Goal: Entertainment & Leisure: Consume media (video, audio)

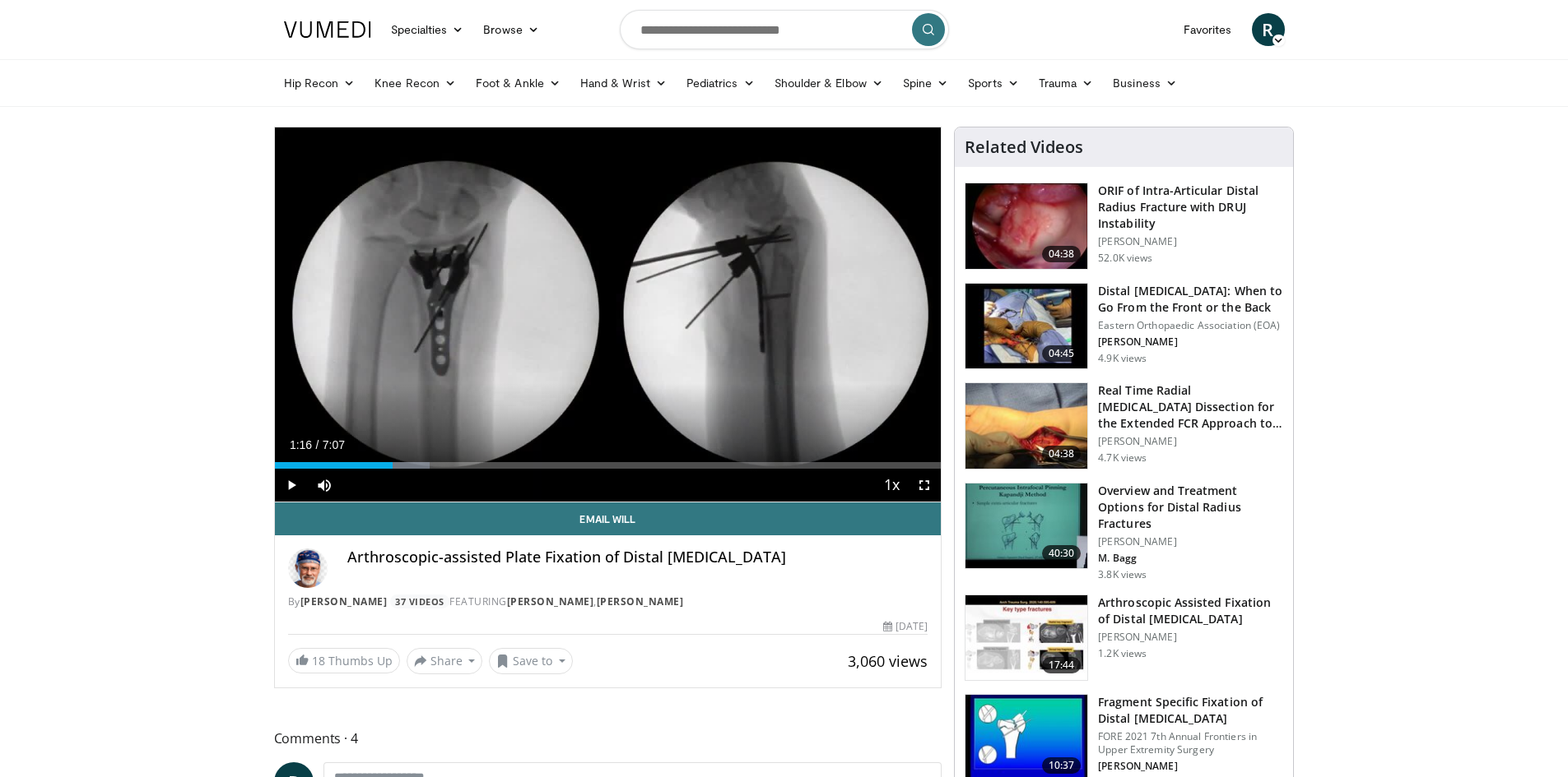
click at [0, 0] on div "Progress Bar" at bounding box center [0, 0] width 0 height 0
click at [397, 464] on div "Progress Bar" at bounding box center [398, 465] width 2 height 7
click at [408, 464] on div "Progress Bar" at bounding box center [409, 465] width 2 height 7
click at [444, 463] on div "Progress Bar" at bounding box center [445, 465] width 2 height 7
click at [445, 463] on div "Progress Bar" at bounding box center [446, 465] width 2 height 7
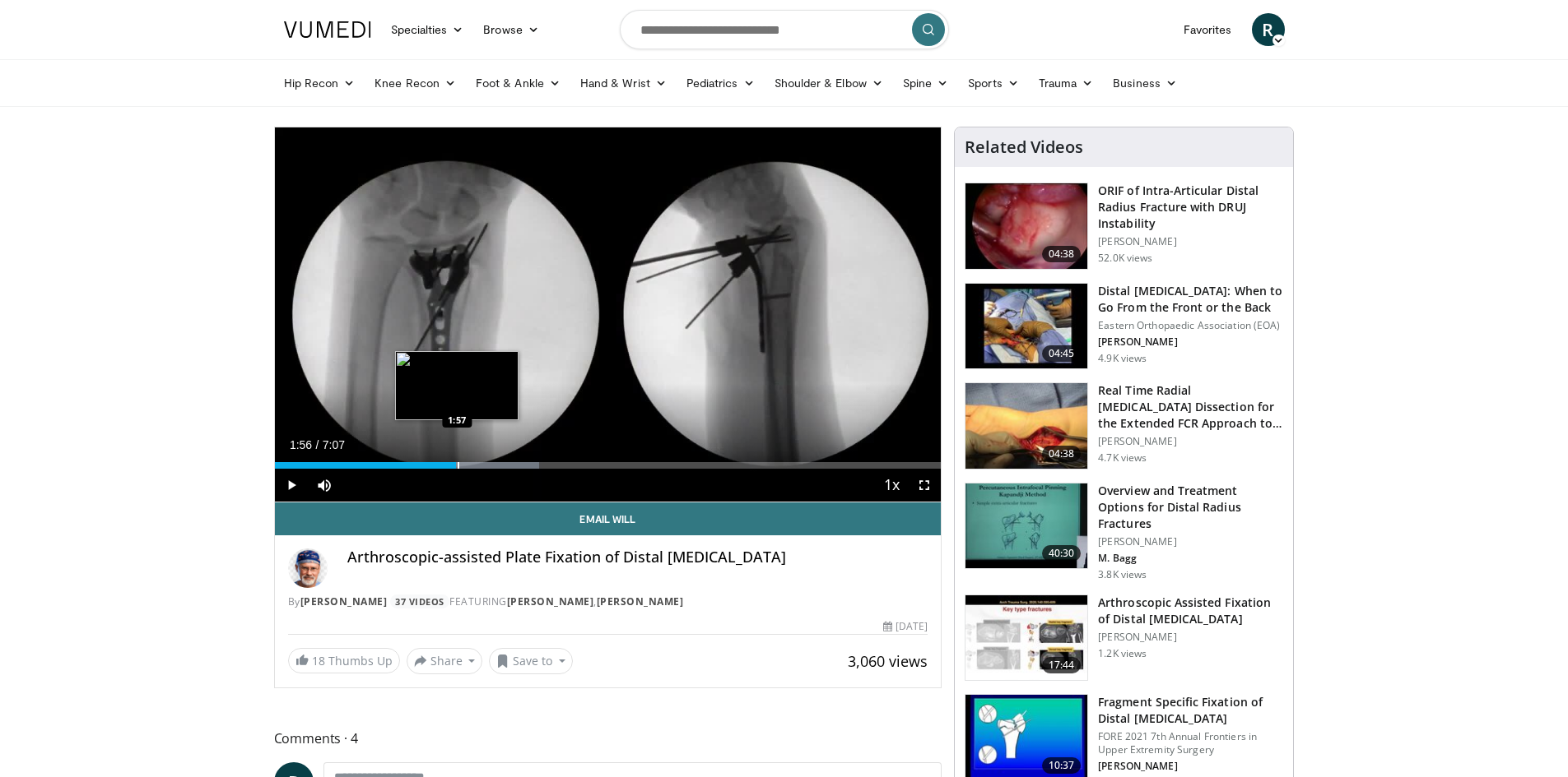
click at [457, 464] on div "Progress Bar" at bounding box center [458, 465] width 2 height 7
click at [488, 467] on div "Progress Bar" at bounding box center [489, 465] width 2 height 7
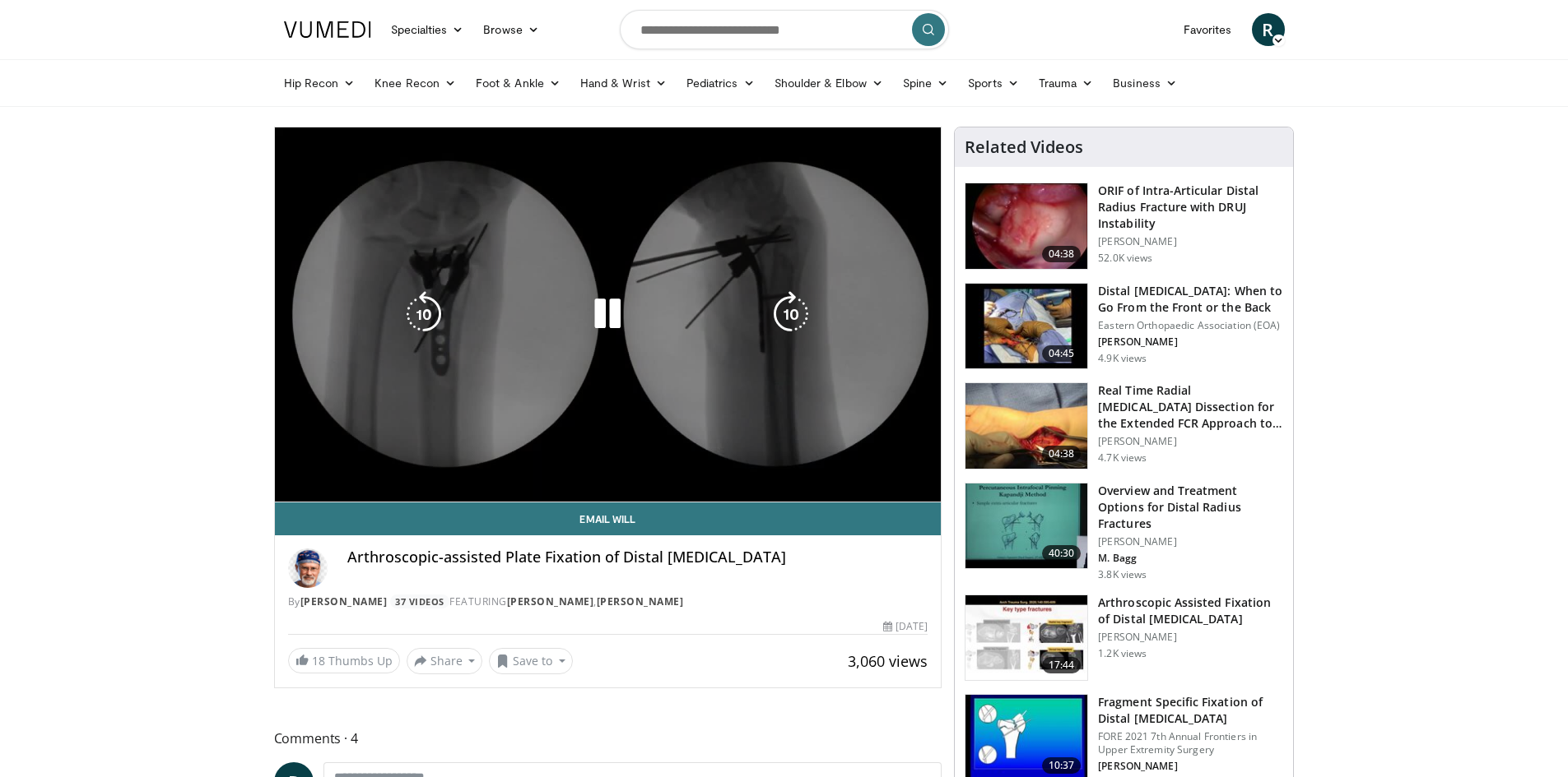
click at [504, 470] on video-js "**********" at bounding box center [608, 315] width 667 height 375
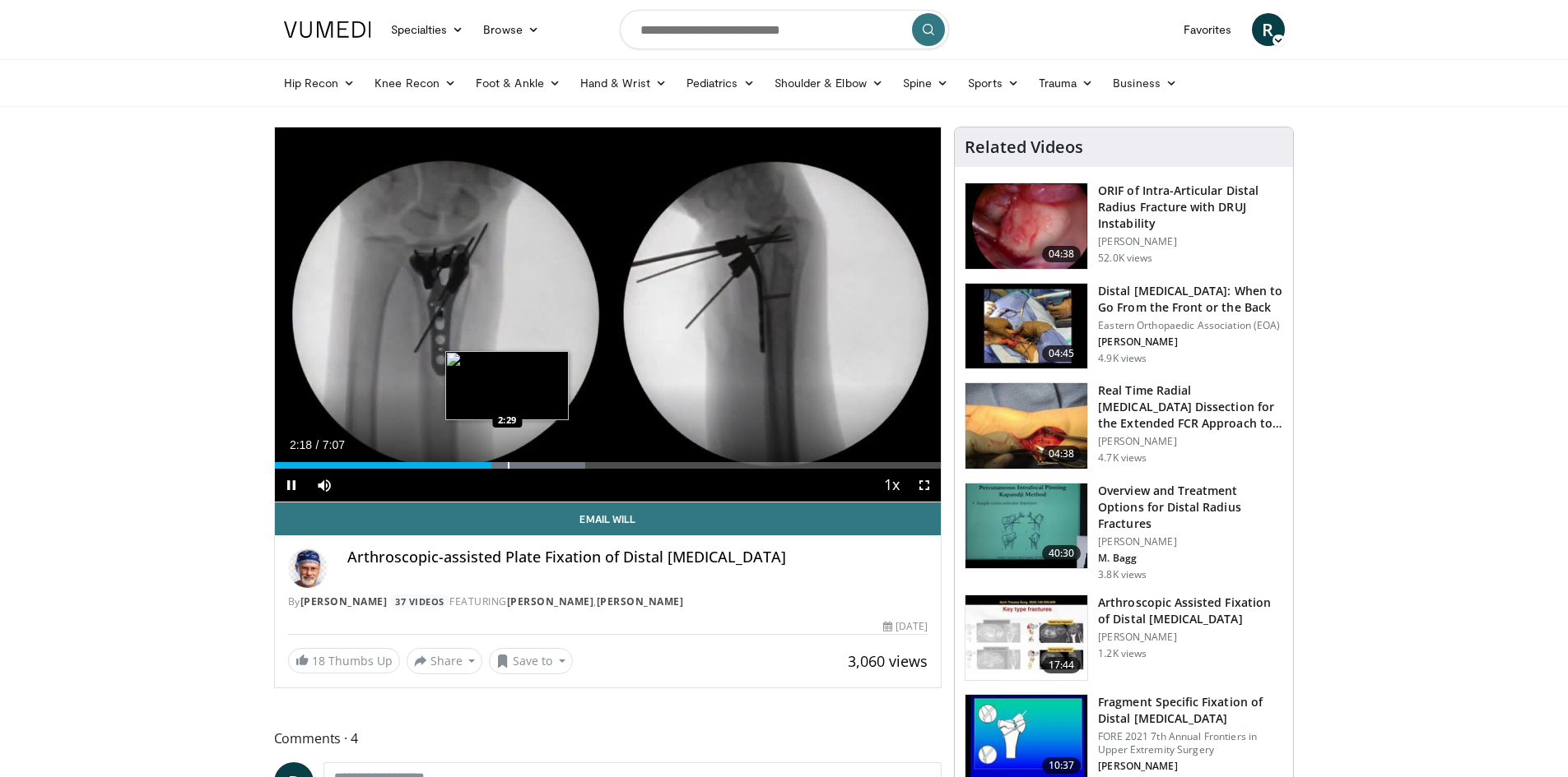
click at [508, 463] on div "Progress Bar" at bounding box center [509, 465] width 2 height 7
click at [533, 463] on div "Progress Bar" at bounding box center [534, 465] width 2 height 7
click at [555, 461] on div "Loaded : 55.99% 2:52 2:59" at bounding box center [608, 461] width 667 height 16
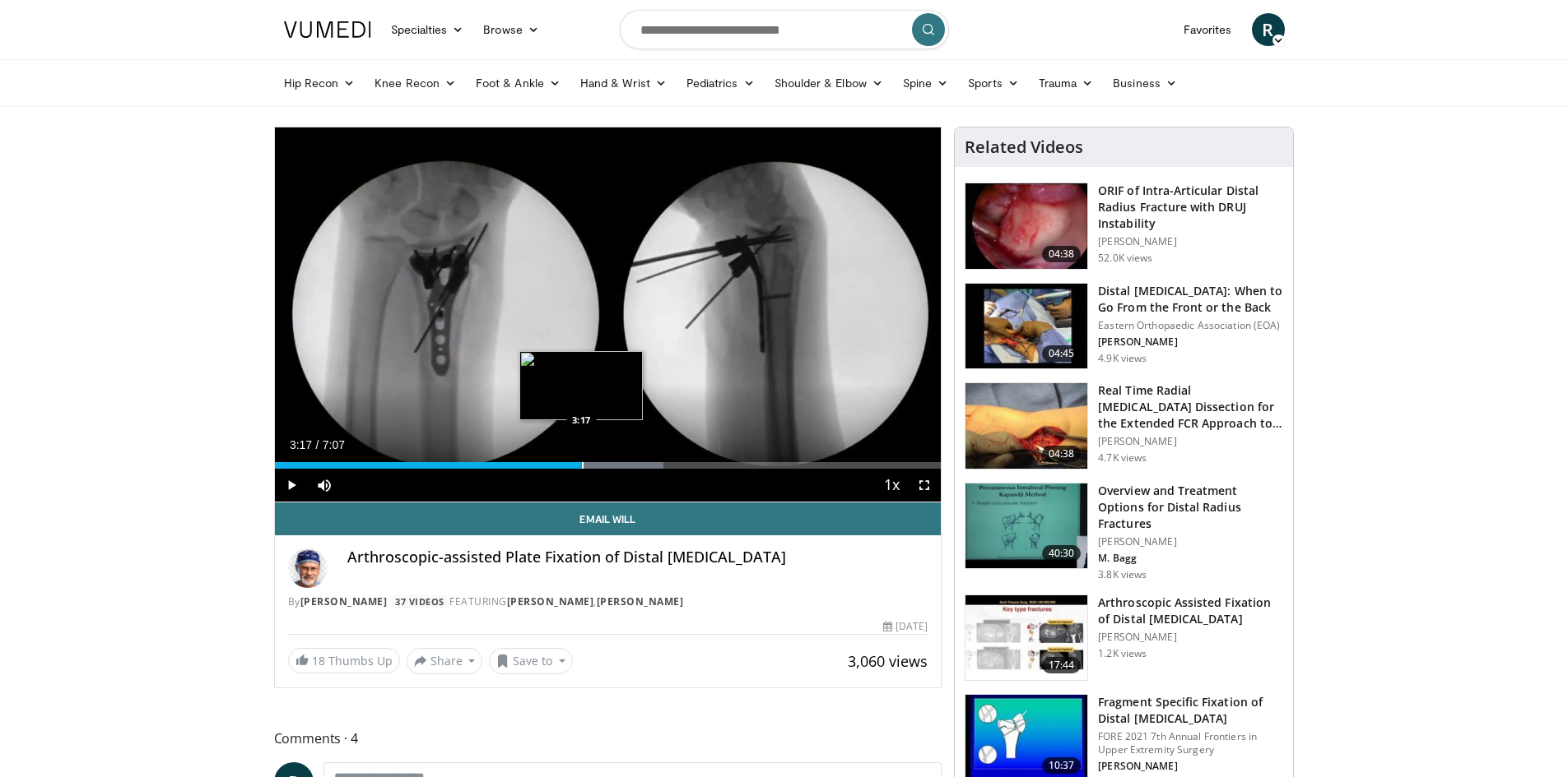
click at [581, 460] on div "Loaded : 58.32% 3:04 3:17" at bounding box center [608, 461] width 667 height 16
click at [594, 461] on div "Loaded : 60.66% 3:19 3:25" at bounding box center [608, 461] width 667 height 16
click at [611, 459] on div "Loaded : 62.99% 3:26 3:25" at bounding box center [608, 461] width 667 height 16
click at [642, 457] on div "Loaded : 65.32% 3:38 3:56" at bounding box center [608, 461] width 667 height 16
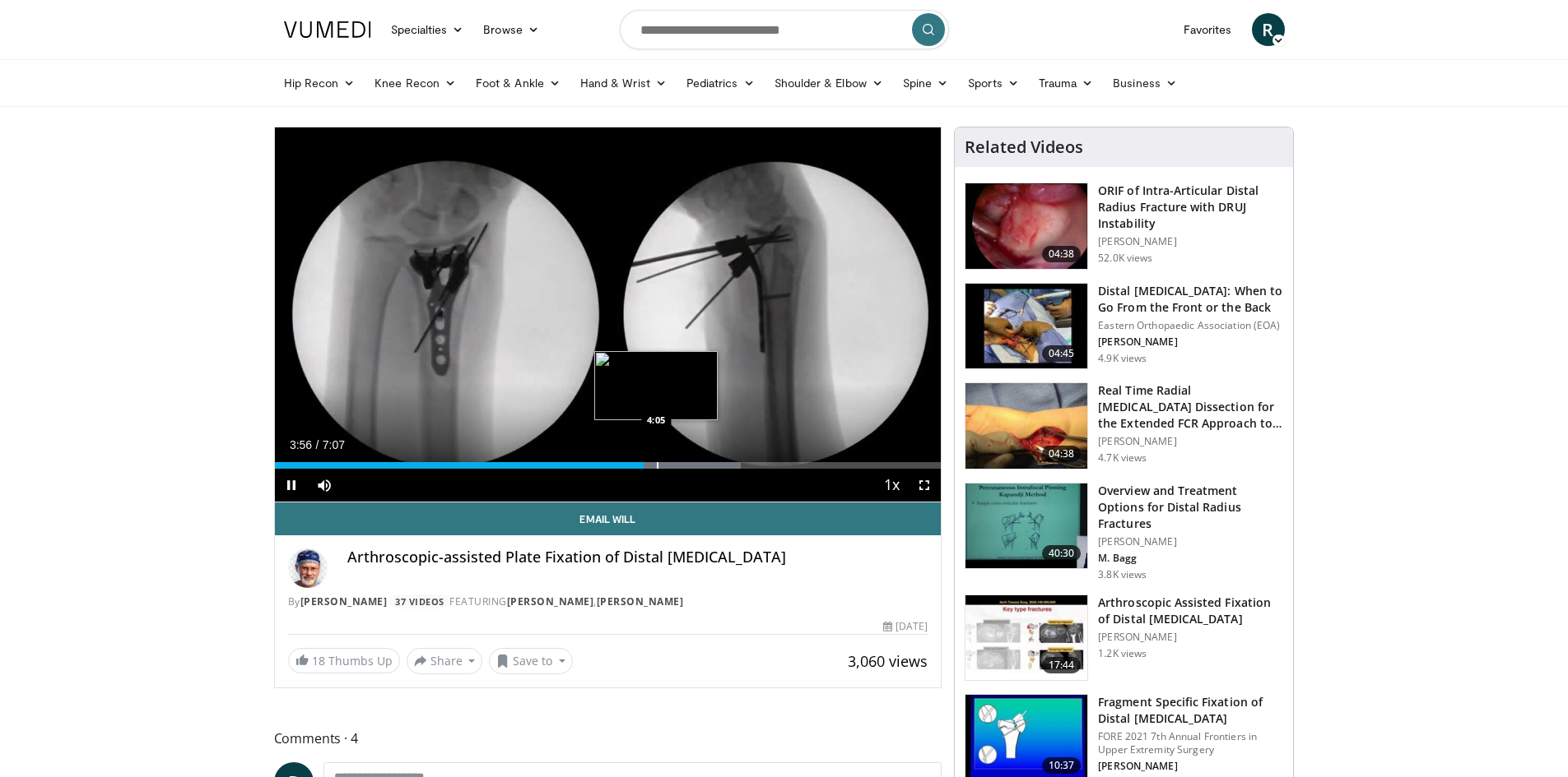
click at [657, 464] on div "Progress Bar" at bounding box center [658, 465] width 2 height 7
click at [668, 464] on div "Progress Bar" at bounding box center [669, 465] width 2 height 7
click at [688, 467] on div "Progress Bar" at bounding box center [689, 465] width 2 height 7
click at [696, 468] on div "Progress Bar" at bounding box center [697, 465] width 2 height 7
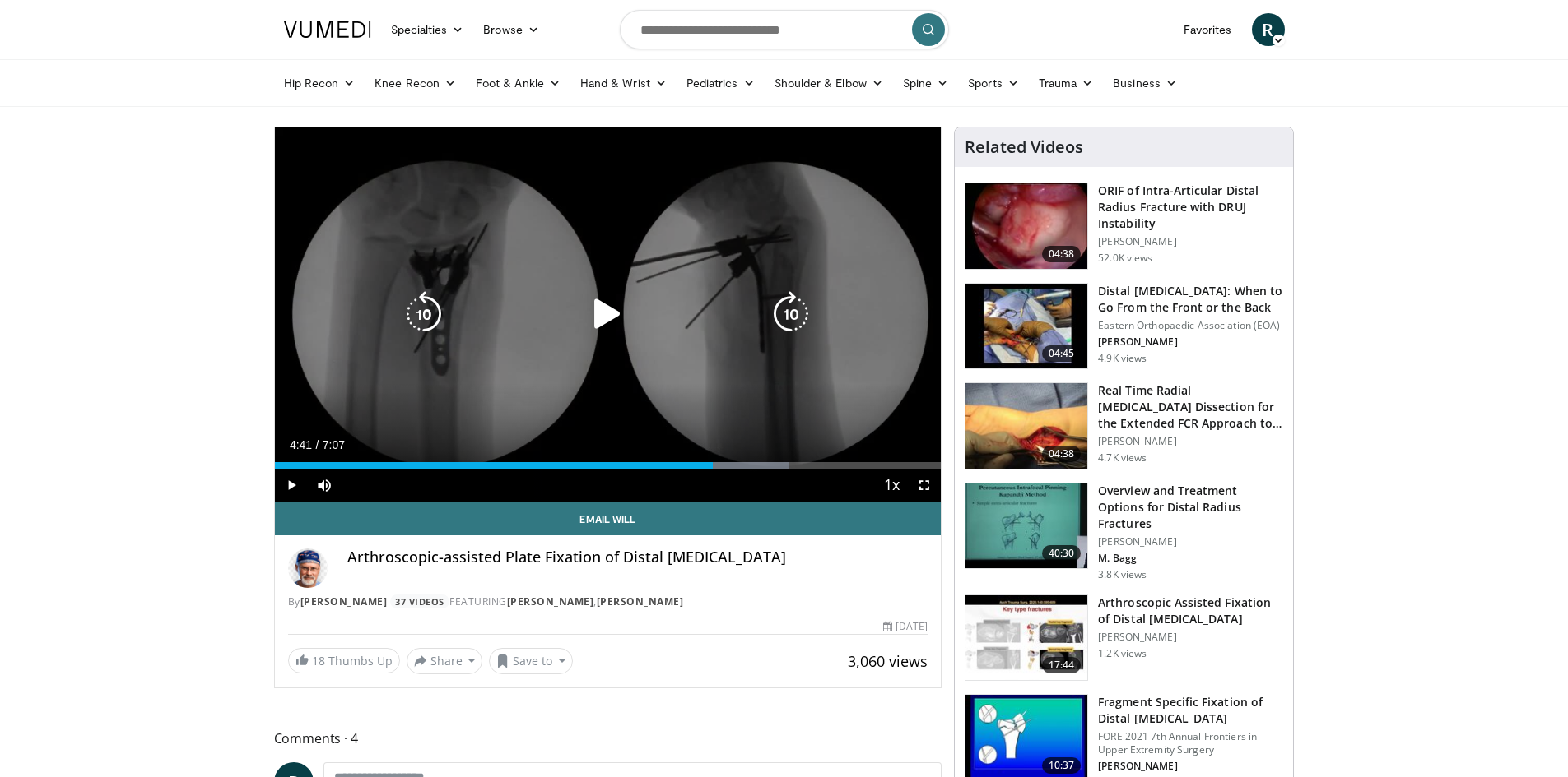
click at [0, 0] on div "Progress Bar" at bounding box center [0, 0] width 0 height 0
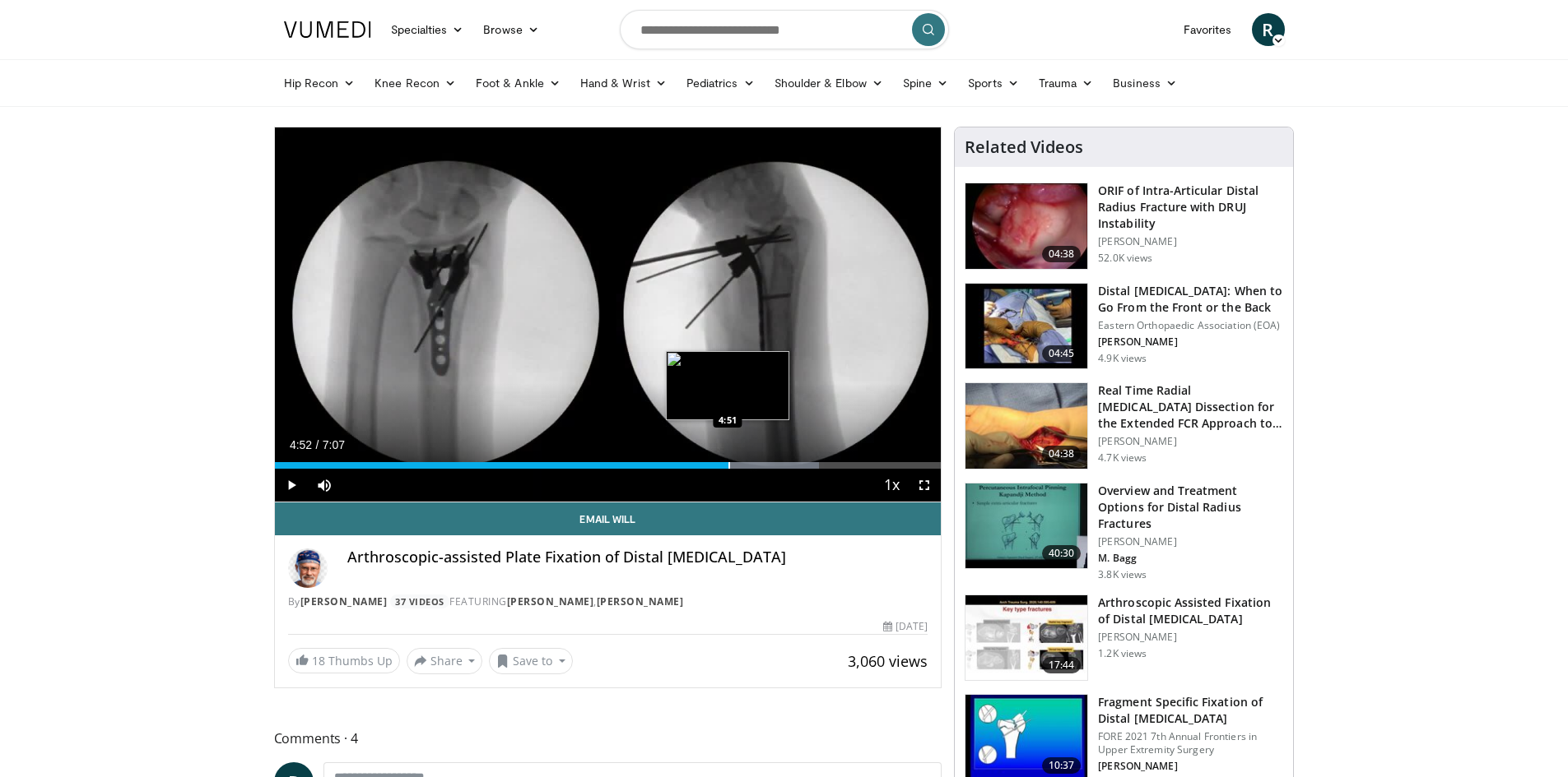
click at [730, 465] on div "Progress Bar" at bounding box center [730, 465] width 2 height 7
click at [743, 464] on div "Progress Bar" at bounding box center [744, 465] width 2 height 7
click at [768, 464] on div "Progress Bar" at bounding box center [769, 465] width 2 height 7
click at [784, 465] on div "Progress Bar" at bounding box center [785, 465] width 2 height 7
click at [789, 465] on div "Progress Bar" at bounding box center [790, 465] width 2 height 7
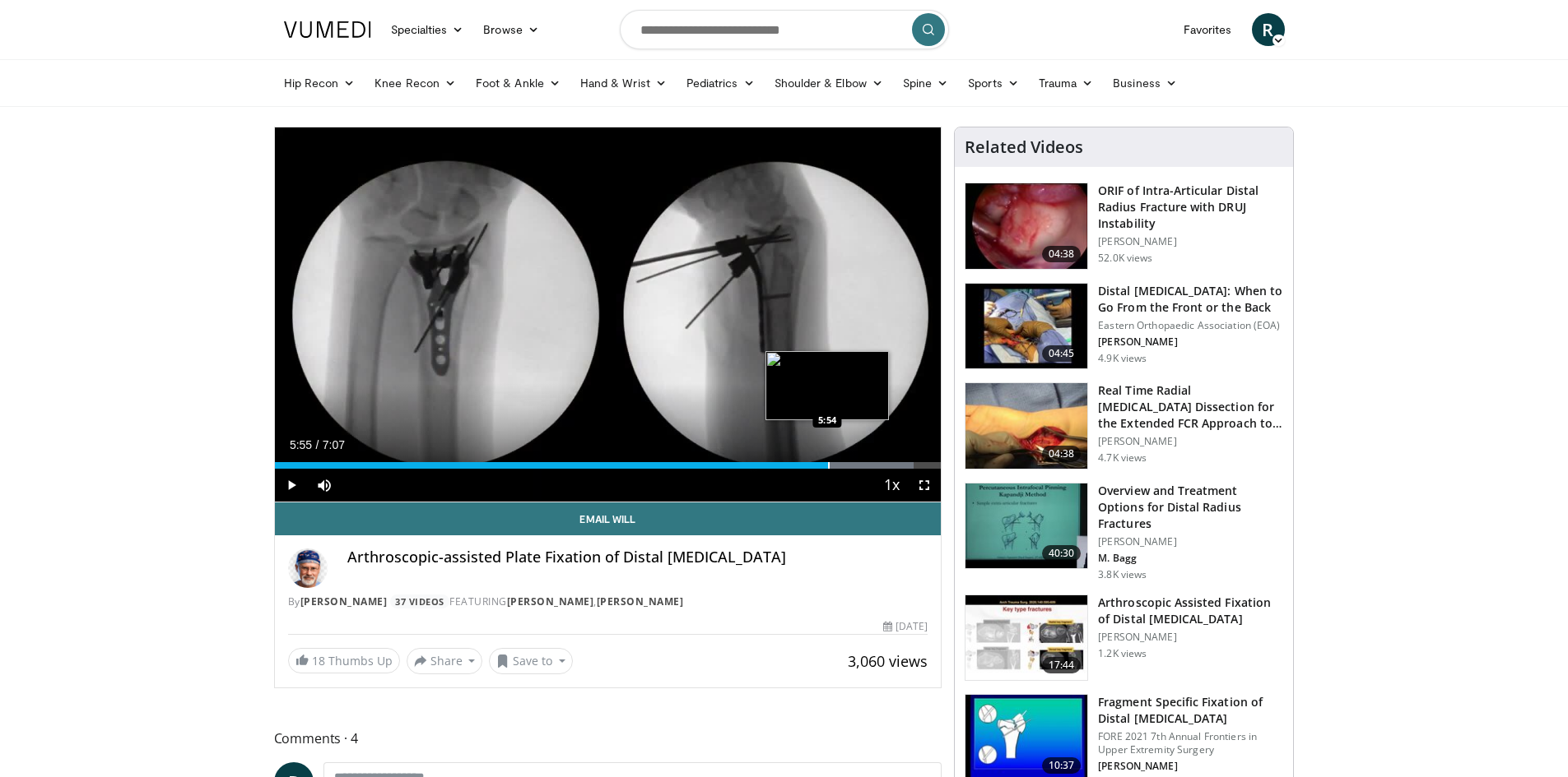
click at [828, 464] on div "Progress Bar" at bounding box center [829, 465] width 2 height 7
click at [820, 465] on div "Progress Bar" at bounding box center [821, 465] width 2 height 7
click at [854, 464] on div "Progress Bar" at bounding box center [855, 465] width 2 height 7
click at [870, 460] on div "Loaded : 100.00% 6:12 6:21" at bounding box center [608, 461] width 667 height 16
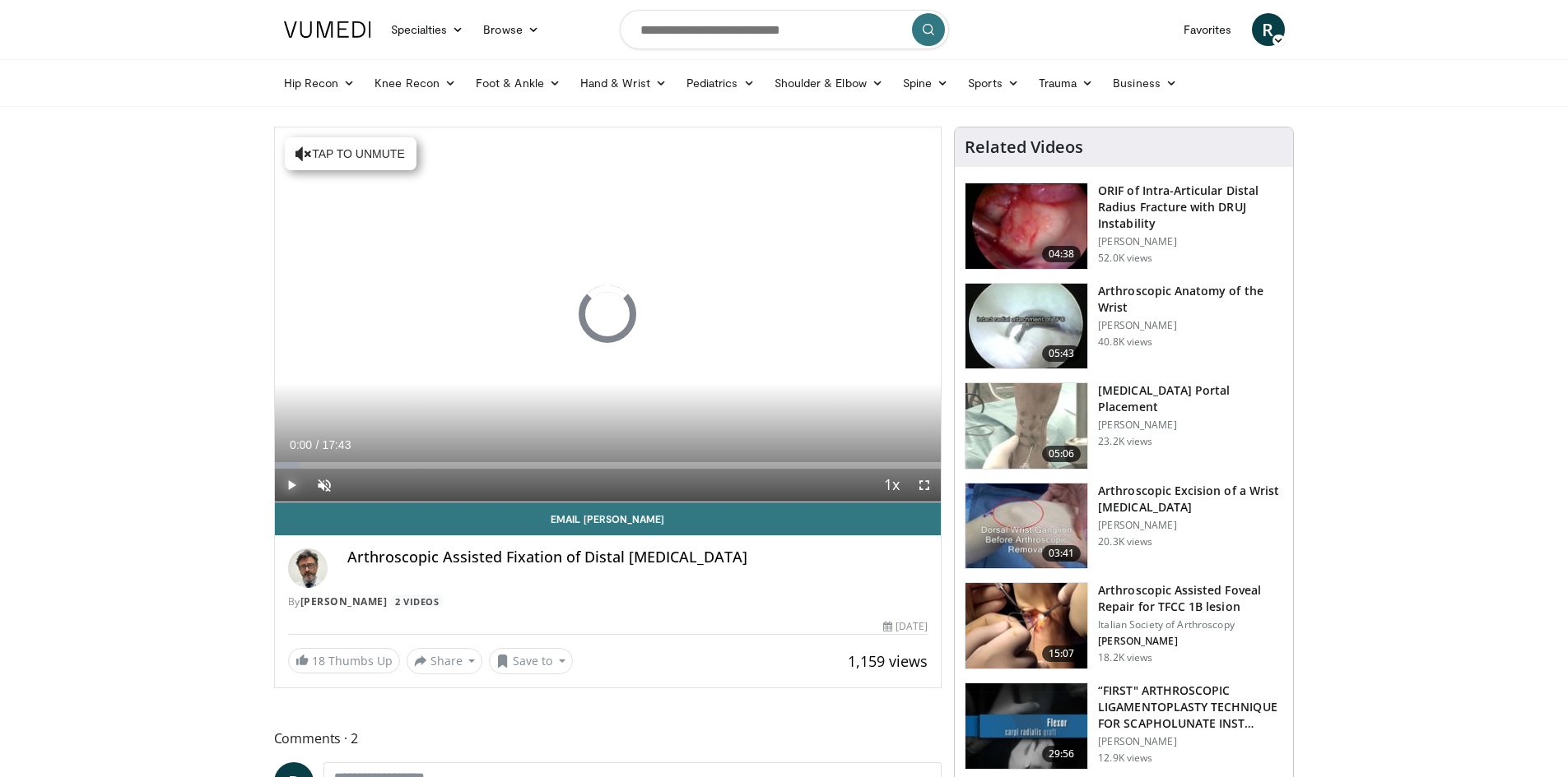
click at [292, 484] on span "Video Player" at bounding box center [291, 485] width 33 height 33
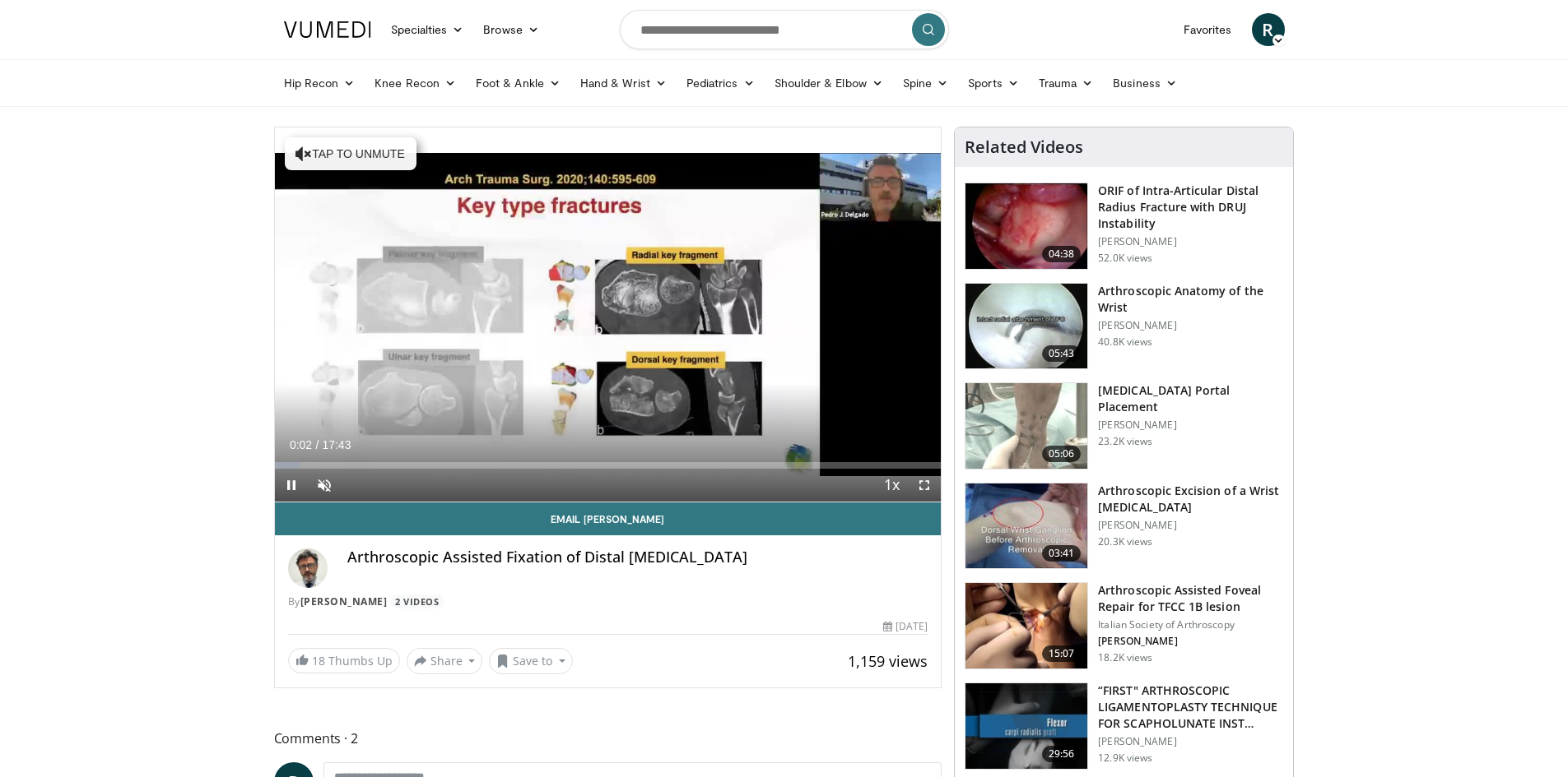
click at [310, 446] on span "0:02" at bounding box center [301, 445] width 23 height 13
click at [305, 461] on div "Loaded : 3.73% 00:04 00:51" at bounding box center [608, 461] width 667 height 16
click at [333, 461] on div "Loaded : 0.00% 01:34 01:34" at bounding box center [608, 461] width 667 height 16
click at [356, 462] on div "Loaded : 11.20% 01:34 01:59" at bounding box center [608, 461] width 667 height 16
click at [376, 464] on div "Progress Bar" at bounding box center [377, 465] width 2 height 7
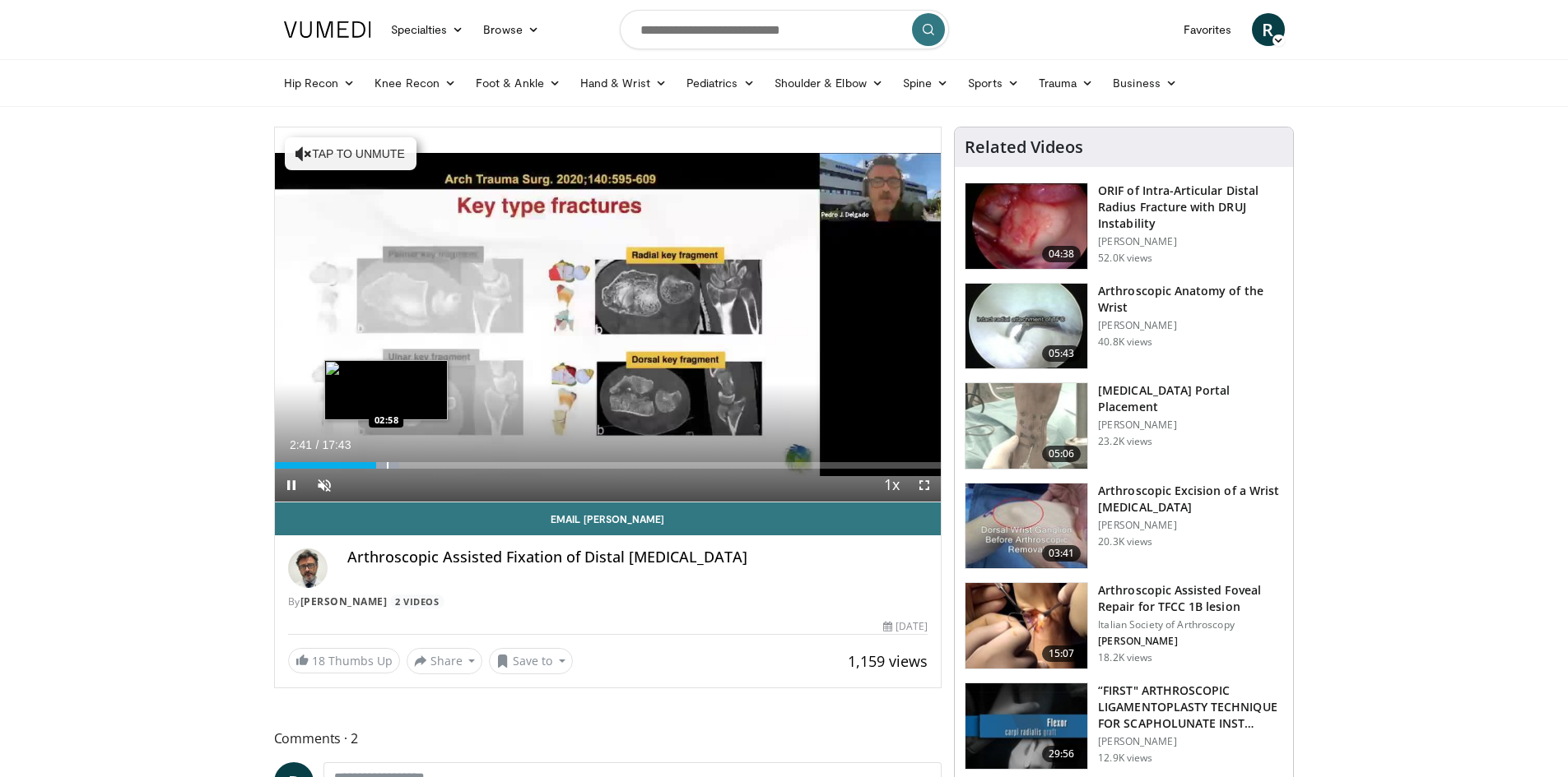
click at [387, 464] on div "Progress Bar" at bounding box center [388, 465] width 2 height 7
click at [404, 459] on div "Loaded : 23.33% 03:26 03:26" at bounding box center [608, 461] width 667 height 16
click at [428, 466] on div "Progress Bar" at bounding box center [429, 465] width 2 height 7
click at [459, 472] on div "Current Time 4:05 / Duration 17:43 Pause Skip Backward Skip Forward Unmute Load…" at bounding box center [608, 485] width 667 height 33
click at [451, 458] on div "Loaded : 28.93% 04:06 04:57" at bounding box center [608, 461] width 667 height 16
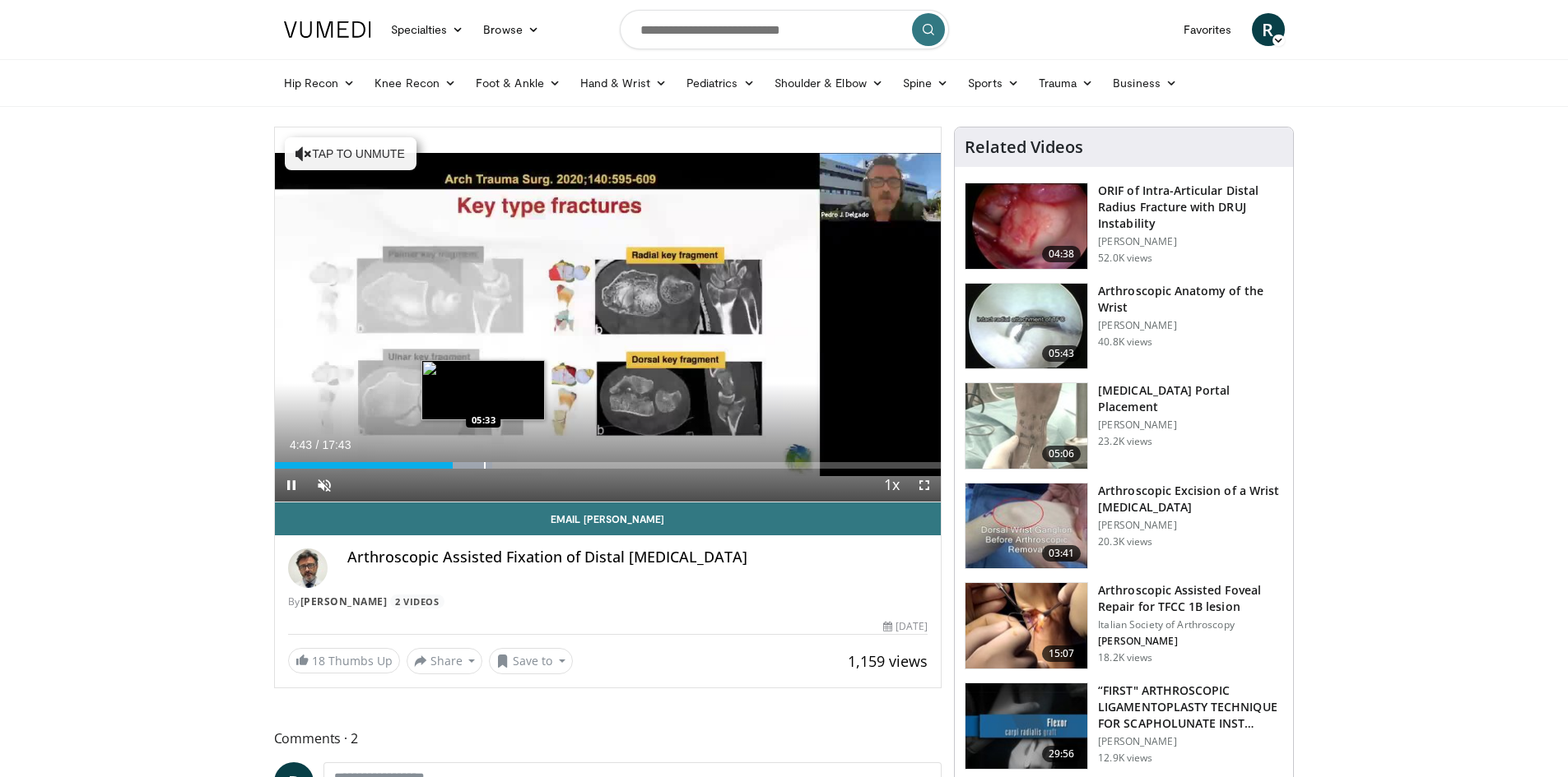
click at [484, 463] on div "Progress Bar" at bounding box center [484, 465] width 2 height 7
click at [478, 463] on div "Progress Bar" at bounding box center [479, 465] width 2 height 7
drag, startPoint x: 477, startPoint y: 461, endPoint x: 487, endPoint y: 463, distance: 10.2
click at [480, 462] on div "Loaded : 36.69% 05:22 05:26" at bounding box center [608, 461] width 667 height 16
drag, startPoint x: 489, startPoint y: 463, endPoint x: 508, endPoint y: 466, distance: 19.2
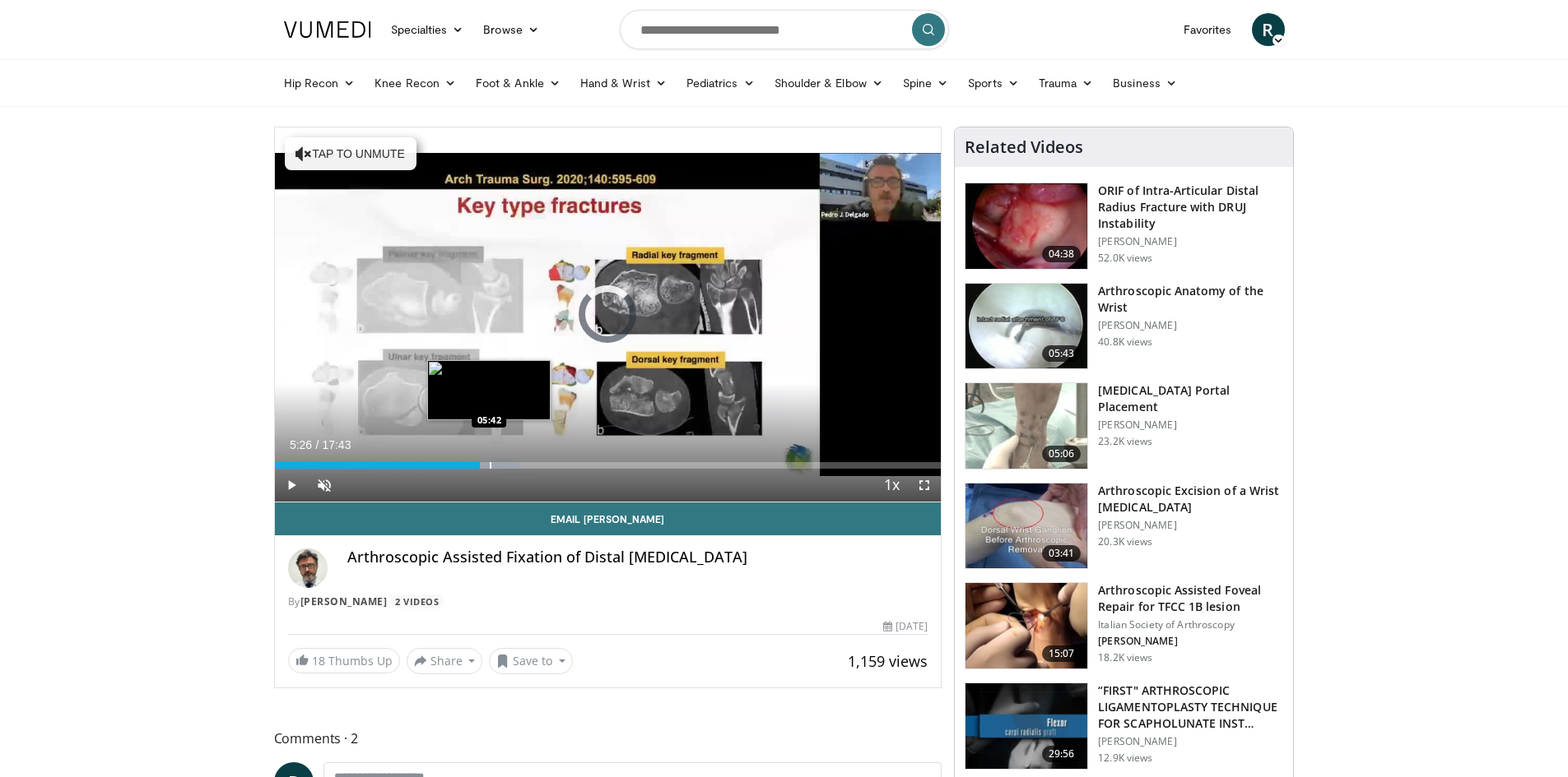
click at [496, 464] on div "Loaded : 36.69% 05:26 05:42" at bounding box center [608, 465] width 667 height 7
click at [508, 466] on div "Progress Bar" at bounding box center [500, 465] width 47 height 7
click at [502, 463] on div "Progress Bar" at bounding box center [503, 465] width 2 height 7
drag, startPoint x: 491, startPoint y: 469, endPoint x: 504, endPoint y: 463, distance: 14.3
click at [494, 469] on div "Current Time 6:00 / Duration 17:43 Pause Skip Backward Skip Forward Unmute Load…" at bounding box center [608, 485] width 667 height 33
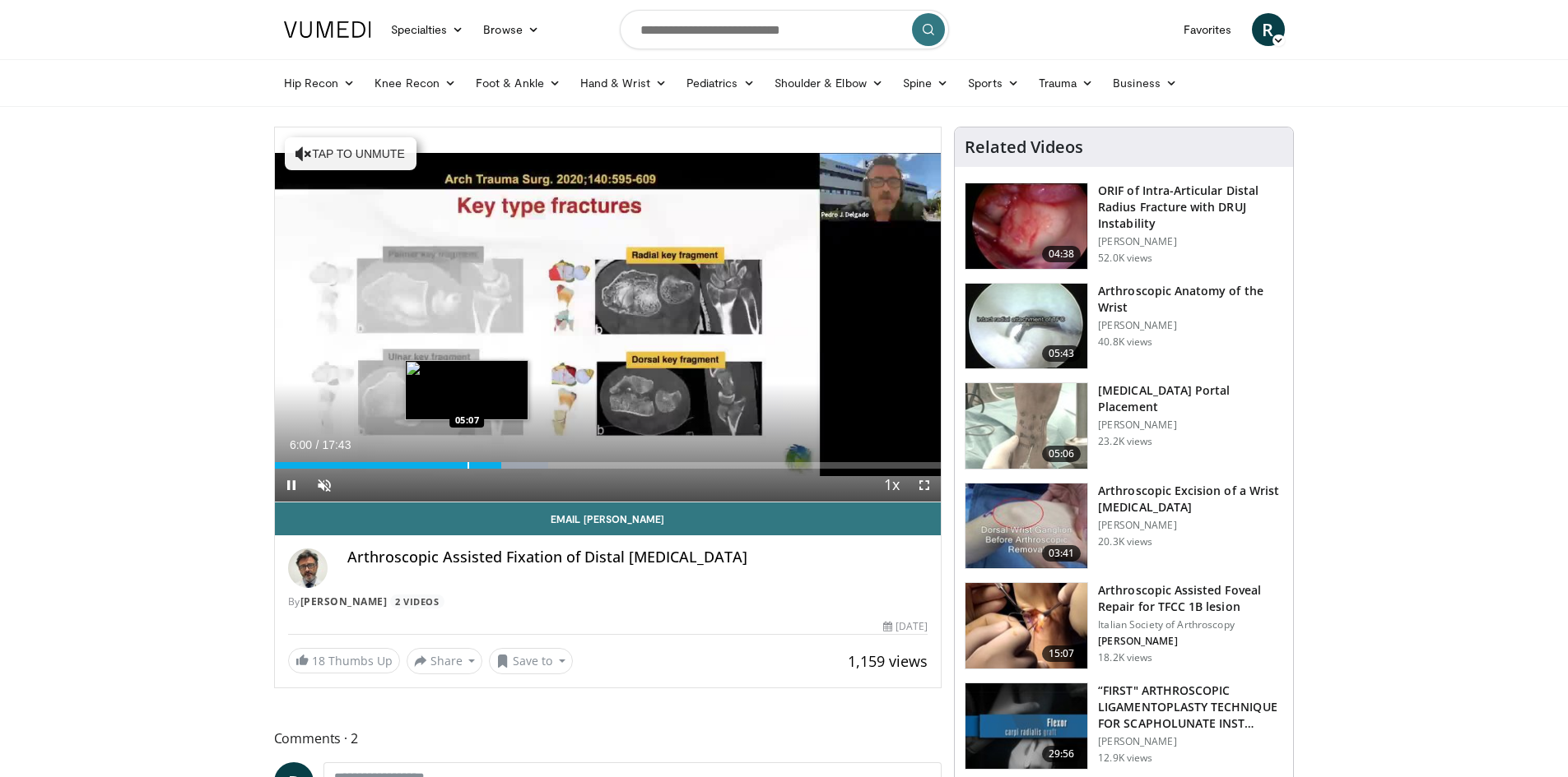
click at [468, 465] on div "Progress Bar" at bounding box center [469, 465] width 2 height 7
click at [497, 463] on div "Progress Bar" at bounding box center [498, 465] width 2 height 7
click at [501, 464] on div "Progress Bar" at bounding box center [502, 465] width 2 height 7
click at [525, 463] on div "Progress Bar" at bounding box center [525, 465] width 2 height 7
click at [519, 463] on div "Progress Bar" at bounding box center [520, 465] width 2 height 7
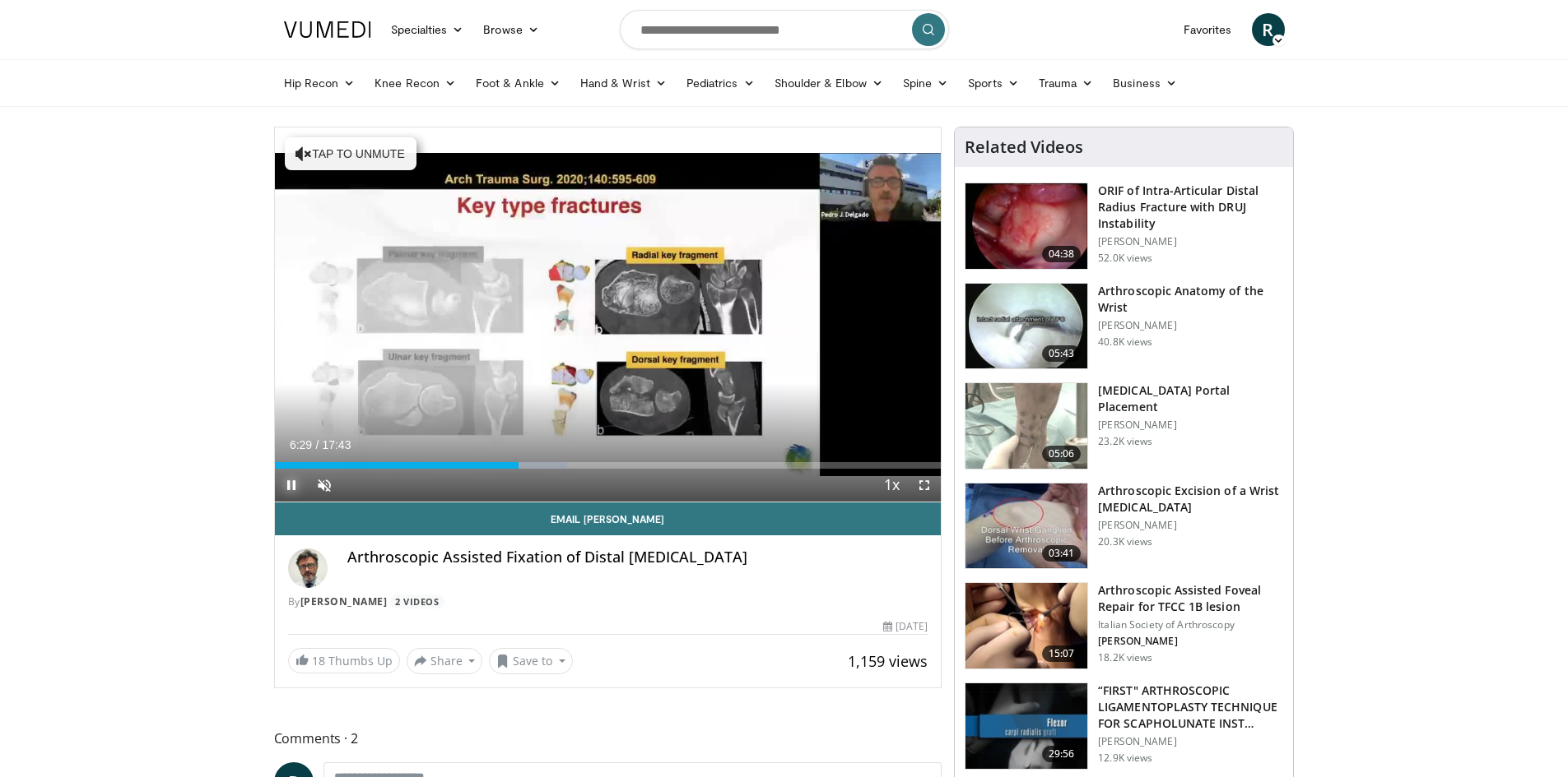
click at [283, 480] on span "Video Player" at bounding box center [291, 485] width 33 height 33
click at [511, 466] on div "06:17" at bounding box center [393, 465] width 237 height 7
click at [543, 467] on div "Progress Bar" at bounding box center [544, 465] width 2 height 7
click at [550, 465] on div "Progress Bar" at bounding box center [551, 465] width 2 height 7
click at [576, 465] on div "Progress Bar" at bounding box center [576, 465] width 2 height 7
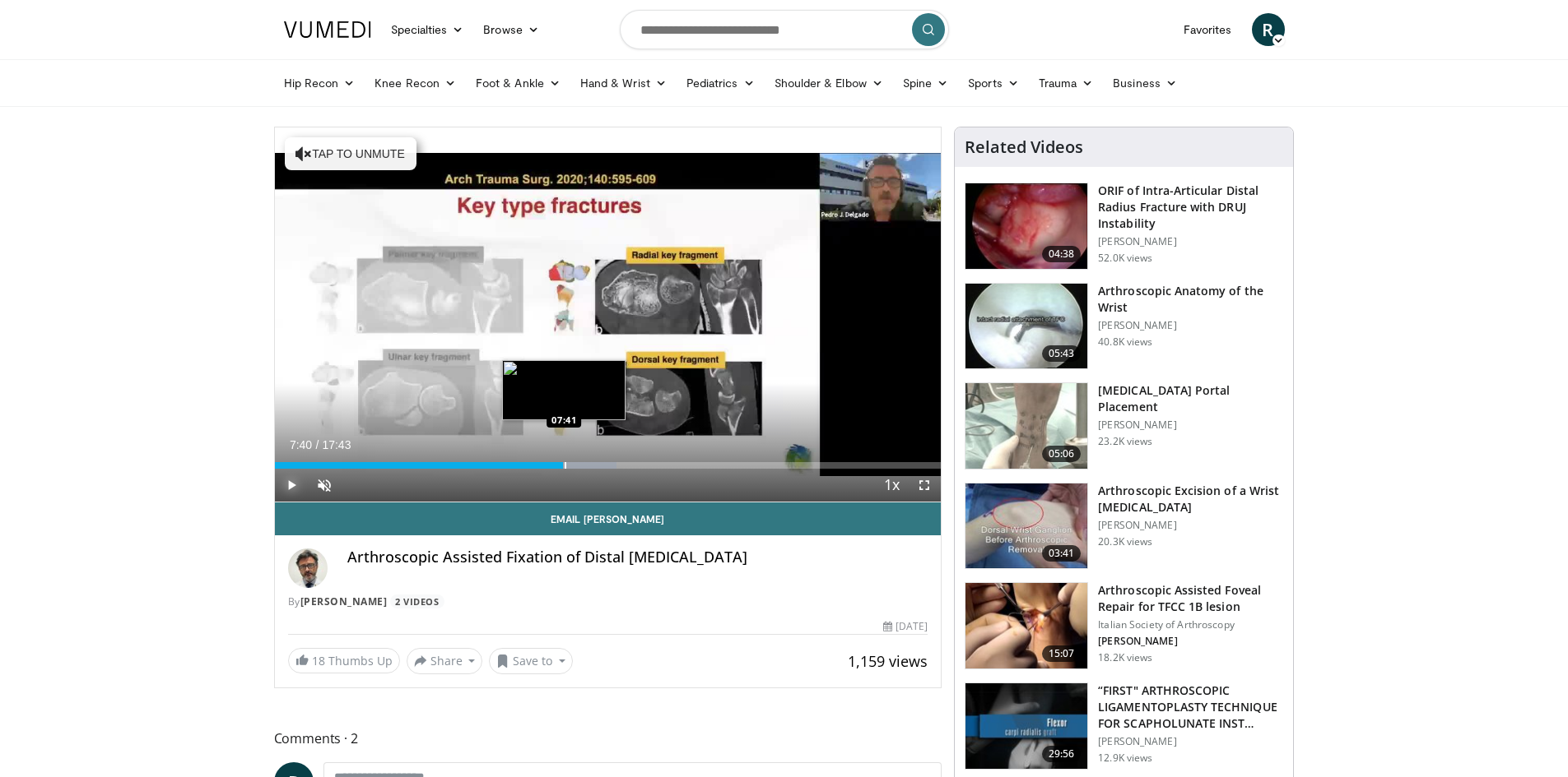
click at [563, 465] on div "Loaded : 51.33% 07:40 07:41" at bounding box center [608, 465] width 667 height 7
click at [501, 464] on div "Progress Bar" at bounding box center [502, 465] width 2 height 7
click at [486, 463] on div "Progress Bar" at bounding box center [487, 465] width 2 height 7
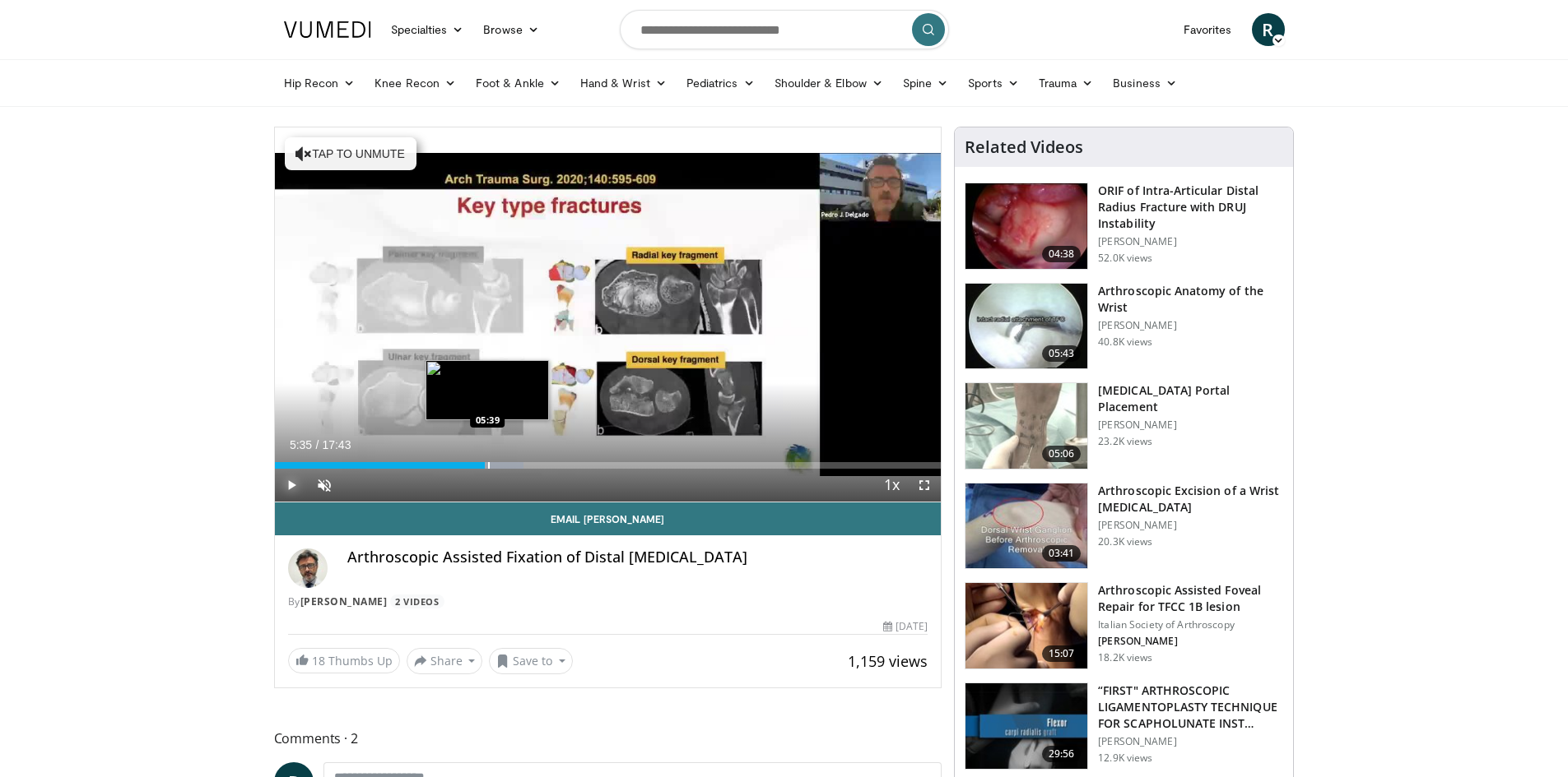
click at [488, 461] on div "Loaded : 37.33% 05:35 05:39" at bounding box center [608, 461] width 667 height 16
click at [495, 461] on div "Loaded : 38.26% 05:41 05:51" at bounding box center [608, 461] width 667 height 16
click at [491, 461] on div "Loaded : 39.19% 05:51 05:46" at bounding box center [608, 461] width 667 height 16
click at [488, 461] on div "Loaded : 39.19% 05:46 05:41" at bounding box center [608, 461] width 667 height 16
click at [493, 463] on div "Progress Bar" at bounding box center [492, 465] width 2 height 7
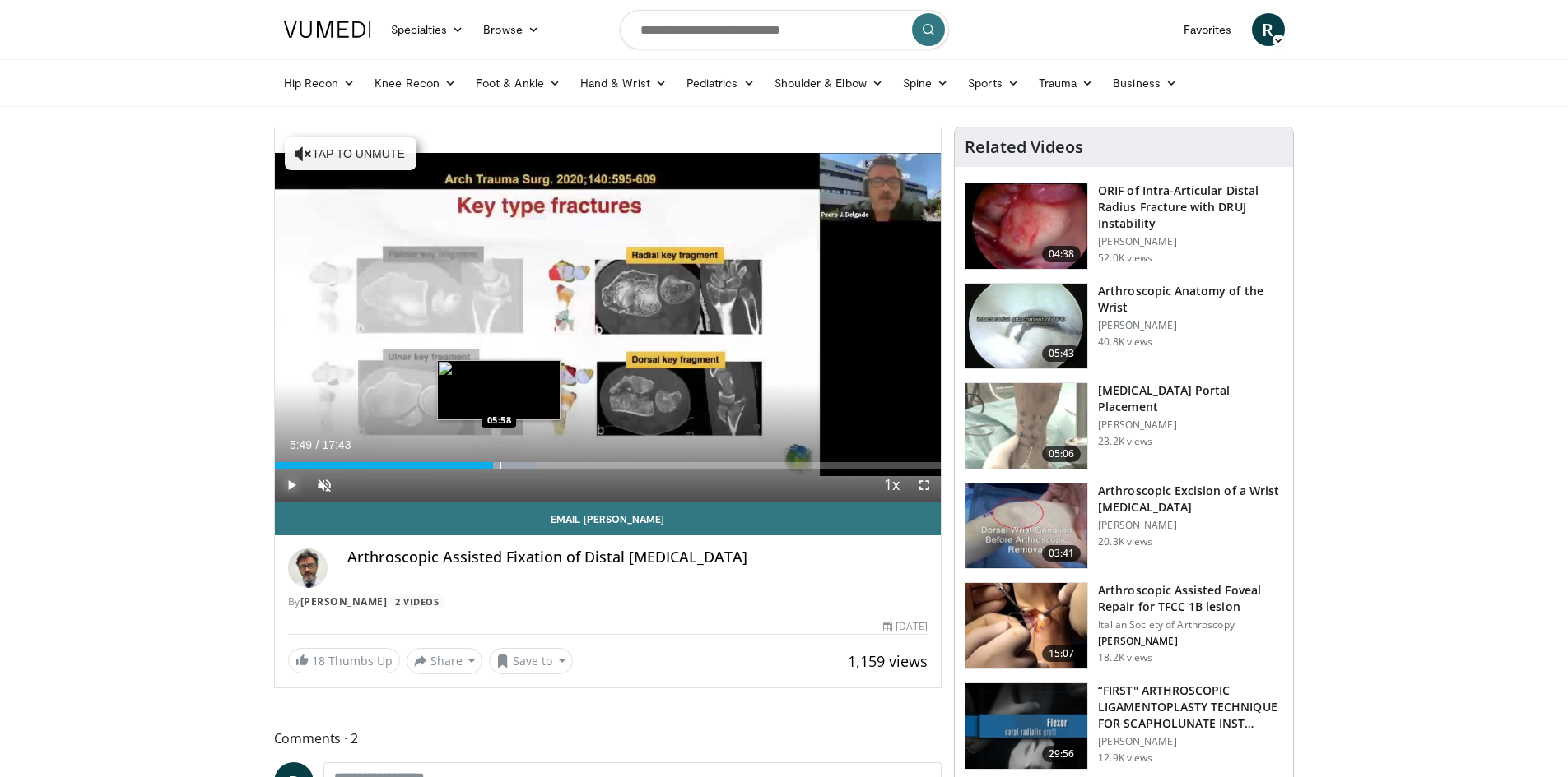
click at [500, 464] on div "Progress Bar" at bounding box center [500, 465] width 2 height 7
click at [503, 464] on div "Progress Bar" at bounding box center [504, 465] width 2 height 7
click at [506, 464] on div "Progress Bar" at bounding box center [507, 465] width 2 height 7
click at [300, 480] on span "Video Player" at bounding box center [291, 485] width 33 height 33
click at [511, 466] on div "Progress Bar" at bounding box center [512, 465] width 2 height 7
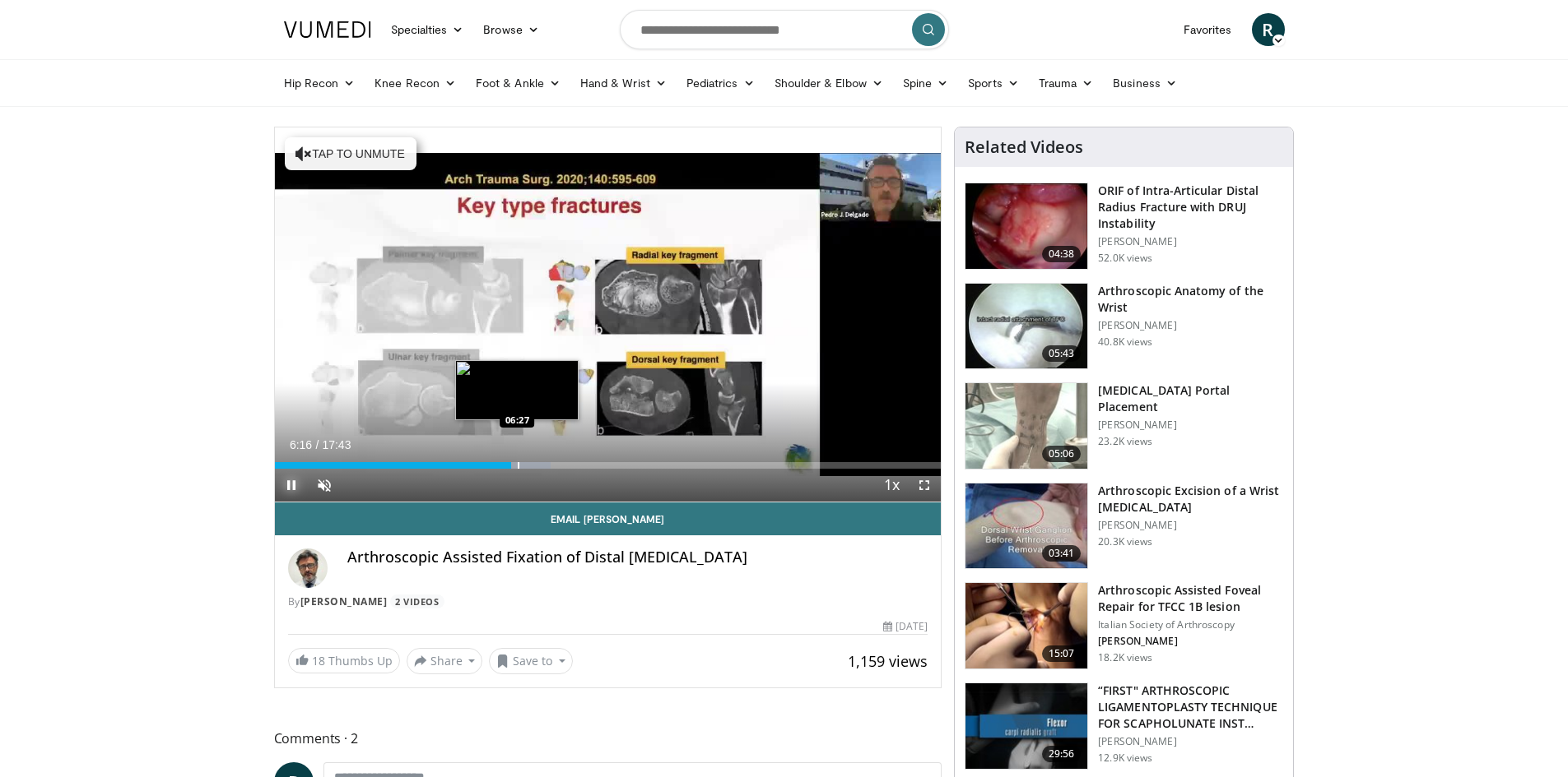
click at [517, 466] on div "Progress Bar" at bounding box center [518, 465] width 2 height 7
click at [295, 477] on span "Video Player" at bounding box center [291, 485] width 33 height 33
click at [524, 465] on div "Loaded : 42.33% 06:27 06:38" at bounding box center [608, 465] width 667 height 7
click at [526, 463] on div "Progress Bar" at bounding box center [525, 465] width 2 height 7
click at [534, 463] on div "Progress Bar" at bounding box center [535, 465] width 2 height 7
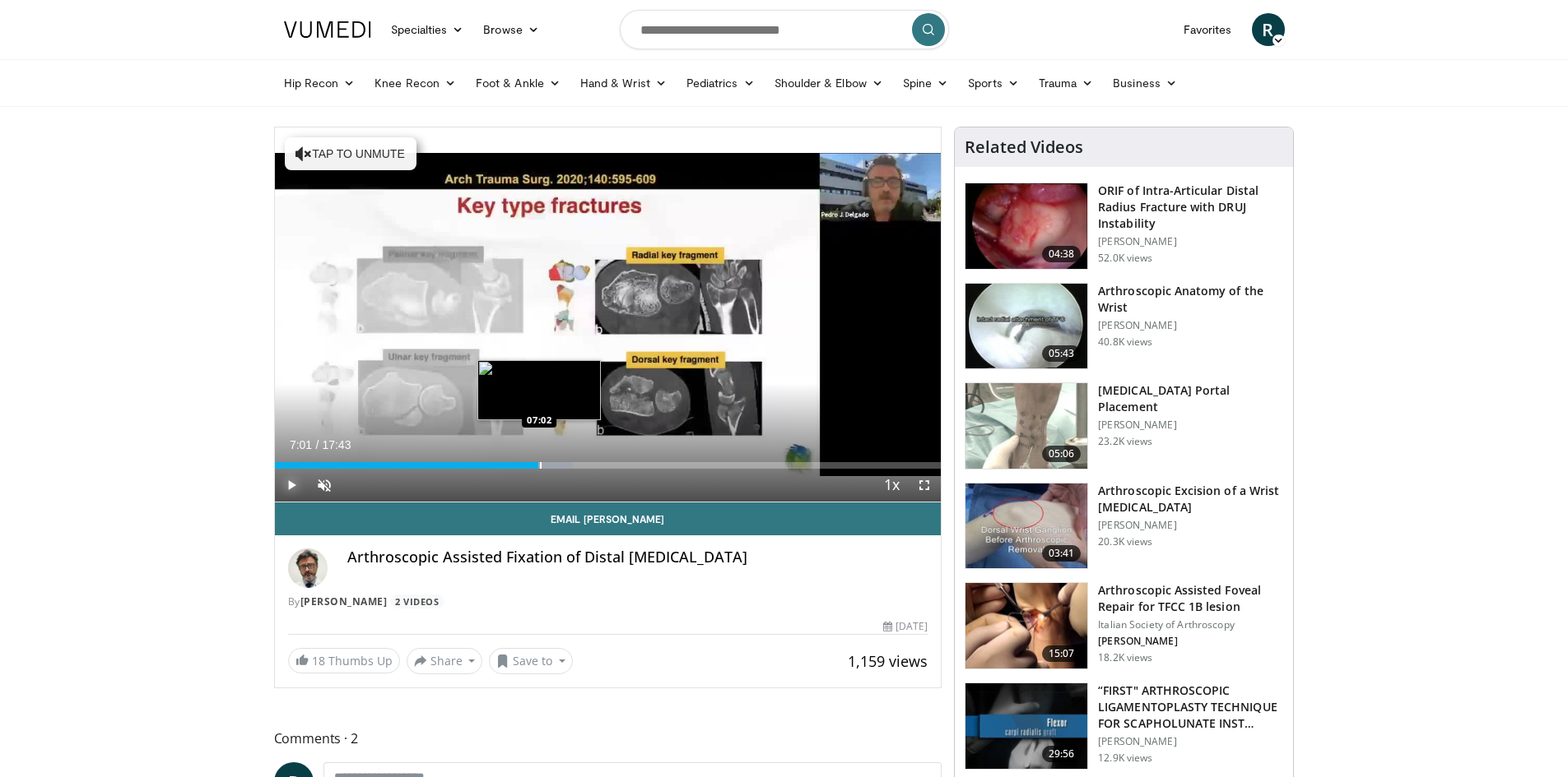
click at [540, 464] on div "Progress Bar" at bounding box center [541, 465] width 2 height 7
click at [547, 465] on div "Progress Bar" at bounding box center [547, 465] width 2 height 7
click at [551, 466] on div "Progress Bar" at bounding box center [552, 465] width 2 height 7
click at [556, 465] on div "Progress Bar" at bounding box center [556, 465] width 2 height 7
click at [567, 465] on div "Progress Bar" at bounding box center [568, 465] width 2 height 7
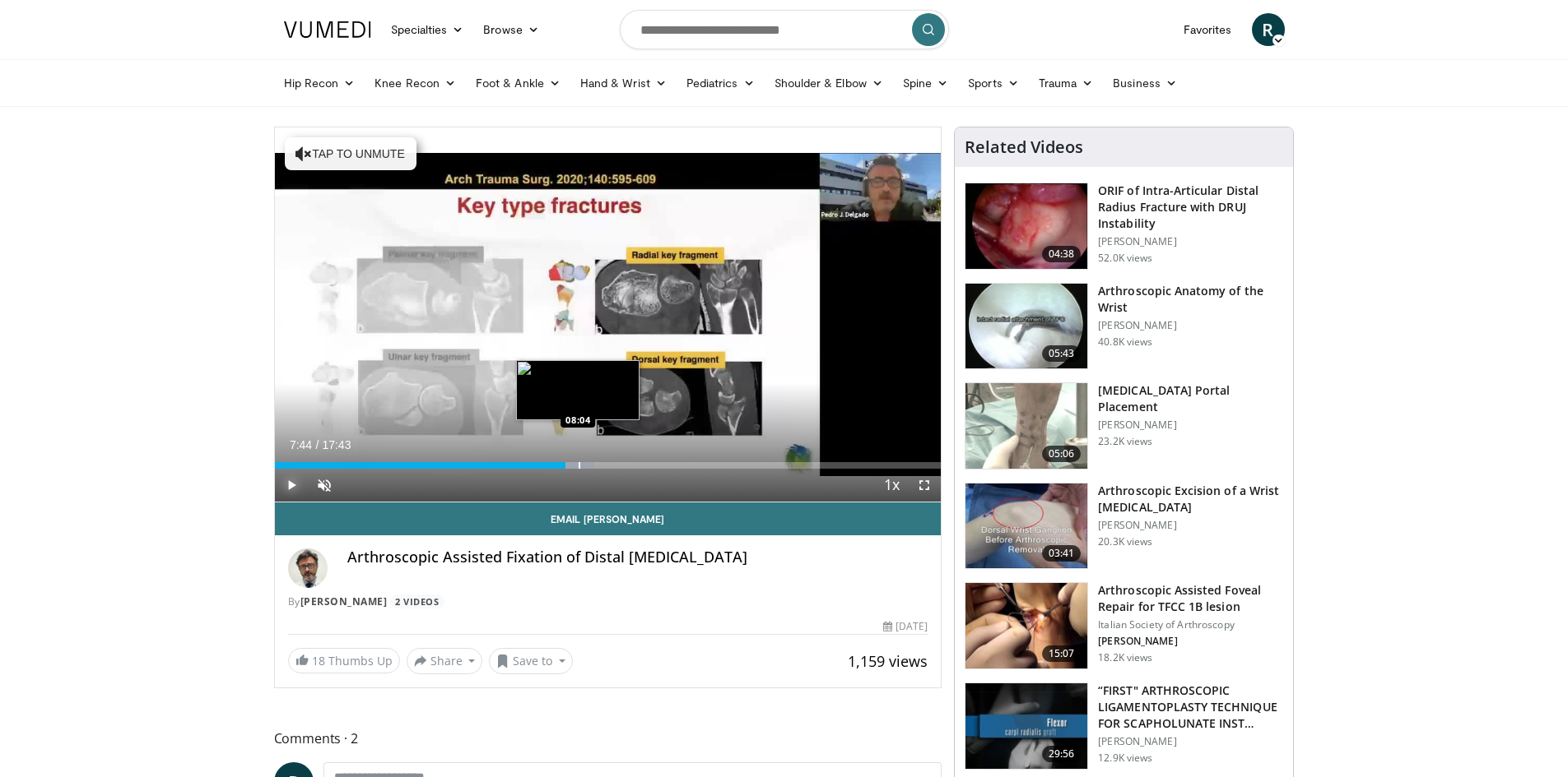
click at [578, 467] on div "Progress Bar" at bounding box center [579, 465] width 2 height 7
click at [590, 469] on div "Current Time 8:05 / Duration 17:43 Play Skip Backward Skip Forward Unmute Loade…" at bounding box center [608, 485] width 667 height 33
click at [600, 463] on div "Progress Bar" at bounding box center [601, 465] width 2 height 7
click at [617, 464] on div "Progress Bar" at bounding box center [618, 465] width 2 height 7
click at [623, 464] on div "Progress Bar" at bounding box center [623, 465] width 2 height 7
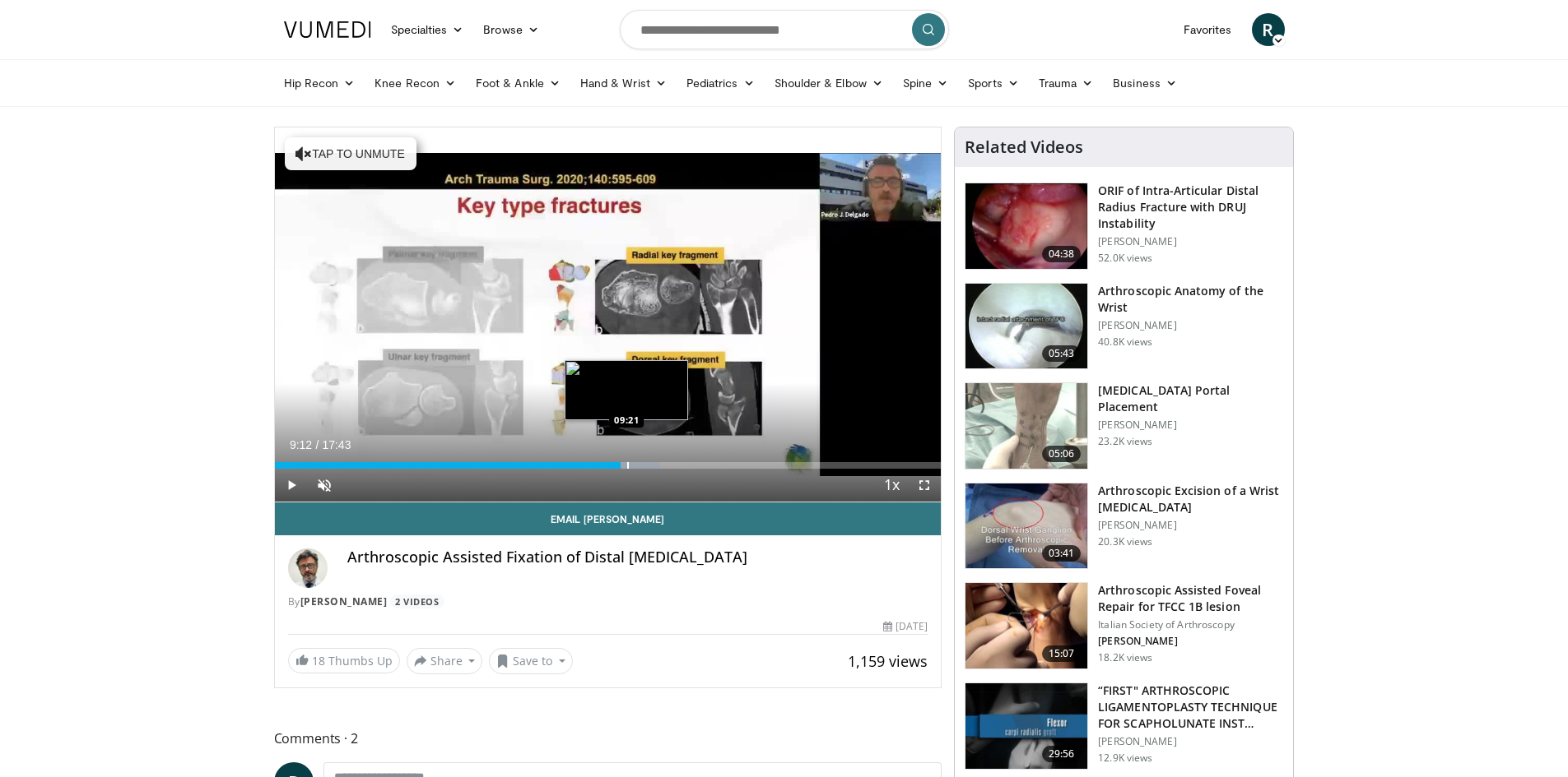
click at [627, 465] on div "Progress Bar" at bounding box center [628, 465] width 2 height 7
click at [638, 464] on div "Progress Bar" at bounding box center [639, 465] width 2 height 7
drag, startPoint x: 649, startPoint y: 465, endPoint x: 665, endPoint y: 468, distance: 16.3
click at [650, 465] on div "Progress Bar" at bounding box center [651, 465] width 2 height 7
click at [653, 465] on div "Progress Bar" at bounding box center [653, 465] width 2 height 7
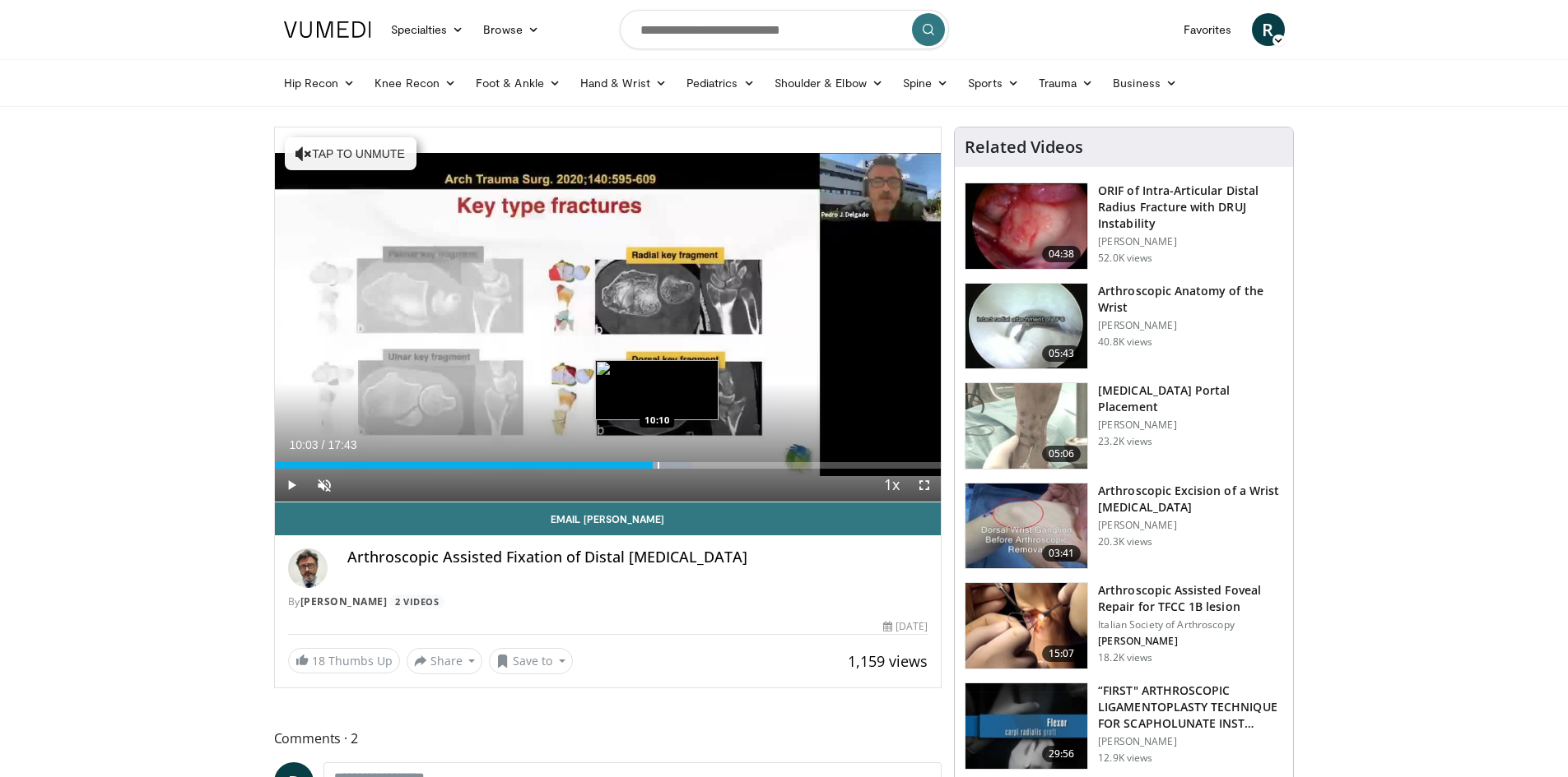
click at [664, 464] on div "Loaded : 62.52% 10:03 10:10" at bounding box center [608, 465] width 667 height 7
click at [669, 465] on div "Progress Bar" at bounding box center [670, 465] width 2 height 7
click at [677, 465] on div "Progress Bar" at bounding box center [678, 465] width 2 height 7
click at [684, 465] on div "Progress Bar" at bounding box center [685, 465] width 2 height 7
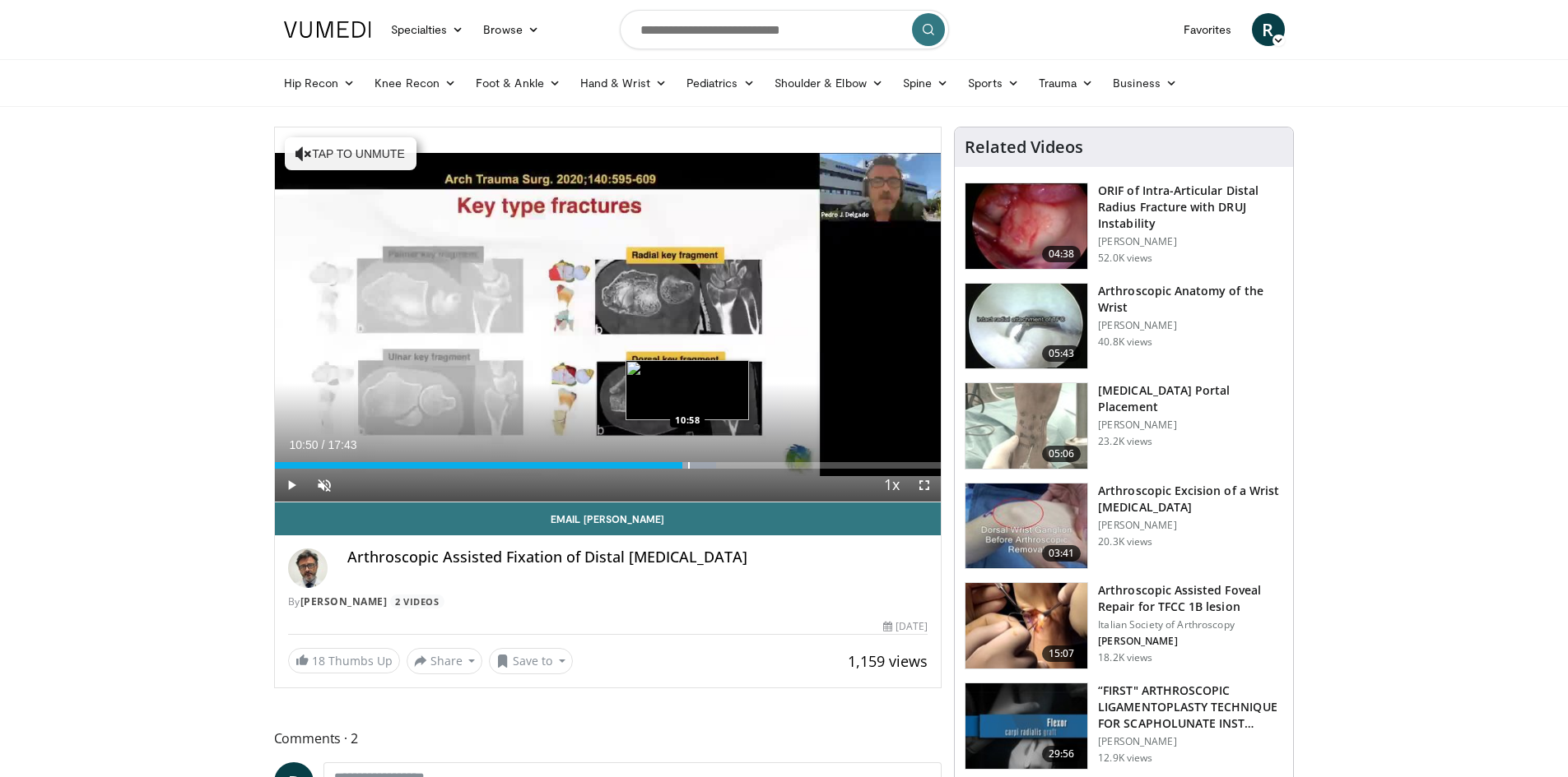
click at [688, 467] on div "Progress Bar" at bounding box center [689, 465] width 2 height 7
click at [699, 469] on div "Current Time 10:57 / Duration 17:43 Play Skip Backward Skip Forward Unmute Load…" at bounding box center [608, 485] width 667 height 33
click at [687, 465] on div "Loaded : 67.73% 10:57 11:00" at bounding box center [608, 465] width 667 height 7
click at [696, 465] on div "Progress Bar" at bounding box center [697, 465] width 2 height 7
click at [707, 465] on div "Progress Bar" at bounding box center [704, 465] width 56 height 7
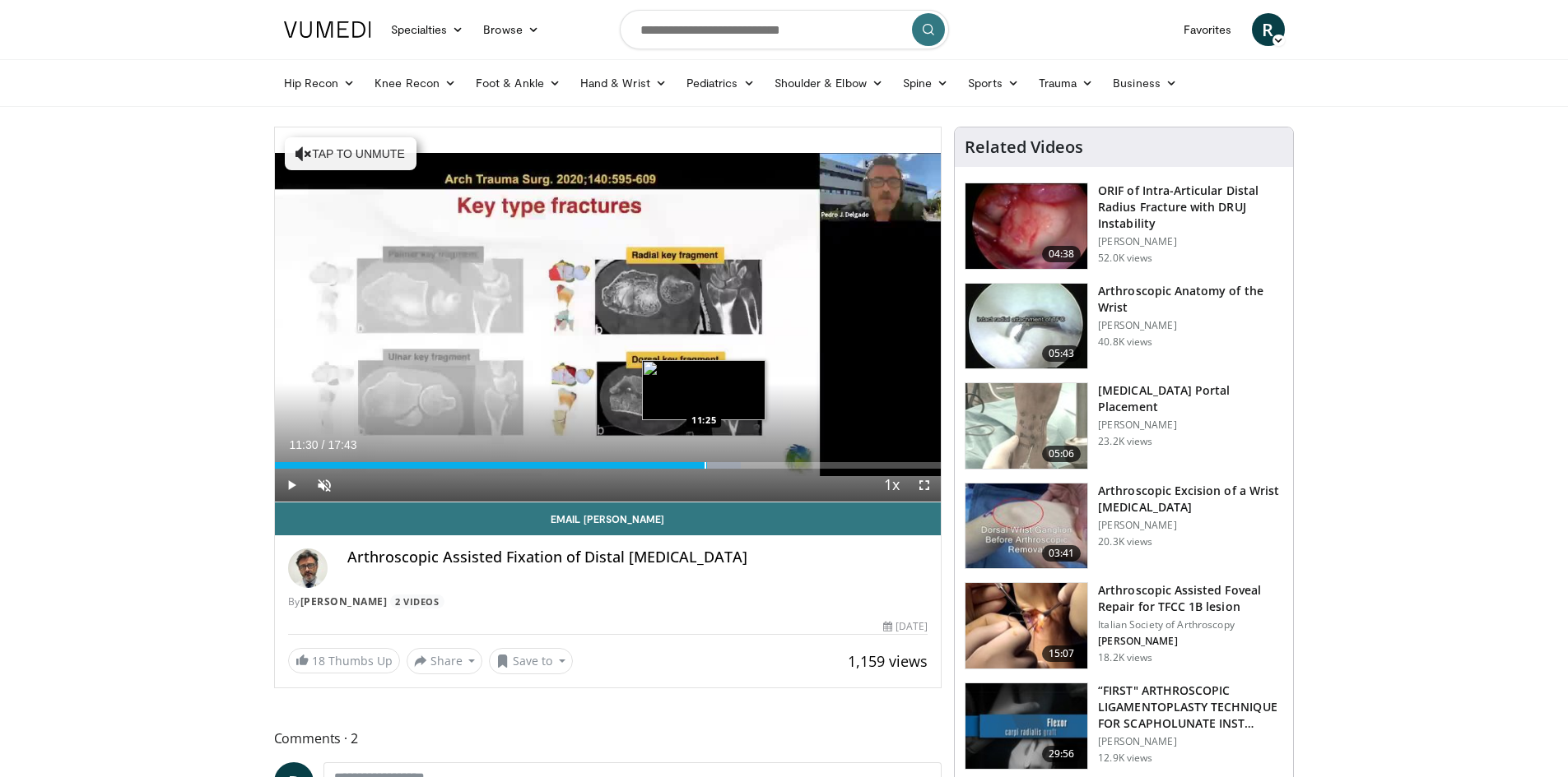
click at [707, 465] on div "Loaded : 69.99% 11:28 11:25" at bounding box center [608, 465] width 667 height 7
click at [715, 465] on div "Progress Bar" at bounding box center [716, 465] width 2 height 7
click at [719, 465] on div "Progress Bar" at bounding box center [720, 465] width 2 height 7
click at [725, 465] on div "Progress Bar" at bounding box center [726, 465] width 2 height 7
click at [735, 465] on div "Progress Bar" at bounding box center [736, 465] width 2 height 7
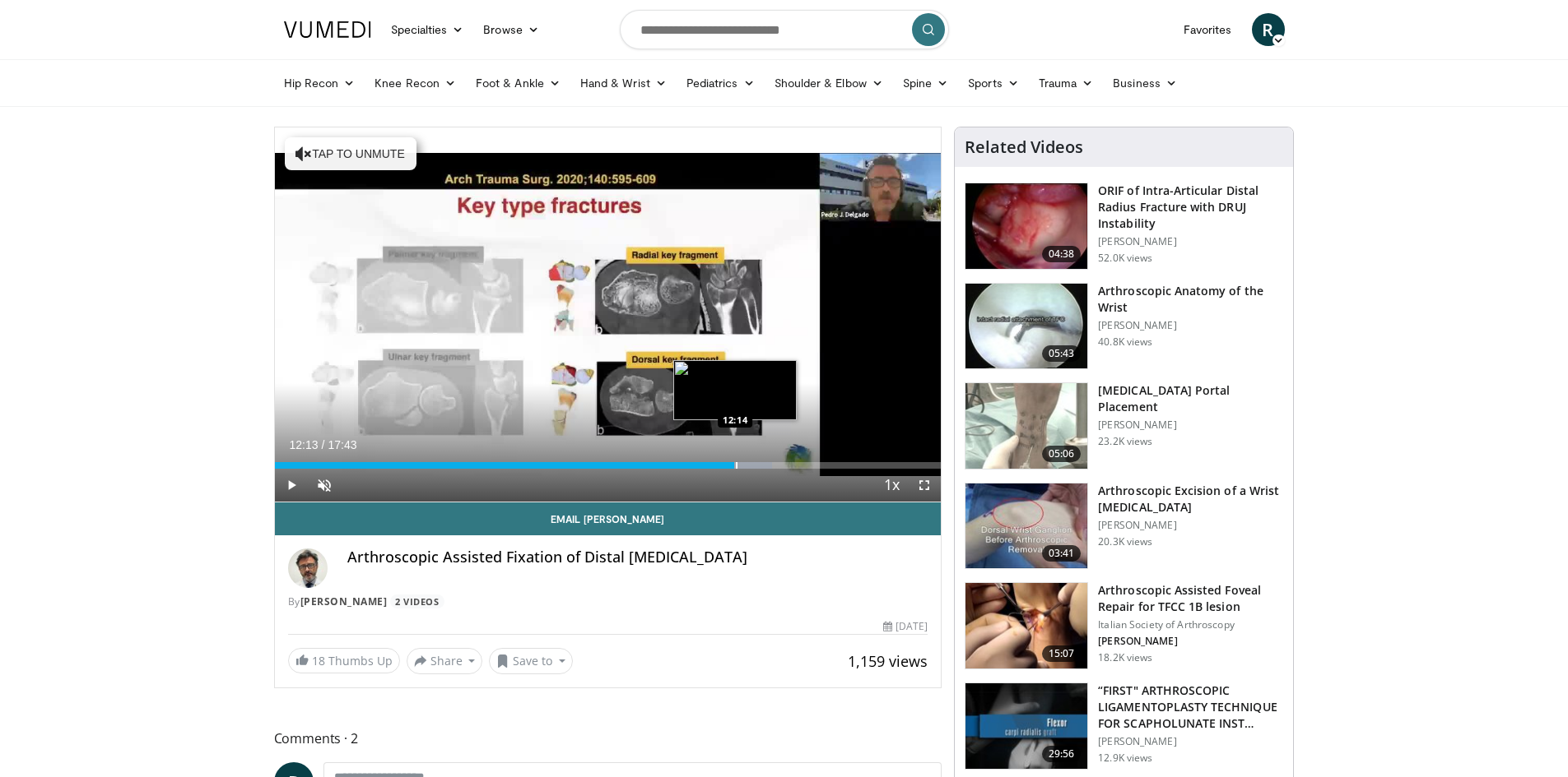
click at [736, 465] on div "Progress Bar" at bounding box center [737, 465] width 2 height 7
click at [740, 465] on div "Progress Bar" at bounding box center [739, 465] width 2 height 7
click at [747, 465] on div "Progress Bar" at bounding box center [748, 465] width 2 height 7
click at [751, 465] on div "Progress Bar" at bounding box center [752, 465] width 2 height 7
click at [757, 466] on div "Progress Bar" at bounding box center [758, 465] width 2 height 7
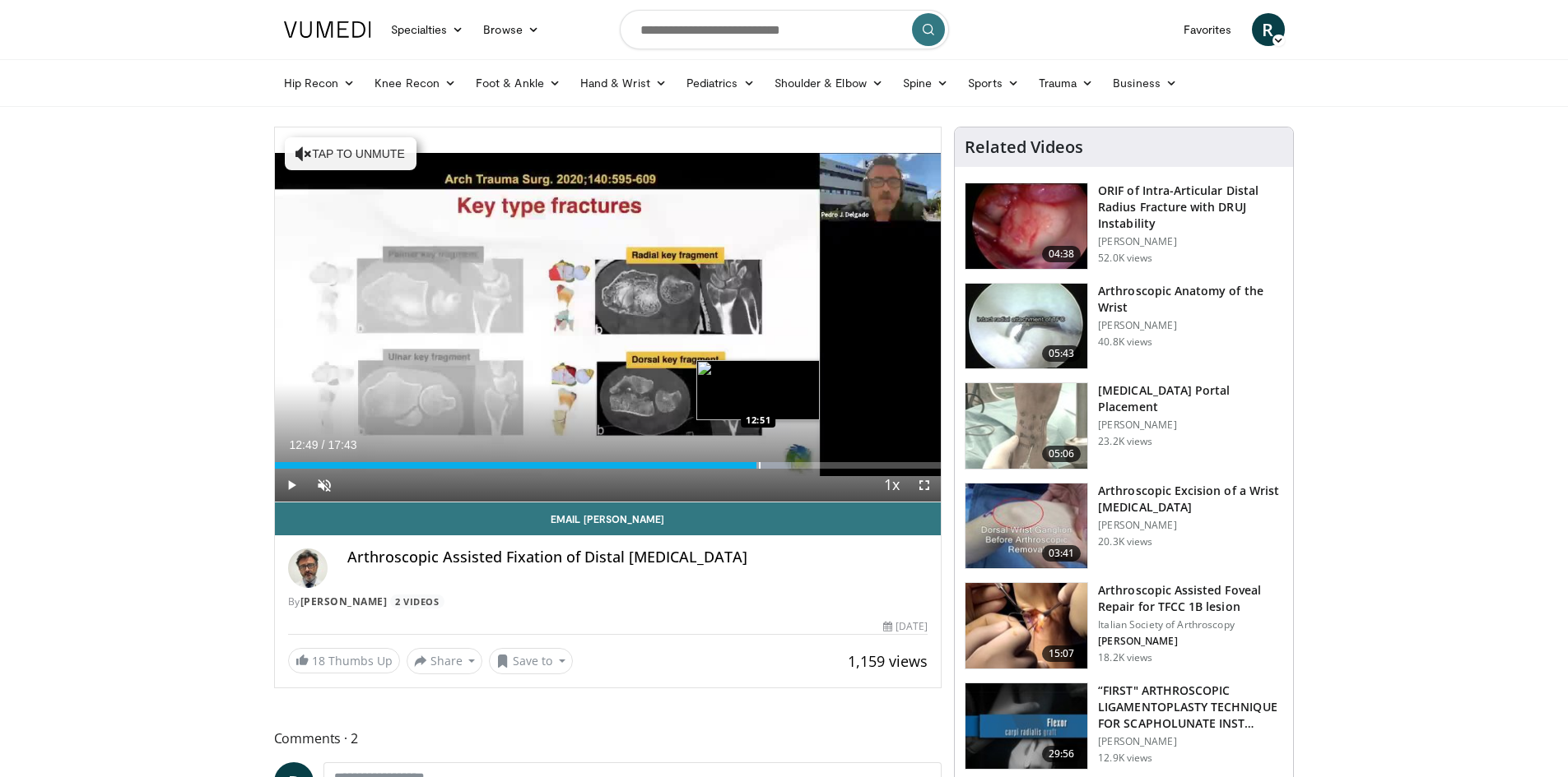
click at [759, 466] on div "Progress Bar" at bounding box center [760, 465] width 2 height 7
click at [762, 468] on div "Progress Bar" at bounding box center [763, 465] width 2 height 7
click at [766, 469] on div "Current Time 12:55 / Duration 17:43 Play Skip Backward Skip Forward Unmute Load…" at bounding box center [608, 485] width 667 height 33
click at [765, 467] on div "Progress Bar" at bounding box center [766, 465] width 2 height 7
click at [771, 466] on div "Progress Bar" at bounding box center [772, 465] width 2 height 7
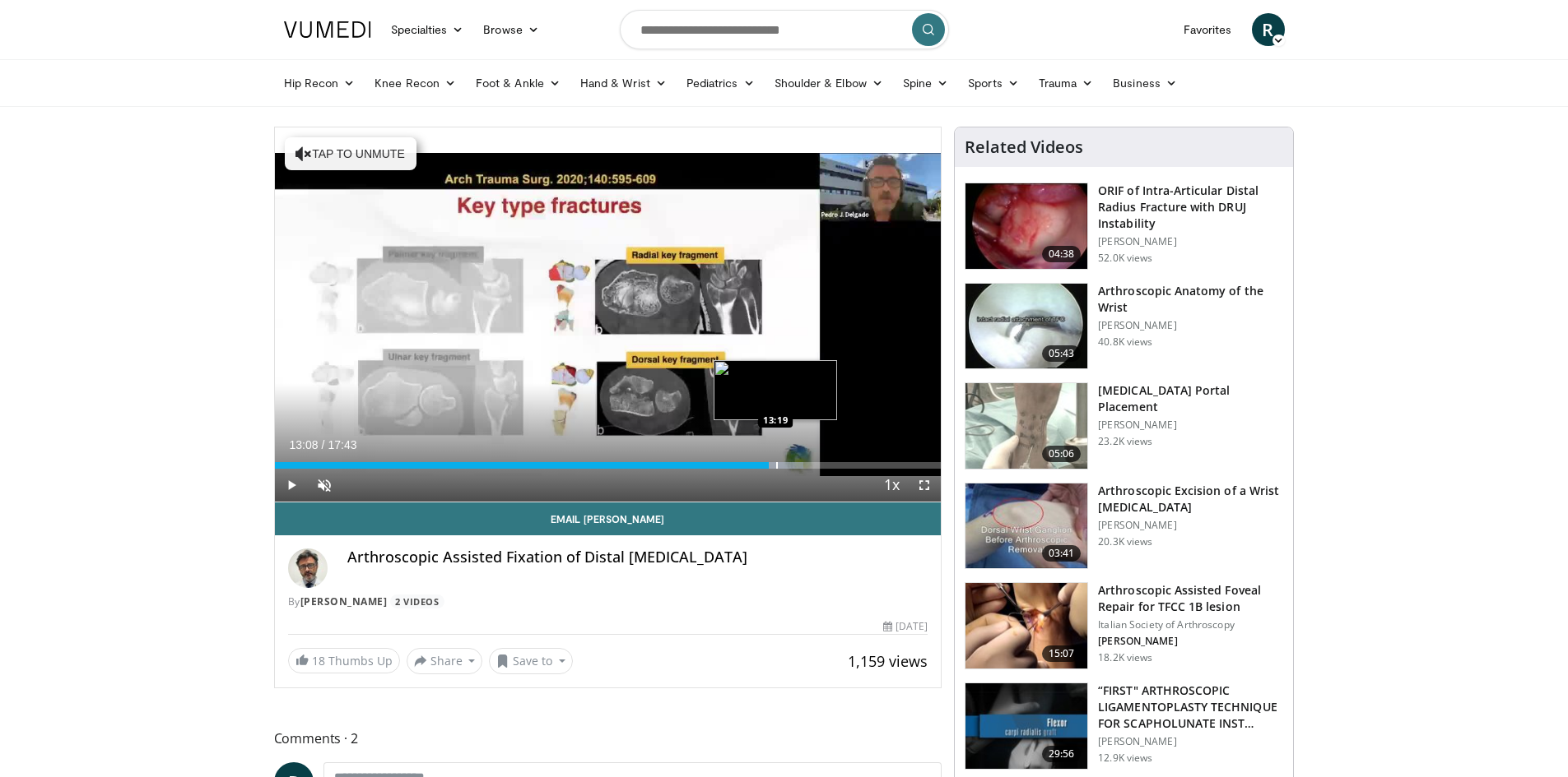
click at [777, 465] on div "Progress Bar" at bounding box center [777, 465] width 2 height 7
click at [784, 465] on div "Progress Bar" at bounding box center [785, 465] width 2 height 7
click at [790, 466] on div "Progress Bar" at bounding box center [791, 465] width 2 height 7
click at [792, 466] on div "Progress Bar" at bounding box center [793, 465] width 2 height 7
click at [804, 467] on div "Progress Bar" at bounding box center [803, 465] width 2 height 7
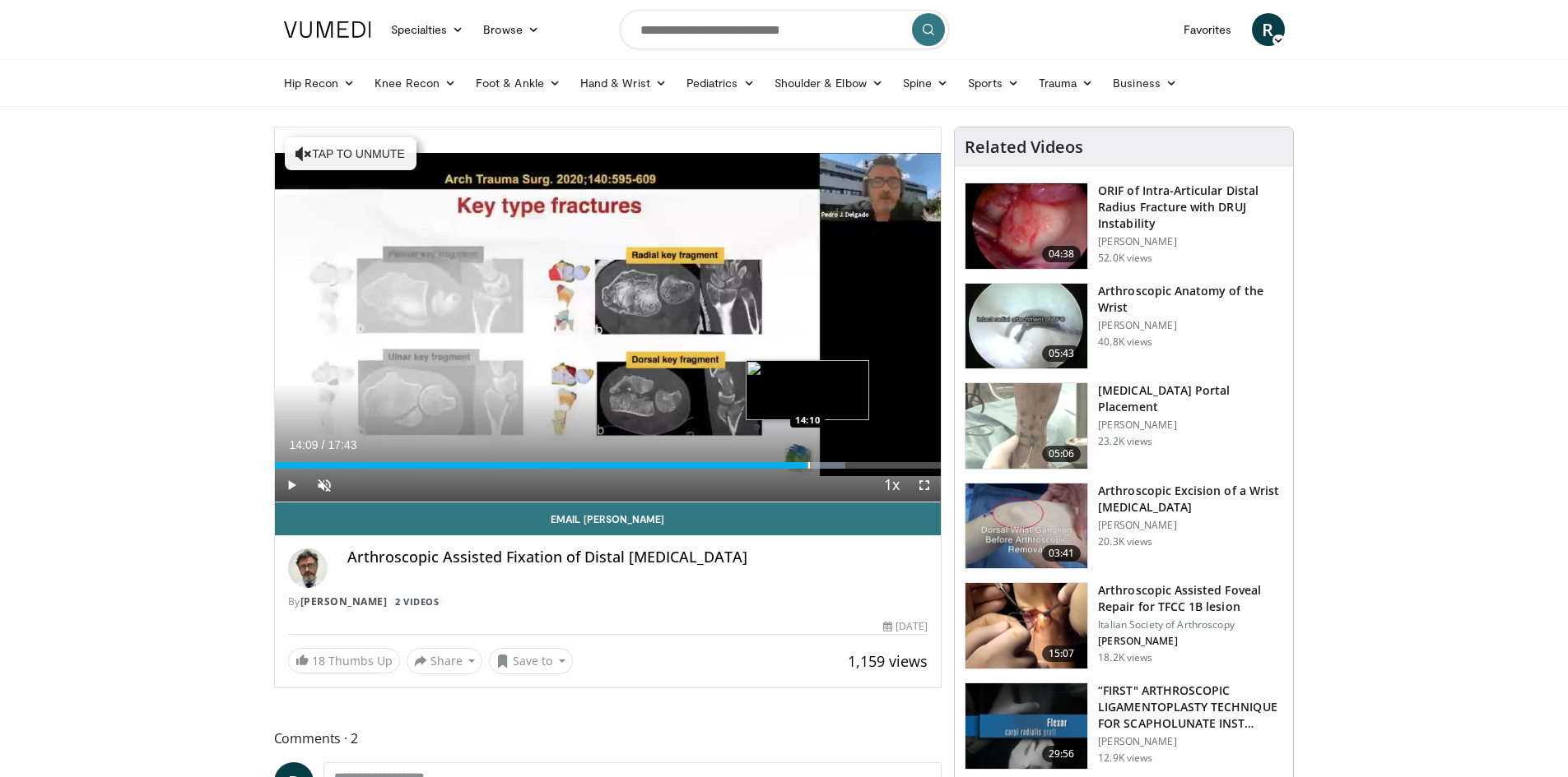
click at [810, 463] on div "Loaded : 85.61% 14:09 14:10" at bounding box center [608, 465] width 667 height 7
click at [819, 464] on div "Progress Bar" at bounding box center [819, 465] width 2 height 7
click at [826, 467] on div "Progress Bar" at bounding box center [827, 465] width 2 height 7
click at [826, 463] on div "Progress Bar" at bounding box center [827, 465] width 2 height 7
click at [827, 465] on div "Progress Bar" at bounding box center [828, 465] width 2 height 7
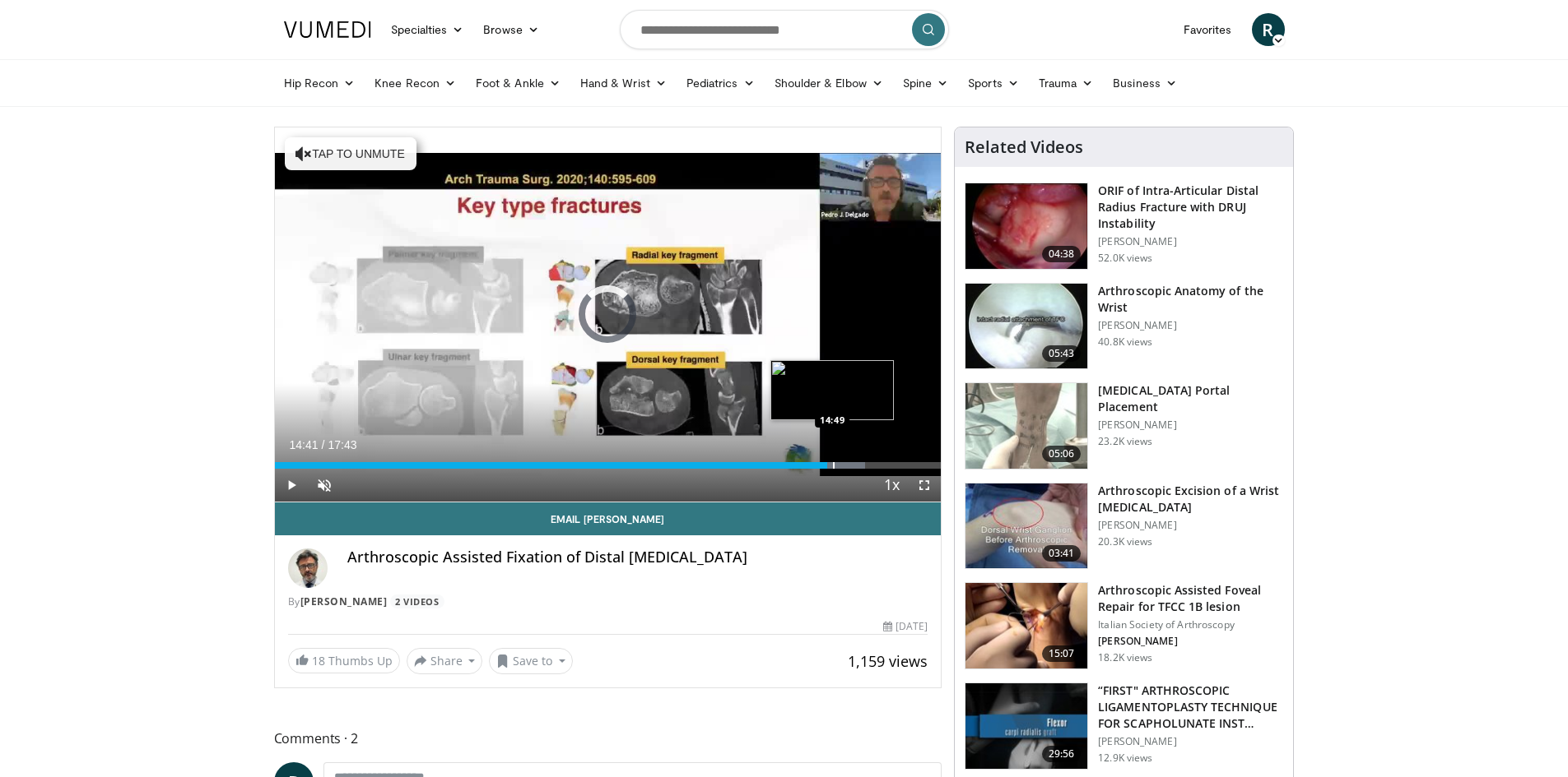
click at [833, 465] on div "Progress Bar" at bounding box center [834, 465] width 2 height 7
click at [838, 464] on div "Progress Bar" at bounding box center [838, 465] width 2 height 7
click at [847, 465] on div "Progress Bar" at bounding box center [848, 465] width 2 height 7
click at [852, 465] on div "Progress Bar" at bounding box center [852, 465] width 2 height 7
click at [860, 465] on div "Progress Bar" at bounding box center [861, 465] width 2 height 7
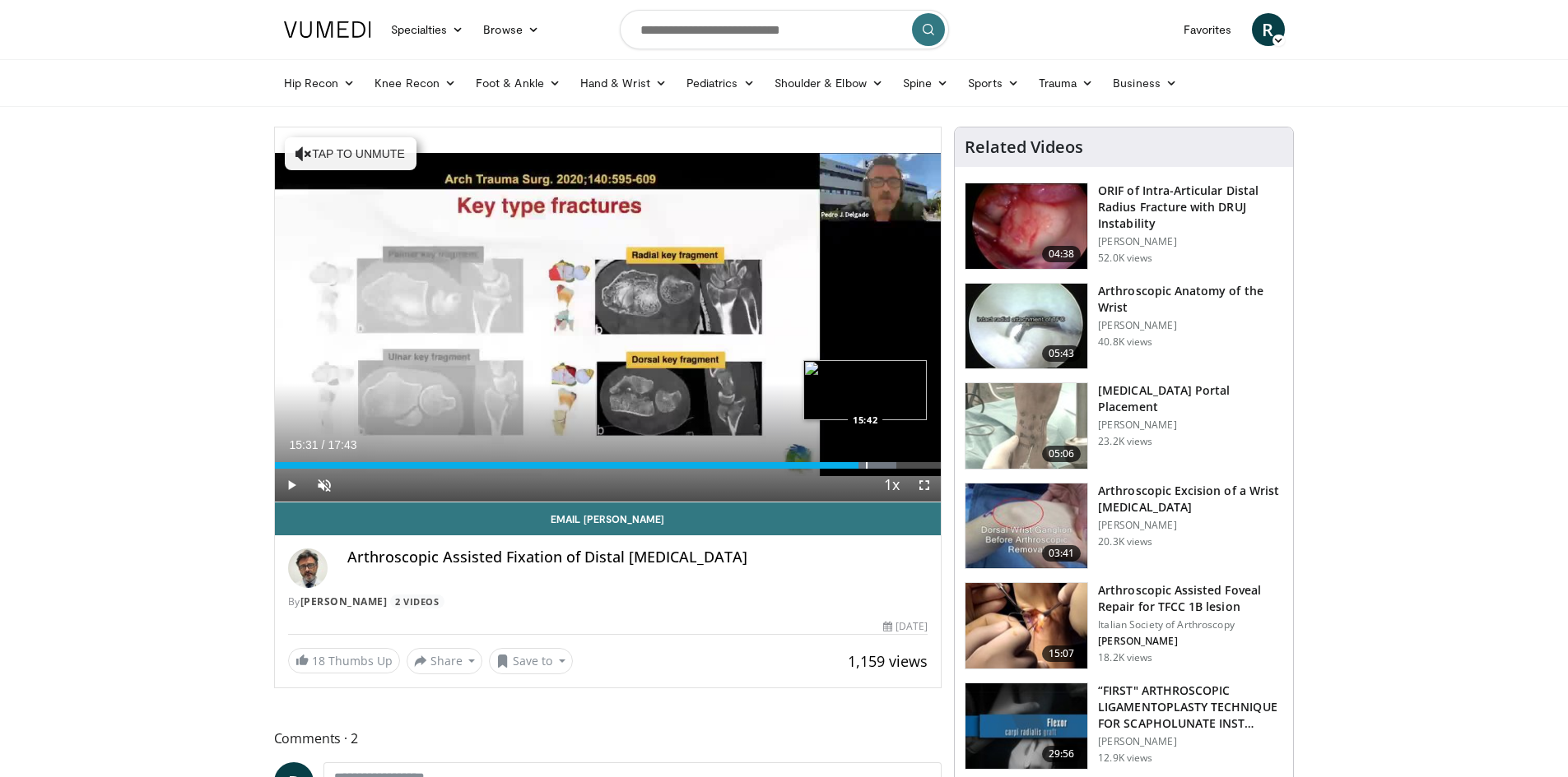
click at [866, 465] on div "Progress Bar" at bounding box center [867, 465] width 2 height 7
click at [871, 464] on div "Progress Bar" at bounding box center [872, 465] width 2 height 7
click at [880, 467] on div "Progress Bar" at bounding box center [881, 465] width 2 height 7
click at [870, 465] on div "16:04" at bounding box center [573, 465] width 596 height 7
click at [878, 464] on div "Progress Bar" at bounding box center [879, 465] width 2 height 7
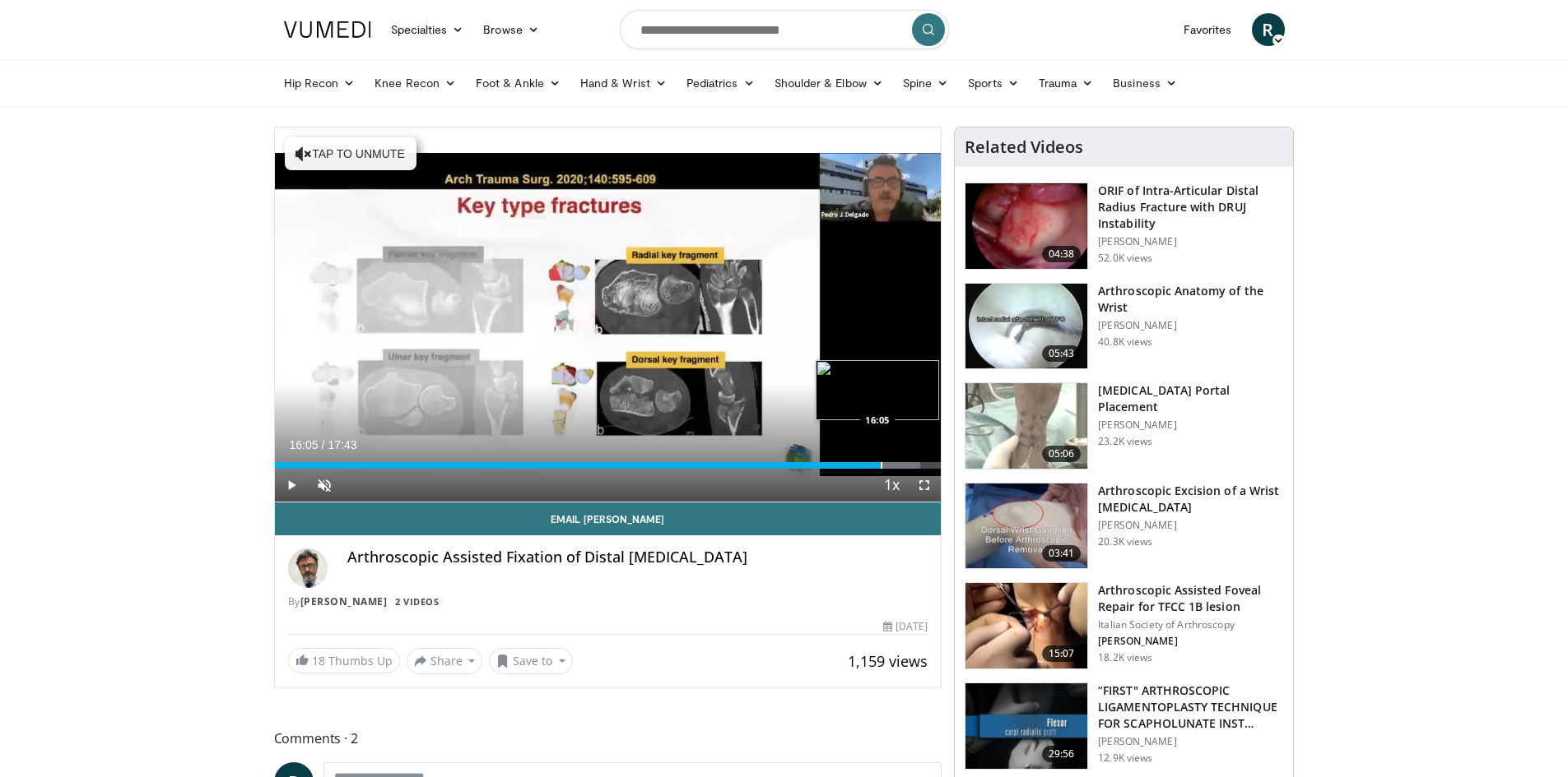
click at [881, 464] on div "Progress Bar" at bounding box center [882, 465] width 2 height 7
click at [884, 463] on div "Progress Bar" at bounding box center [884, 465] width 2 height 7
click at [885, 461] on div "Loaded : 96.90% 16:08 16:12" at bounding box center [608, 461] width 667 height 16
click at [889, 461] on div "Loaded : 97.84% 16:17 16:20" at bounding box center [608, 461] width 667 height 16
click at [894, 463] on div "Progress Bar" at bounding box center [895, 465] width 2 height 7
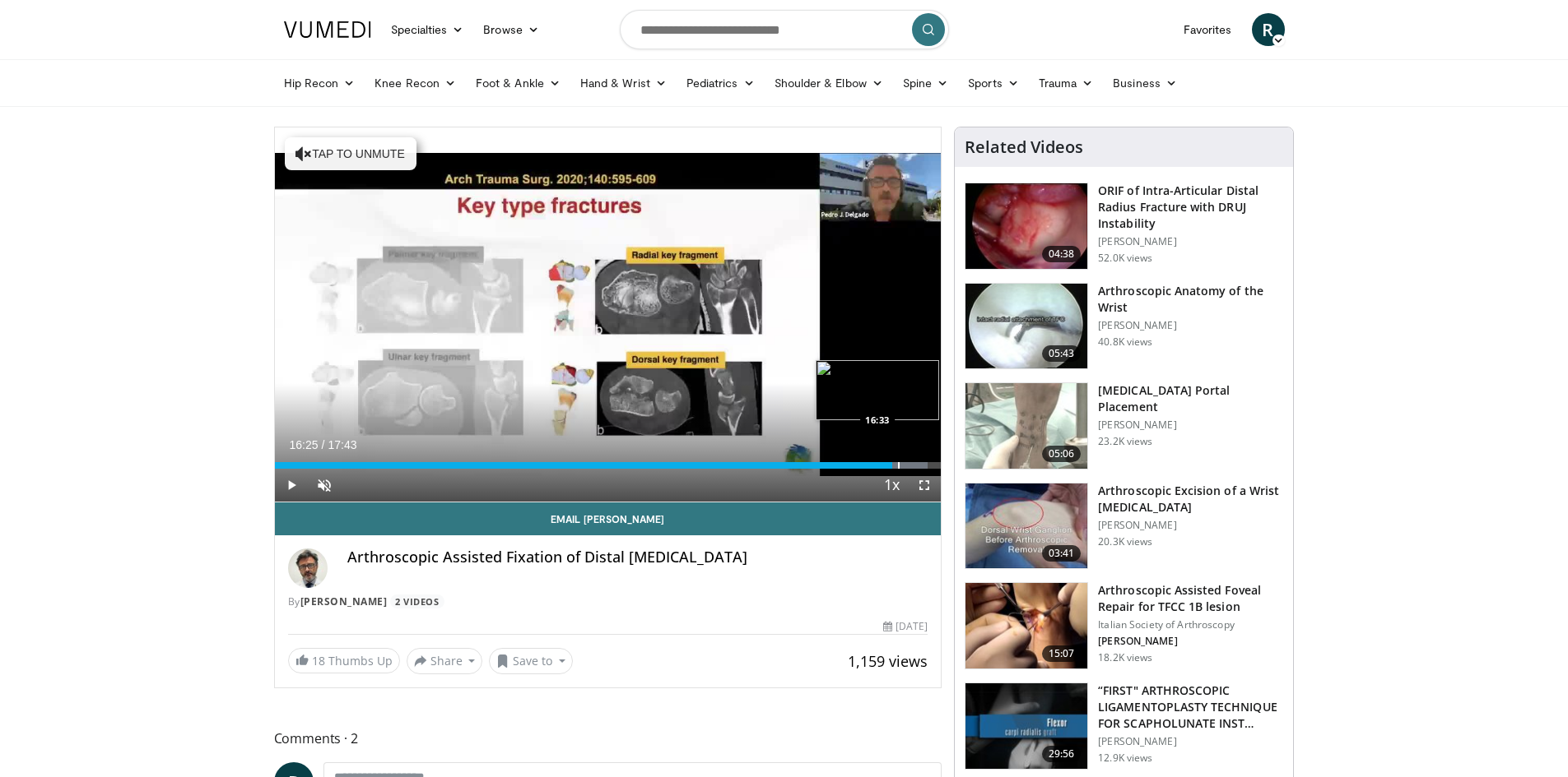
click at [898, 463] on div "Progress Bar" at bounding box center [899, 465] width 2 height 7
click at [904, 463] on div "Progress Bar" at bounding box center [905, 465] width 2 height 7
click at [911, 463] on div "Progress Bar" at bounding box center [911, 465] width 2 height 7
click at [917, 463] on div "Progress Bar" at bounding box center [918, 465] width 2 height 7
click at [923, 463] on div "Progress Bar" at bounding box center [924, 465] width 2 height 7
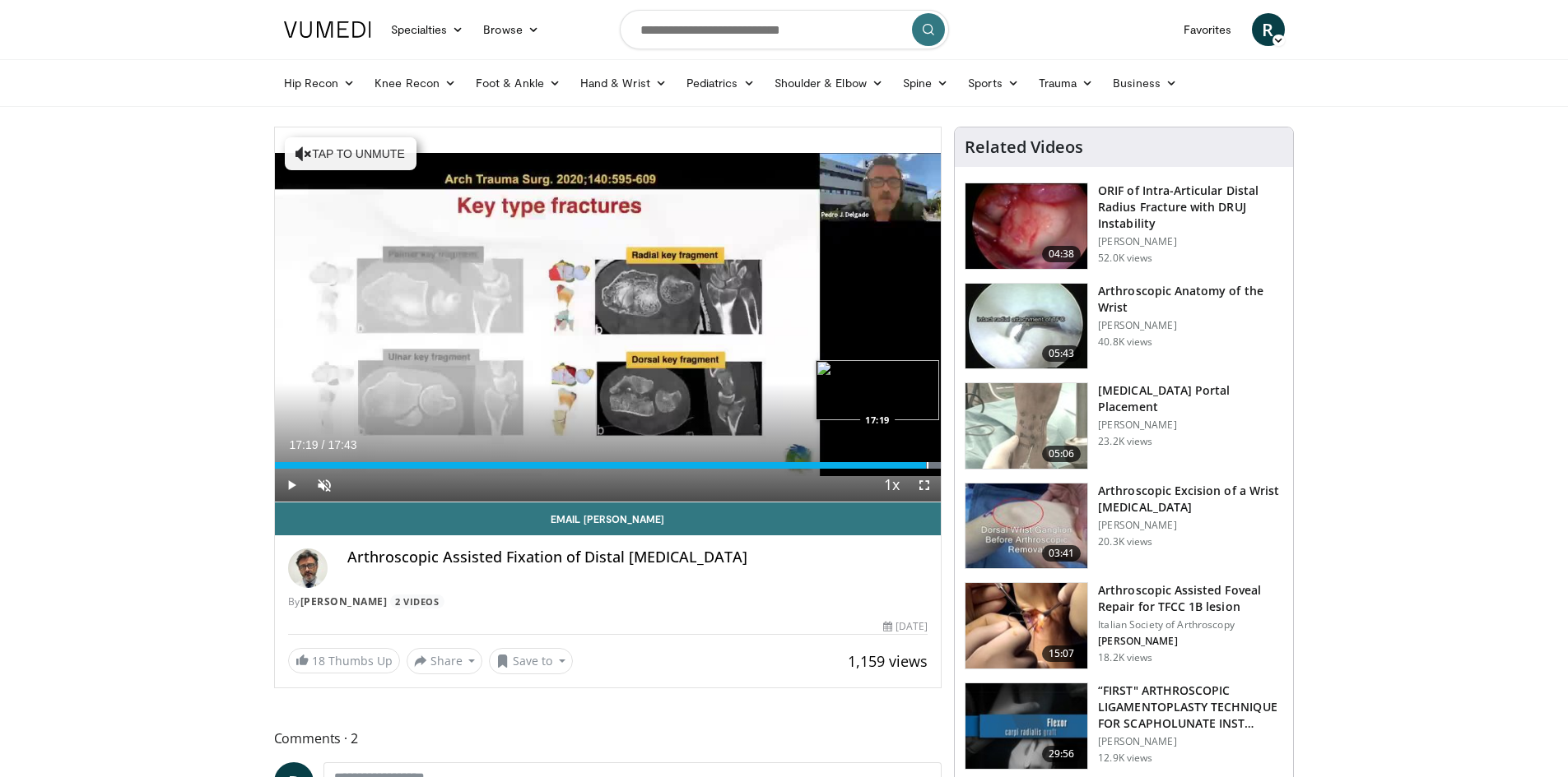
click at [927, 463] on div "Progress Bar" at bounding box center [928, 465] width 2 height 7
click at [928, 463] on div "Progress Bar" at bounding box center [929, 465] width 2 height 7
click at [935, 463] on div "Progress Bar" at bounding box center [936, 465] width 2 height 7
click at [938, 463] on div "Progress Bar" at bounding box center [939, 465] width 2 height 7
drag, startPoint x: 923, startPoint y: 465, endPoint x: 914, endPoint y: 466, distance: 9.1
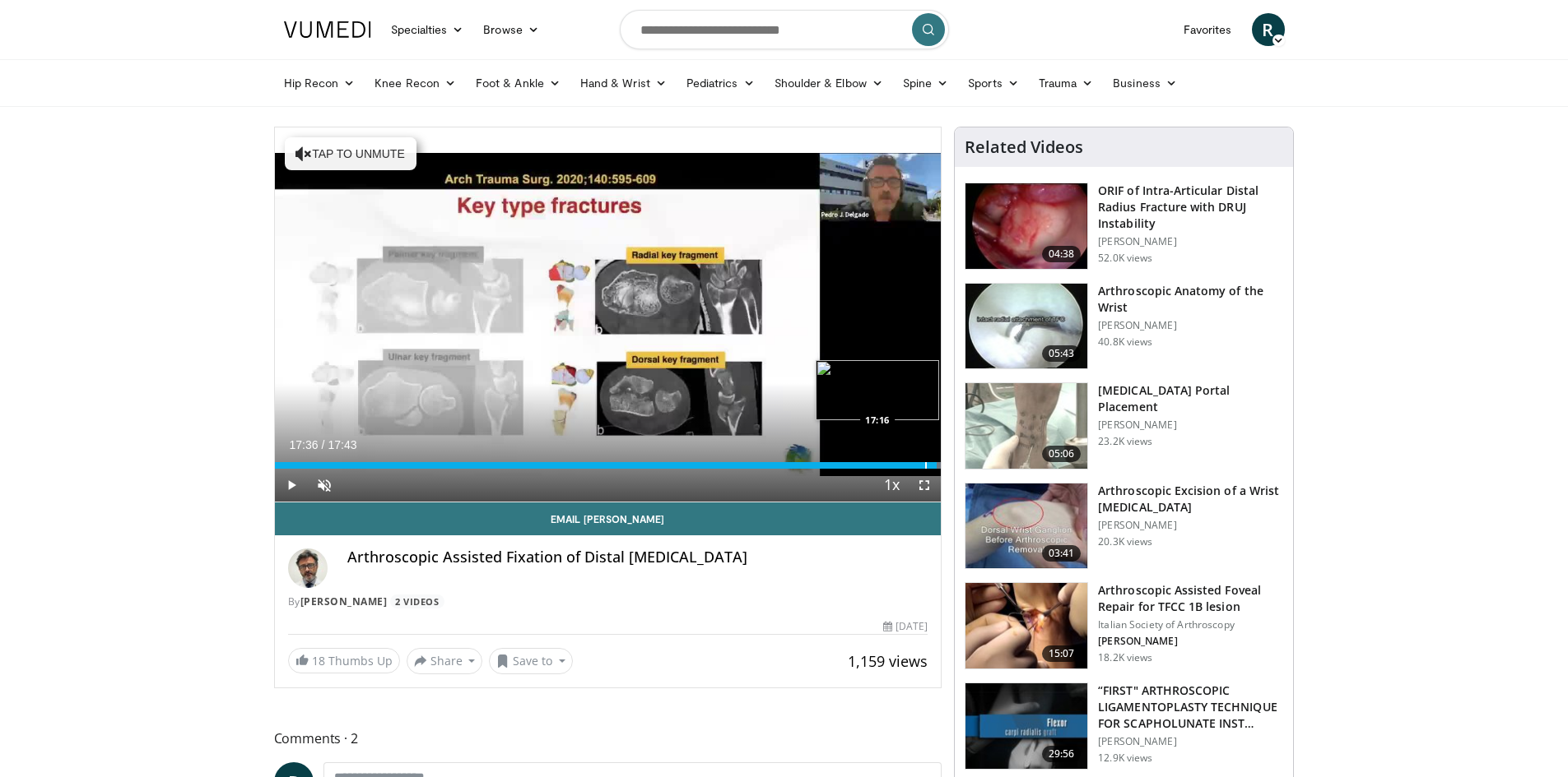
click at [917, 466] on div "Loaded : 100.00% 17:36 17:16" at bounding box center [608, 465] width 667 height 7
click at [906, 466] on div "Loaded : 100.00% 17:06 16:58" at bounding box center [608, 465] width 667 height 7
click at [895, 466] on div "16:47" at bounding box center [591, 465] width 632 height 7
drag, startPoint x: 891, startPoint y: 466, endPoint x: 882, endPoint y: 465, distance: 9.1
click at [888, 466] on div "Progress Bar" at bounding box center [889, 465] width 2 height 7
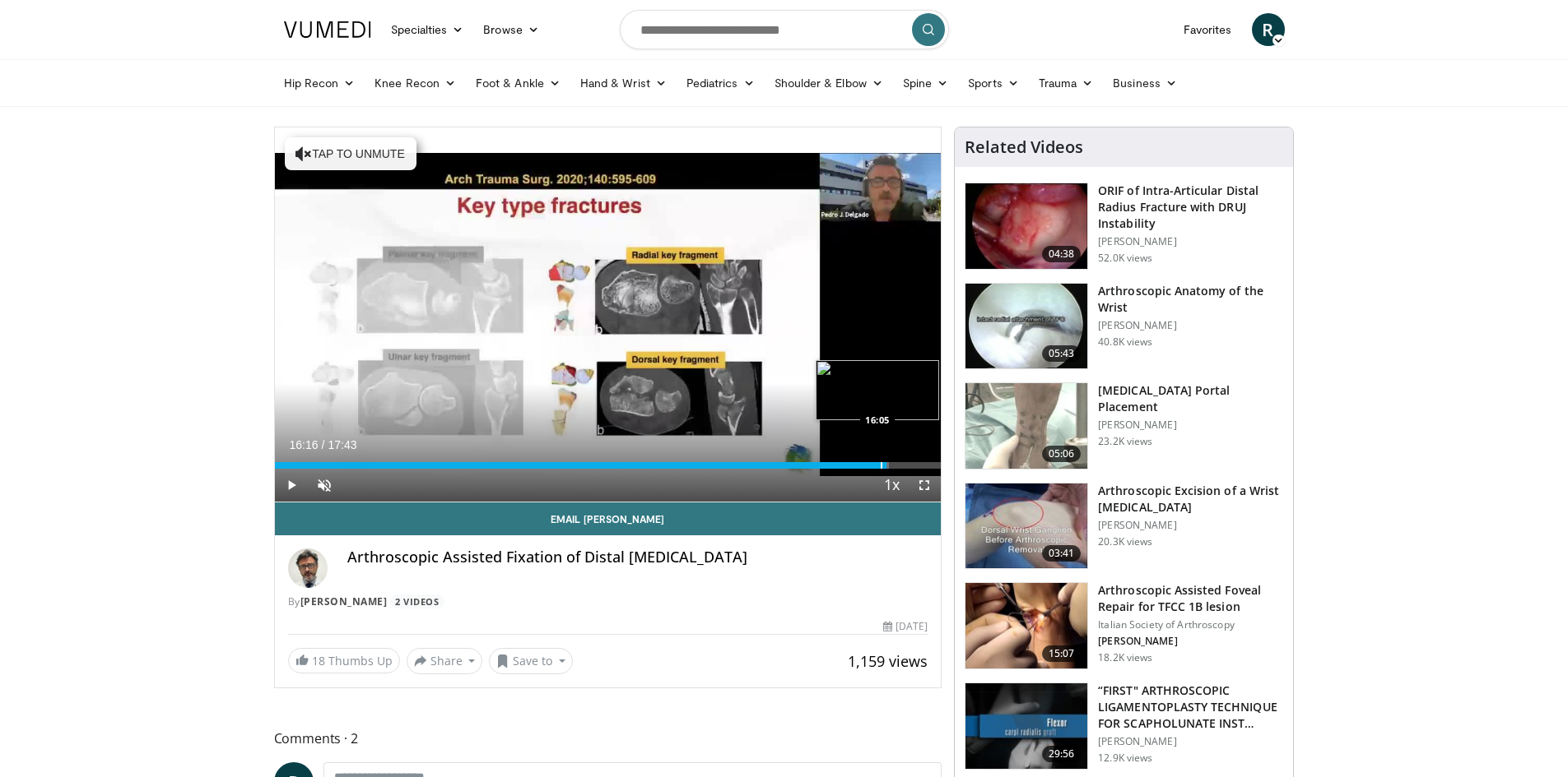
click at [881, 465] on div "Progress Bar" at bounding box center [882, 465] width 2 height 7
click at [878, 464] on div "Progress Bar" at bounding box center [879, 465] width 2 height 7
click at [871, 461] on div "Loaded : 90.30% 15:58 15:54" at bounding box center [608, 461] width 667 height 16
click at [868, 460] on div "Loaded : 95.95% 15:52 15:47" at bounding box center [608, 461] width 667 height 16
click at [862, 461] on div "Loaded : 91.45% 15:46 15:37" at bounding box center [608, 461] width 667 height 16
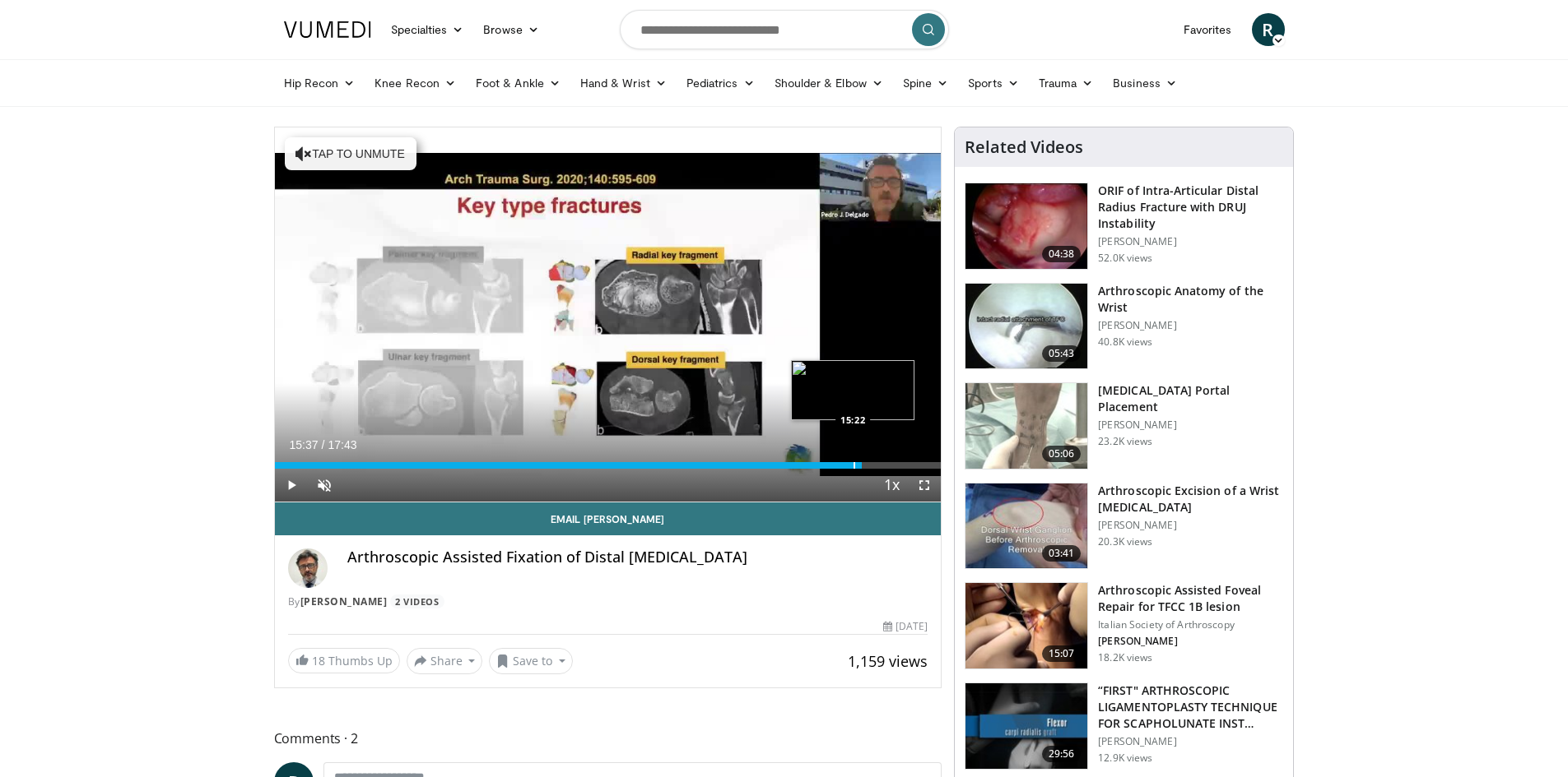
click at [853, 463] on div "Progress Bar" at bounding box center [854, 465] width 2 height 7
click at [853, 463] on div "Progress Bar" at bounding box center [853, 465] width 2 height 7
click at [849, 464] on div "Progress Bar" at bounding box center [850, 465] width 2 height 7
click at [850, 464] on div "Progress Bar" at bounding box center [851, 465] width 2 height 7
click at [855, 465] on div "Progress Bar" at bounding box center [854, 465] width 2 height 7
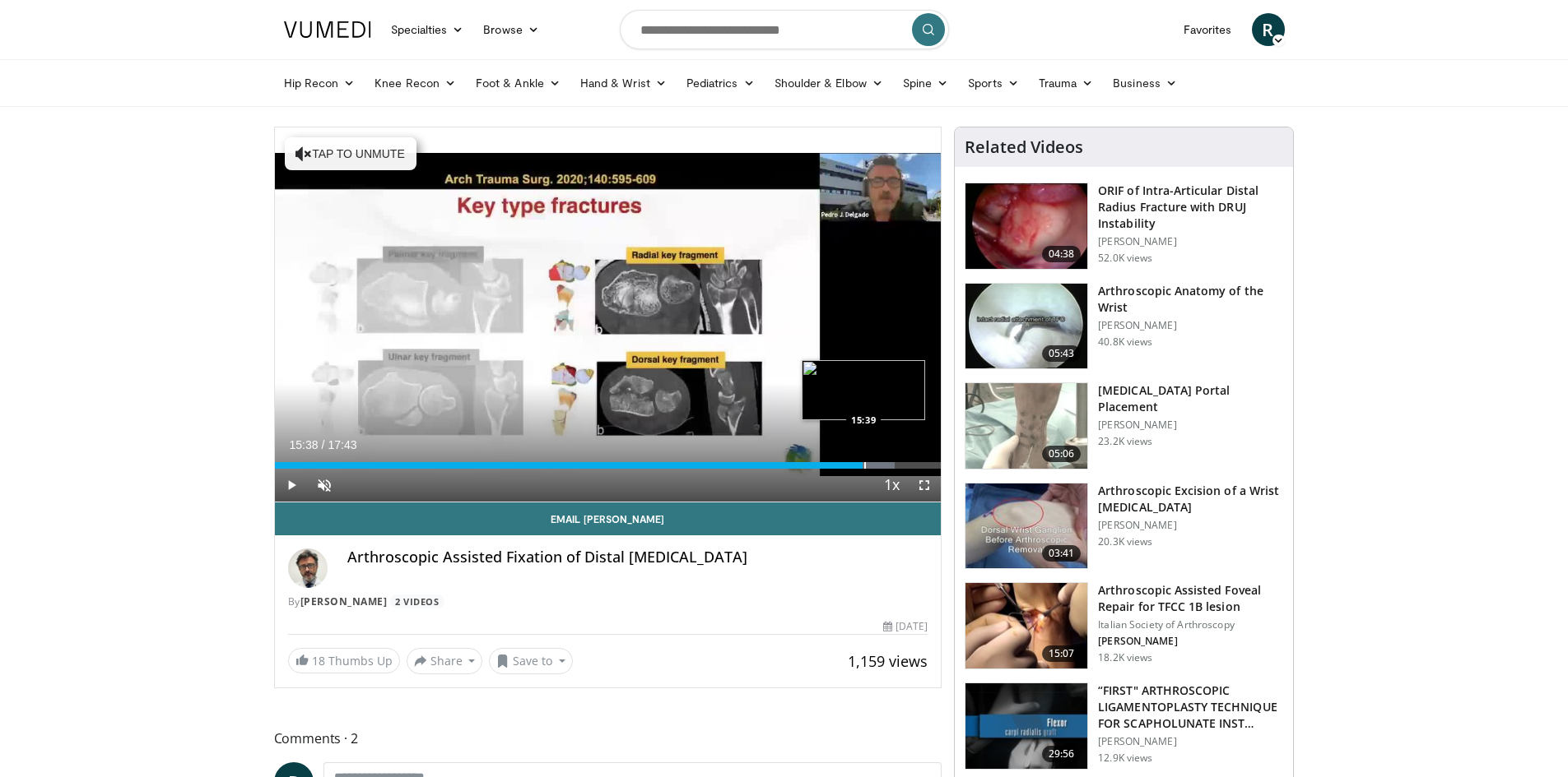
click at [865, 465] on div "Progress Bar" at bounding box center [866, 465] width 2 height 7
click at [867, 465] on div "Progress Bar" at bounding box center [868, 465] width 2 height 7
click at [872, 465] on div "Progress Bar" at bounding box center [873, 465] width 2 height 7
click at [876, 465] on div "Progress Bar" at bounding box center [877, 465] width 2 height 7
click at [882, 465] on div "Progress Bar" at bounding box center [883, 465] width 2 height 7
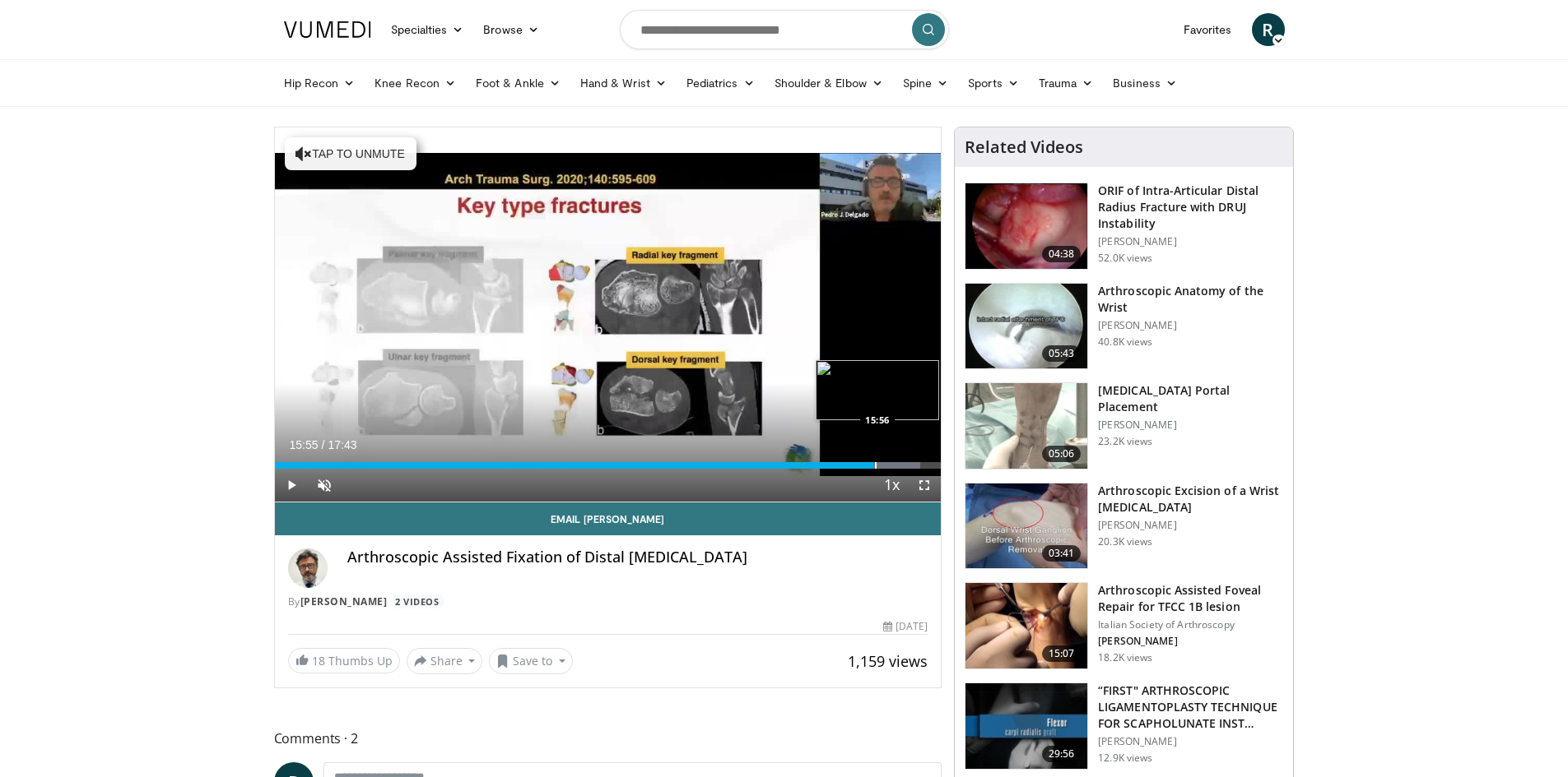
click at [872, 464] on div "15:55" at bounding box center [575, 465] width 599 height 7
click at [878, 464] on div "Progress Bar" at bounding box center [879, 465] width 2 height 7
click at [879, 463] on div "Progress Bar" at bounding box center [879, 465] width 2 height 7
click at [884, 463] on div "Progress Bar" at bounding box center [885, 465] width 2 height 7
click at [885, 463] on div "Progress Bar" at bounding box center [885, 465] width 2 height 7
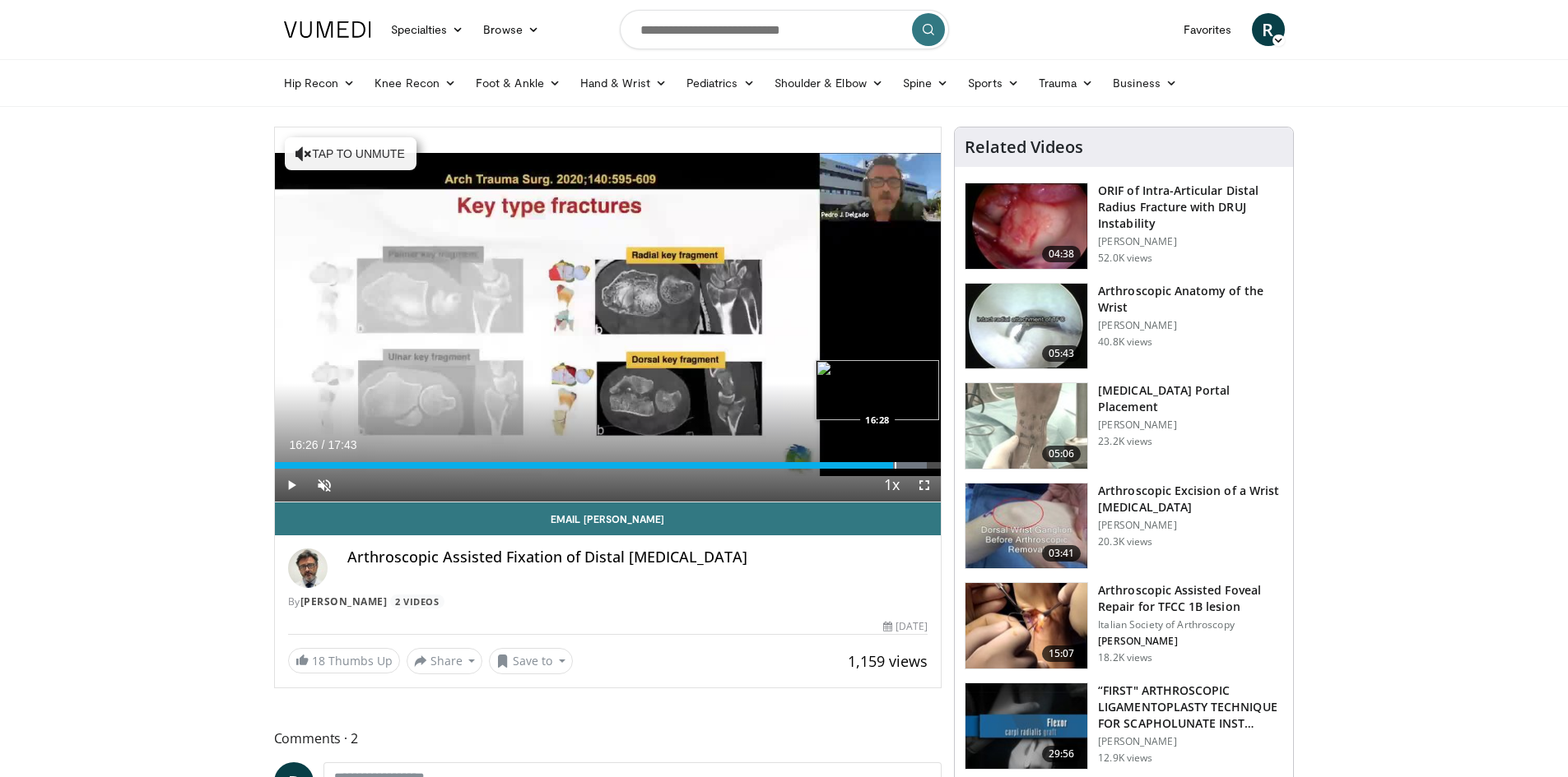
click at [895, 463] on div "Progress Bar" at bounding box center [896, 465] width 2 height 7
click at [902, 463] on div "Progress Bar" at bounding box center [903, 465] width 2 height 7
click at [904, 463] on div "Progress Bar" at bounding box center [905, 465] width 2 height 7
click at [911, 467] on div "Progress Bar" at bounding box center [912, 465] width 2 height 7
click at [916, 467] on div "Progress Bar" at bounding box center [917, 465] width 2 height 7
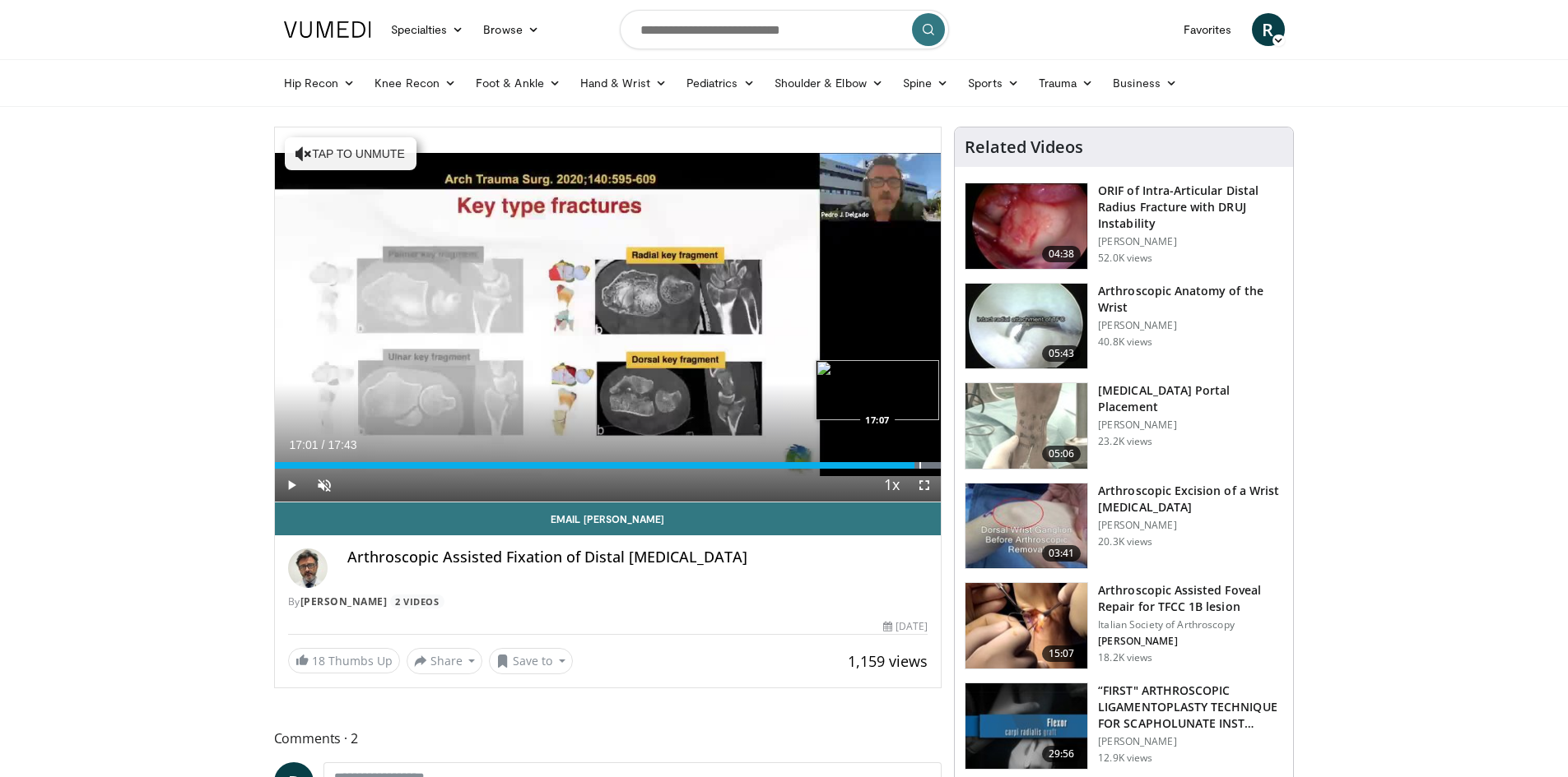
click at [921, 468] on div "Progress Bar" at bounding box center [920, 465] width 2 height 7
click at [930, 469] on span "Video Player" at bounding box center [924, 485] width 33 height 33
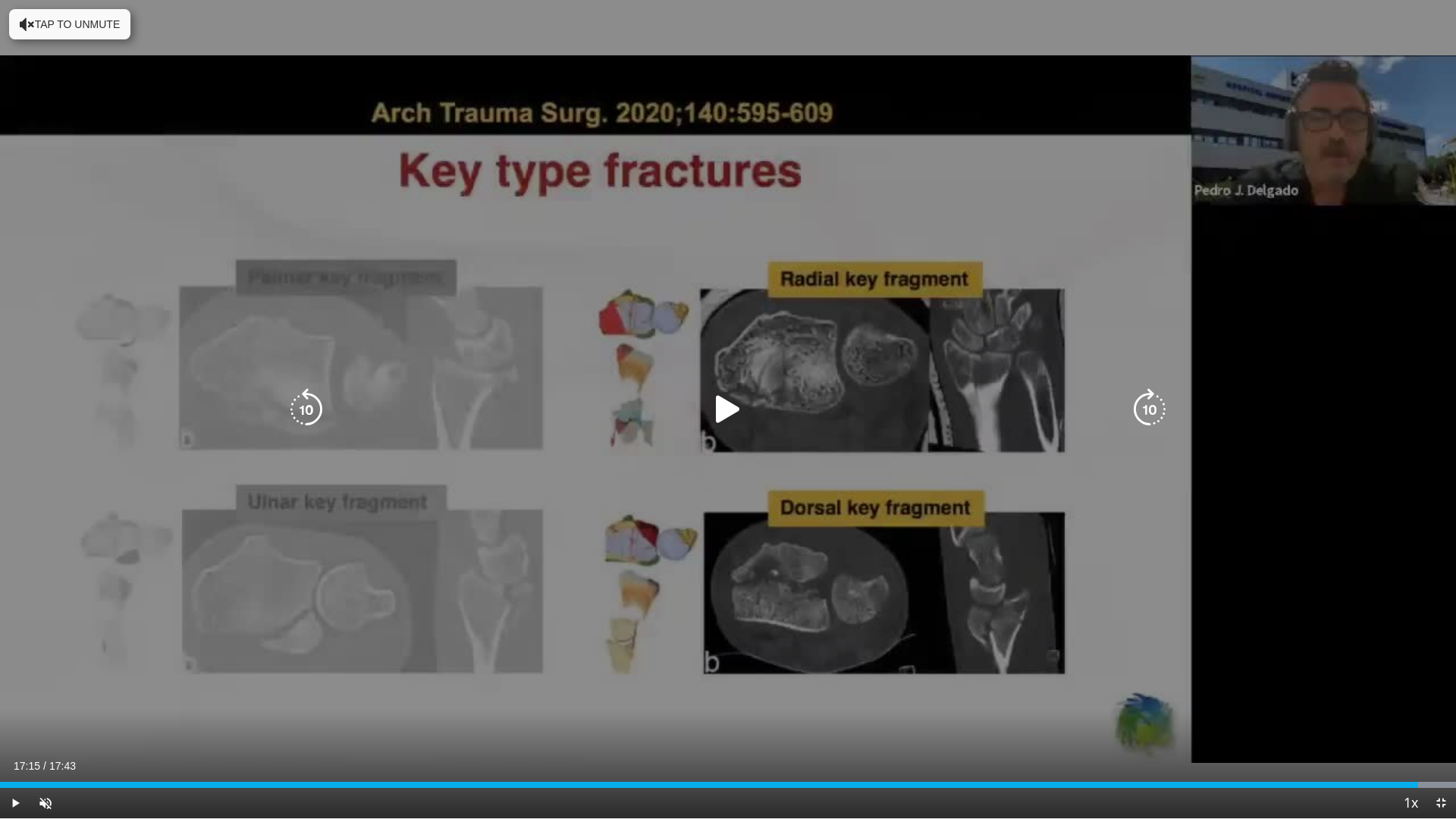
click at [731, 400] on icon "Video Player" at bounding box center [728, 409] width 42 height 42
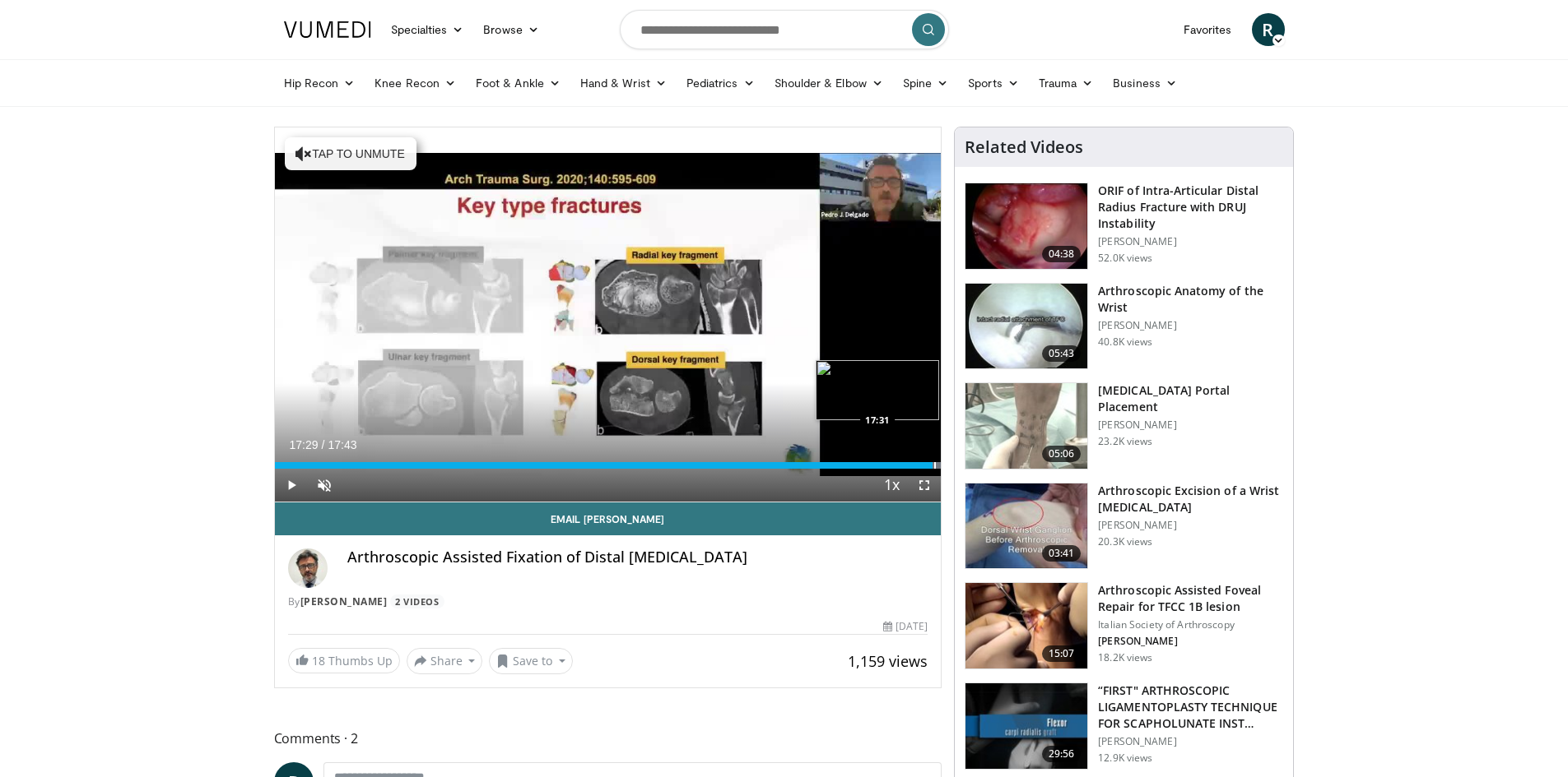
drag, startPoint x: 933, startPoint y: 464, endPoint x: 917, endPoint y: 463, distance: 16.0
click at [930, 464] on div "Loaded : 100.00% 17:30 17:31" at bounding box center [608, 465] width 667 height 7
click at [918, 463] on div "Progress Bar" at bounding box center [919, 465] width 2 height 7
click at [903, 463] on div "Loaded : 100.00% 17:05 16:46" at bounding box center [608, 465] width 667 height 7
click at [870, 464] on div "16:42" at bounding box center [590, 465] width 629 height 7
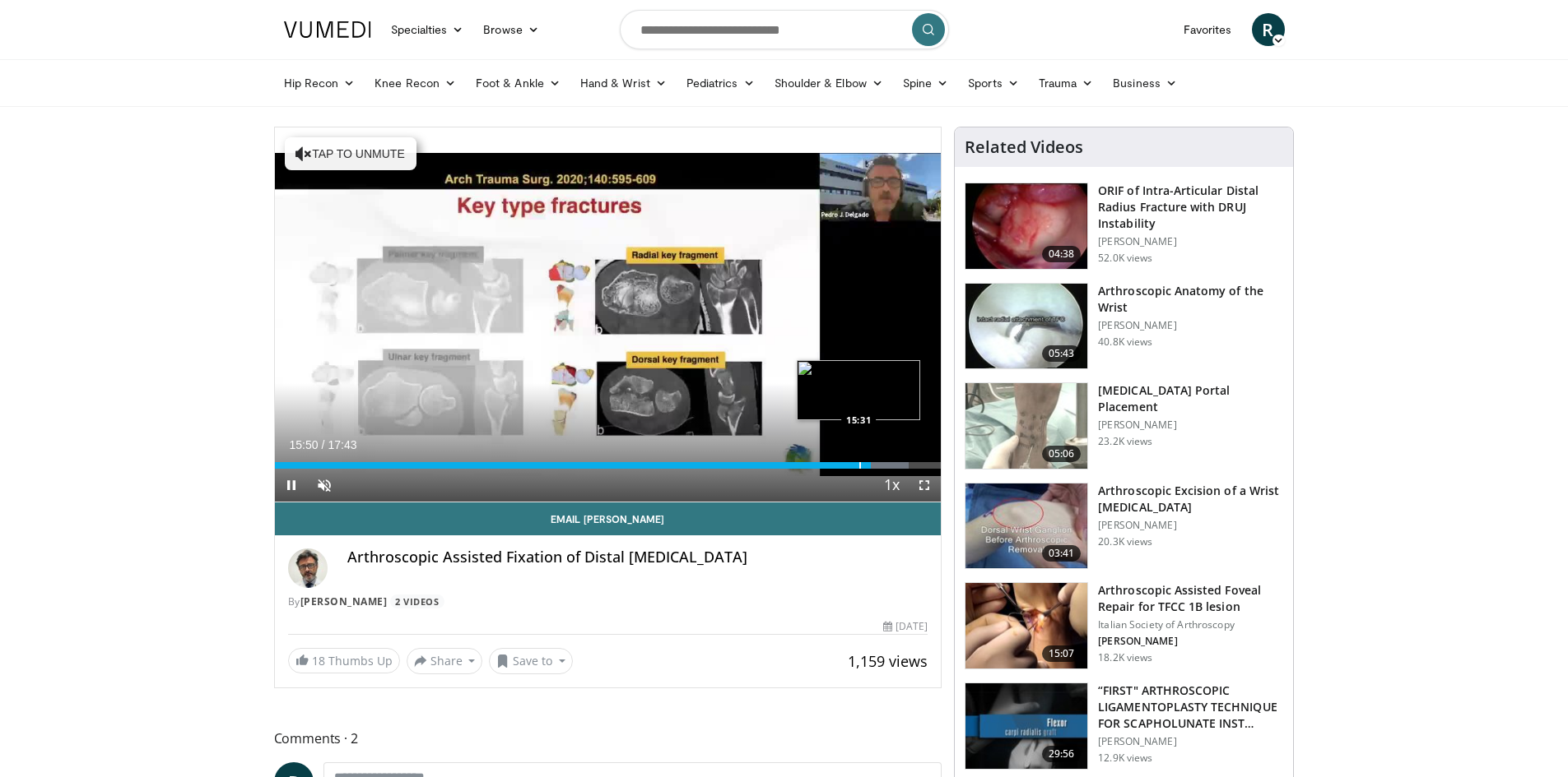
click at [859, 464] on div "Progress Bar" at bounding box center [860, 465] width 2 height 7
click at [849, 465] on div "15:30" at bounding box center [567, 465] width 584 height 7
click at [844, 465] on div "Progress Bar" at bounding box center [845, 465] width 2 height 7
click at [855, 464] on div "Progress Bar" at bounding box center [856, 465] width 2 height 7
click at [857, 465] on div "Progress Bar" at bounding box center [858, 465] width 2 height 7
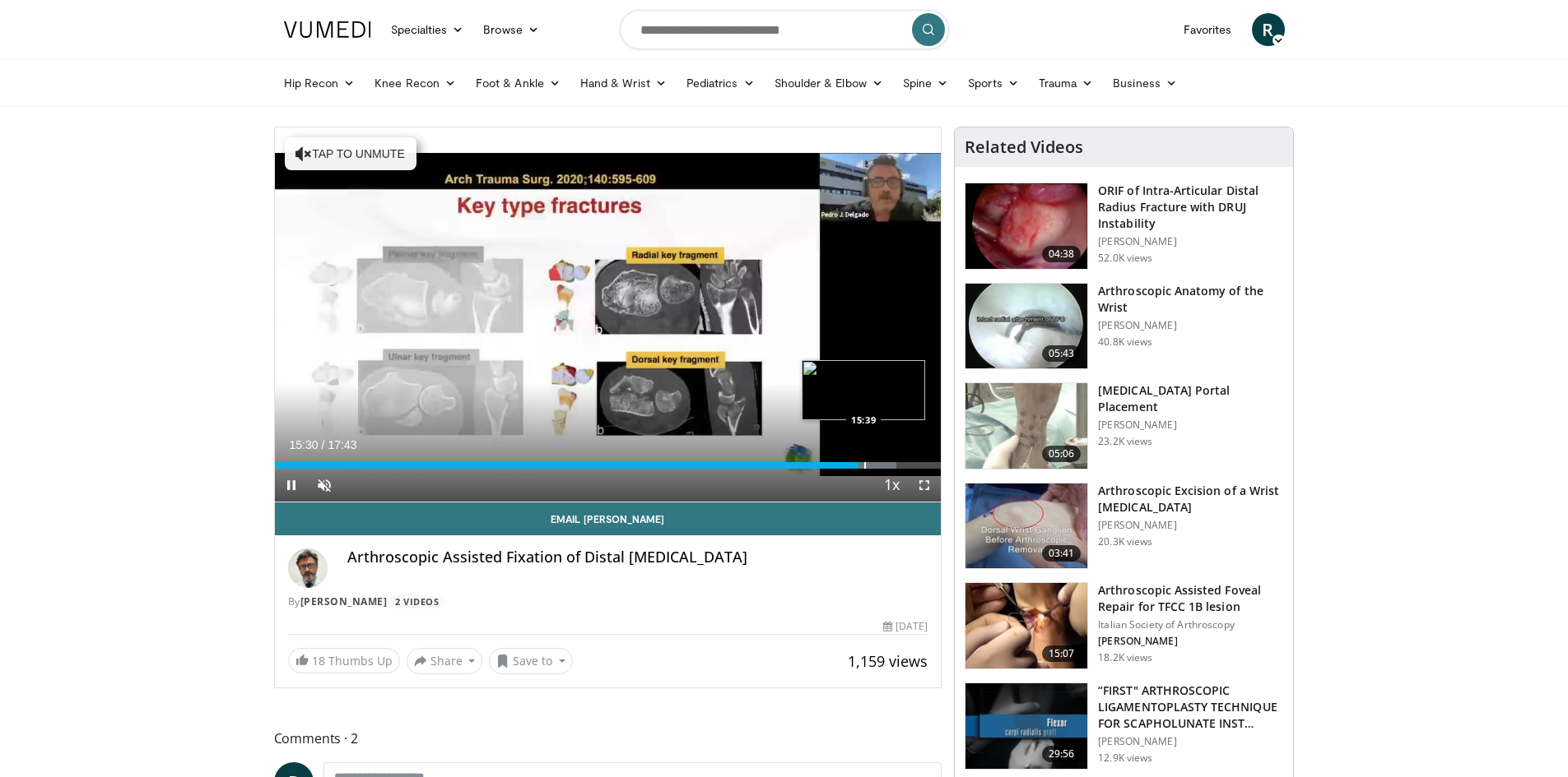
click at [865, 465] on div "Progress Bar" at bounding box center [866, 465] width 2 height 7
click at [875, 459] on div "Loaded : 95.00% 15:58 15:58" at bounding box center [608, 461] width 667 height 16
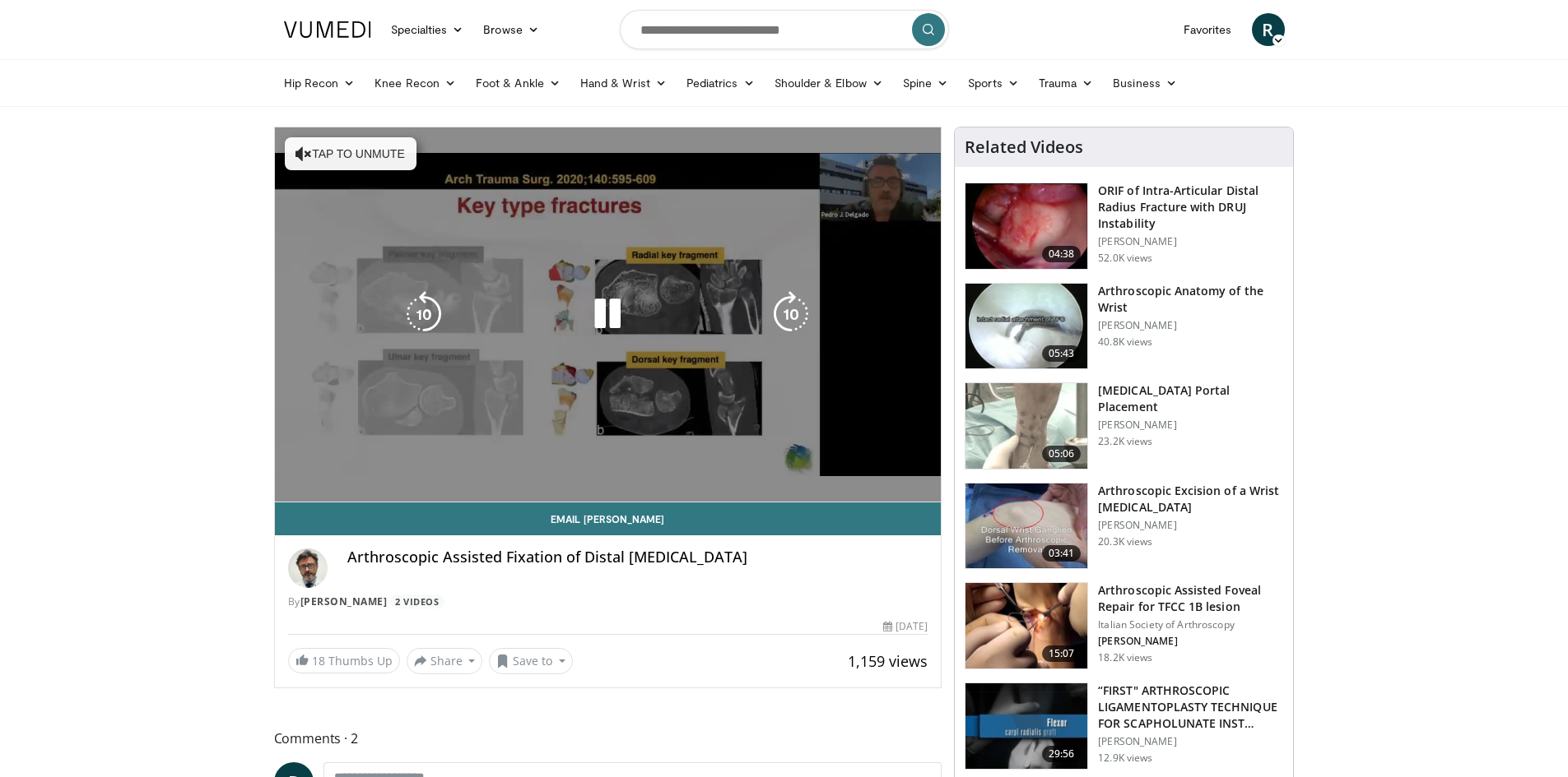
click at [878, 462] on video-js "**********" at bounding box center [608, 315] width 667 height 375
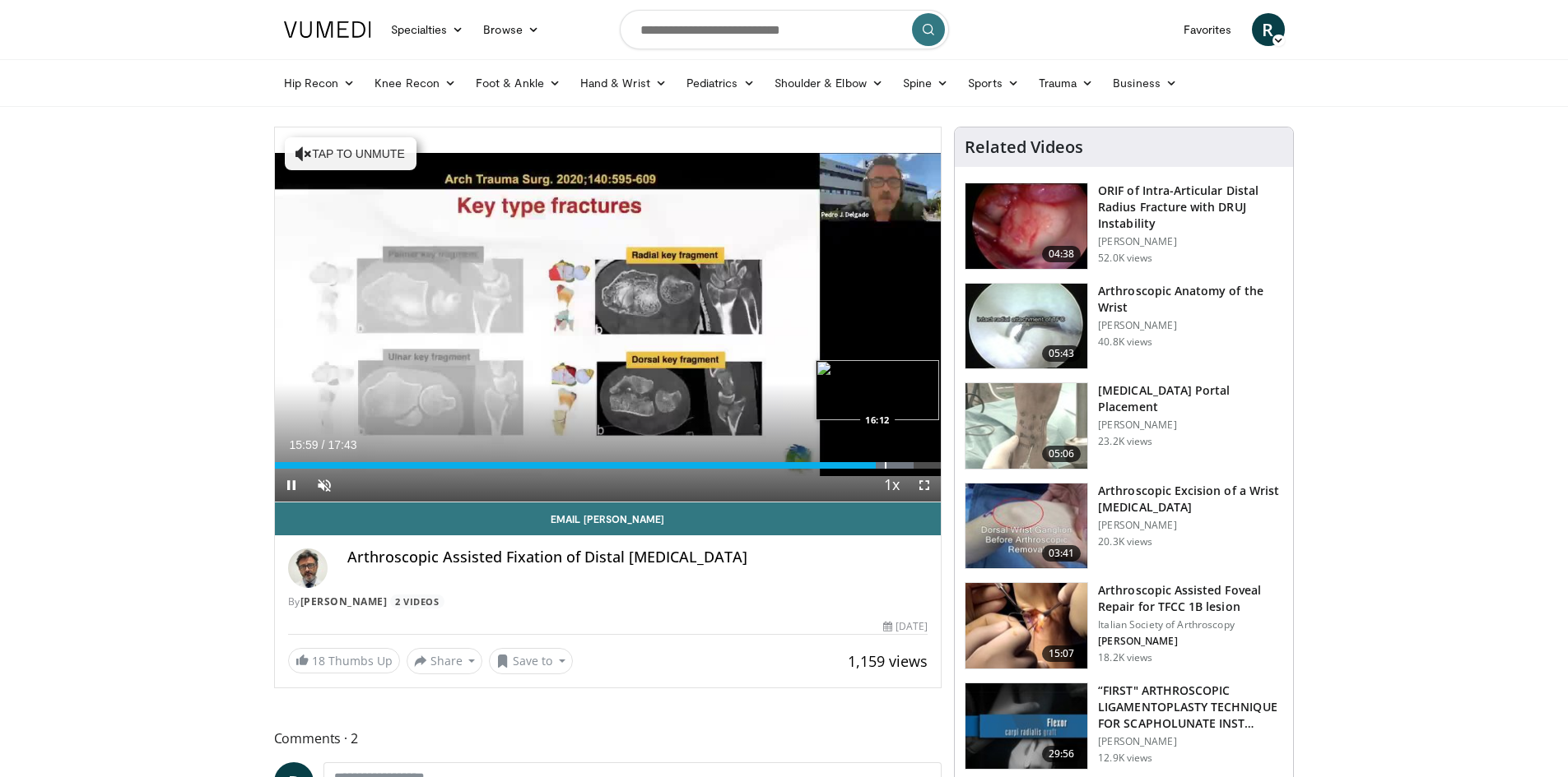
click at [884, 460] on div "Loaded : 95.95% 15:59 16:12" at bounding box center [608, 461] width 667 height 16
click at [845, 463] on div "Loaded : 89.36% 15:16 15:13" at bounding box center [608, 465] width 667 height 7
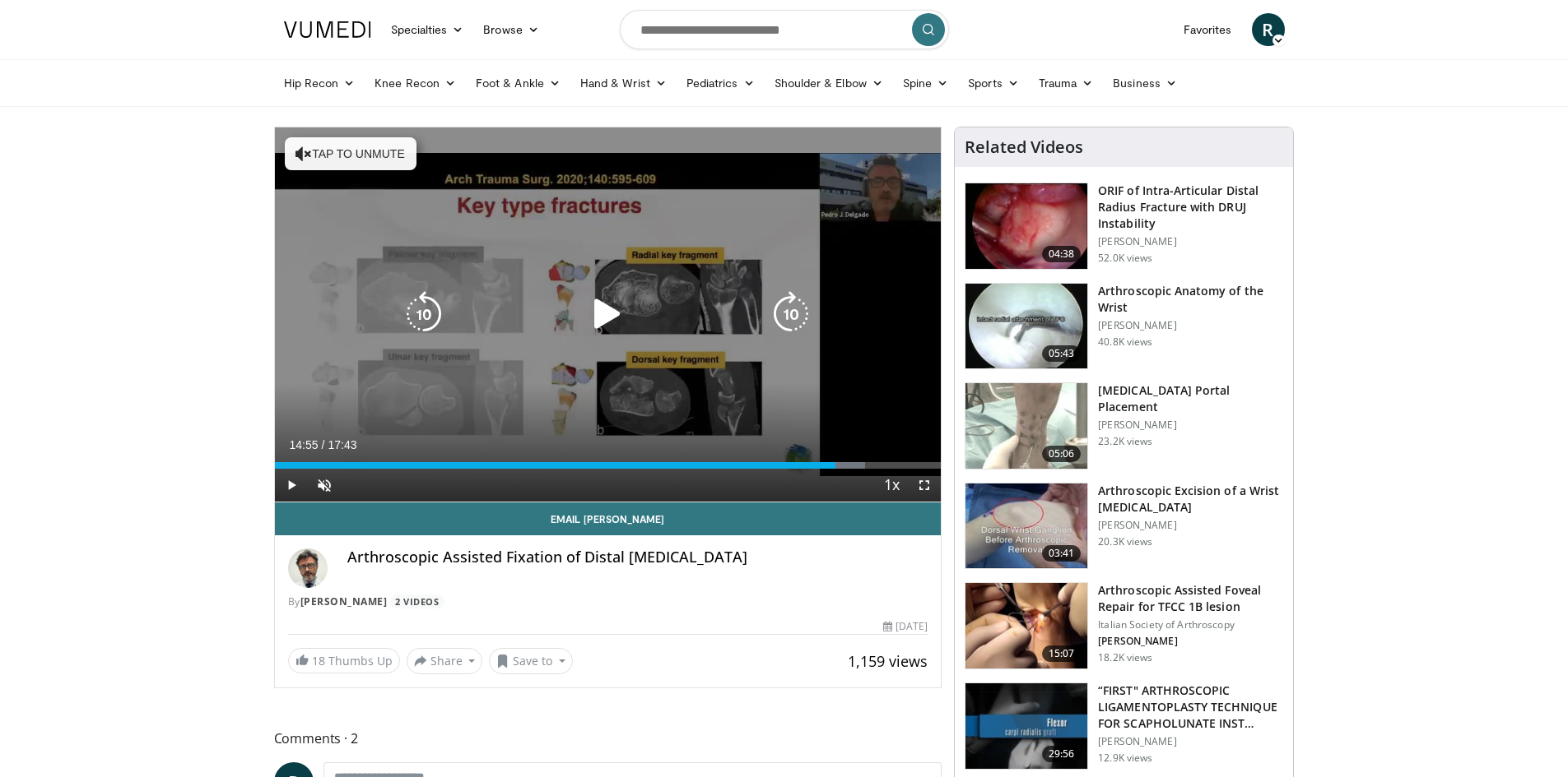
click at [832, 461] on div "Loaded : 88.65% 14:55 14:56" at bounding box center [608, 461] width 667 height 16
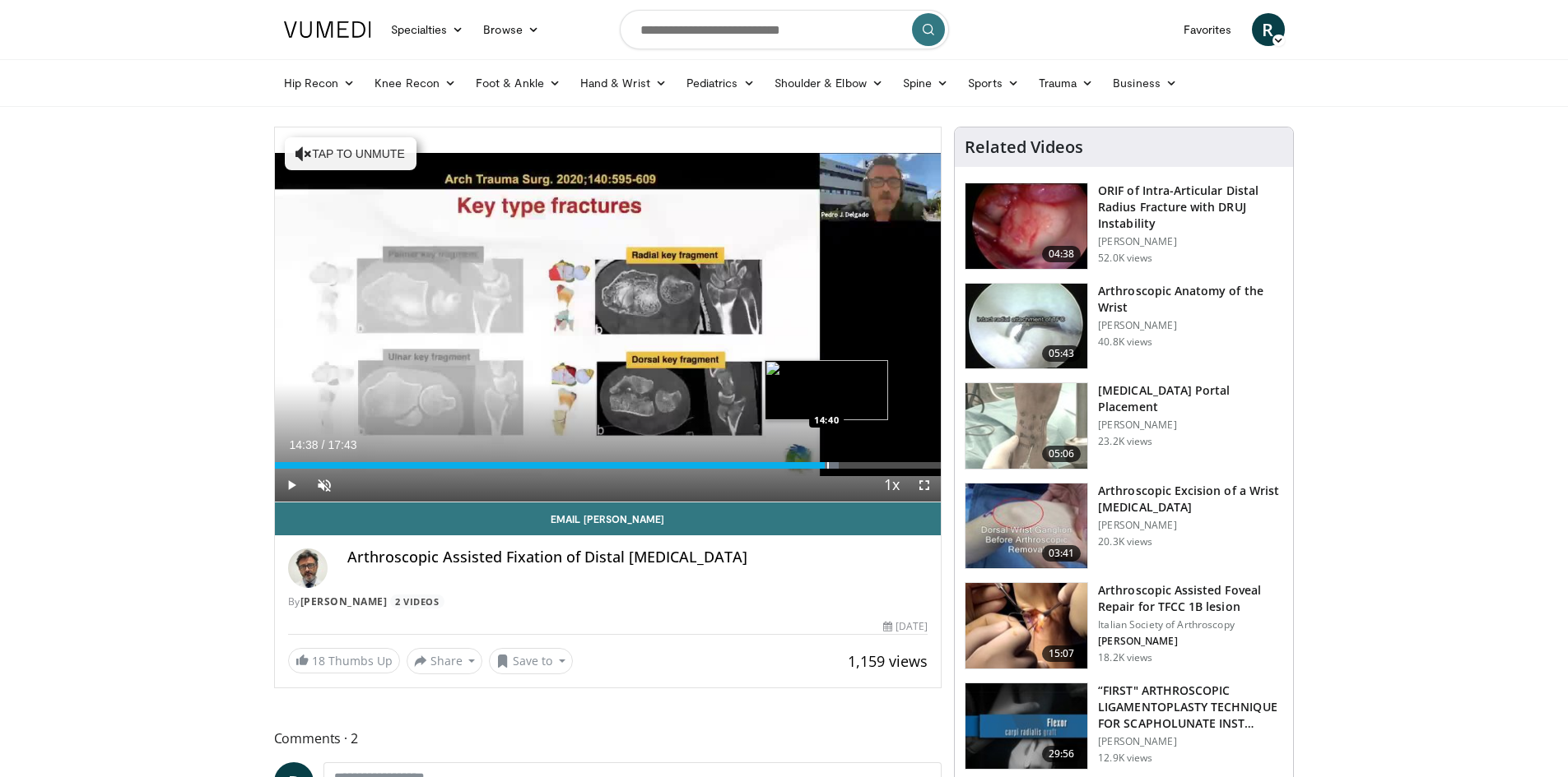
click at [824, 461] on div "Loaded : 84.66% 14:38 14:40" at bounding box center [608, 461] width 667 height 16
click at [820, 461] on div "Loaded : 88.42% 14:38 14:30" at bounding box center [608, 461] width 667 height 16
click at [815, 463] on div "Progress Bar" at bounding box center [816, 465] width 2 height 7
click at [811, 464] on div "Progress Bar" at bounding box center [812, 465] width 2 height 7
click at [807, 464] on div "Progress Bar" at bounding box center [808, 465] width 2 height 7
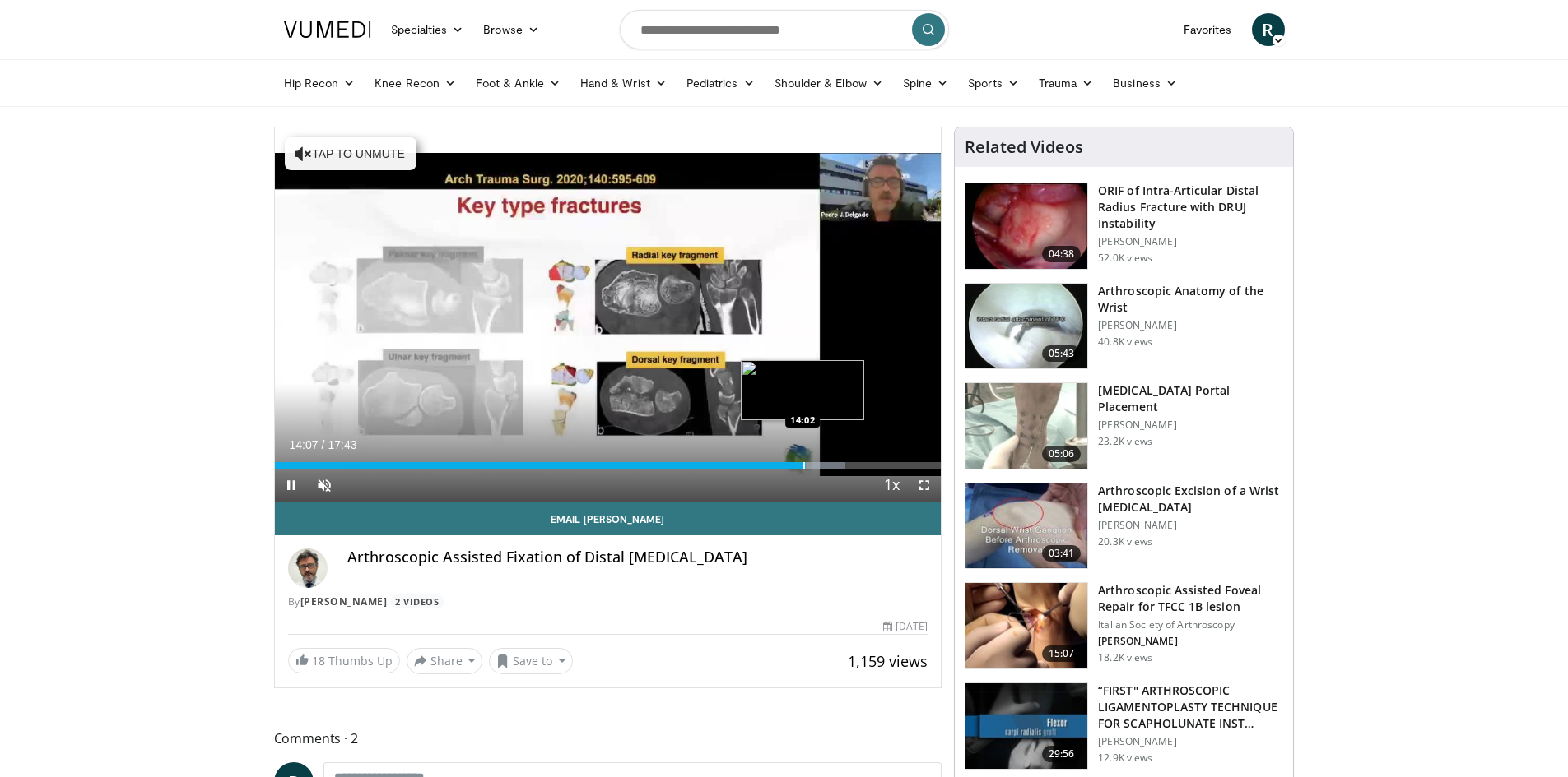
click at [804, 464] on div "Progress Bar" at bounding box center [805, 465] width 2 height 7
click at [805, 464] on div "Progress Bar" at bounding box center [806, 465] width 2 height 7
click at [797, 464] on div "Progress Bar" at bounding box center [798, 465] width 2 height 7
click at [794, 464] on div "Progress Bar" at bounding box center [795, 465] width 2 height 7
click at [791, 463] on div "13:46" at bounding box center [534, 465] width 518 height 7
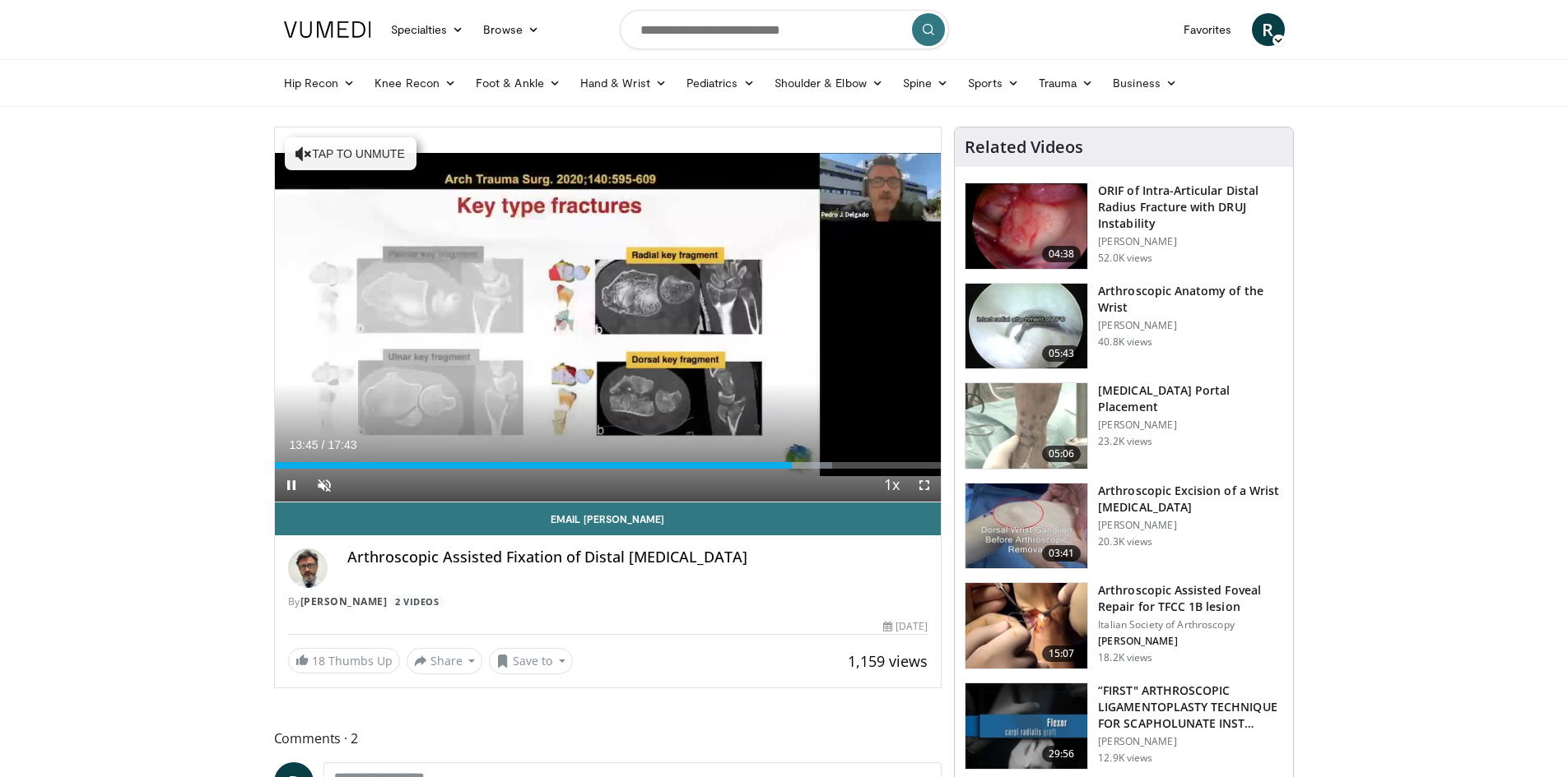
click at [784, 470] on div "Current Time 13:45 / Duration 17:43 Pause Skip Backward Skip Forward Unmute Loa…" at bounding box center [608, 485] width 667 height 33
click at [776, 463] on div "Progress Bar" at bounding box center [775, 465] width 2 height 7
click at [791, 465] on div "Progress Bar" at bounding box center [792, 465] width 2 height 7
drag, startPoint x: 776, startPoint y: 466, endPoint x: 761, endPoint y: 468, distance: 15.1
click at [776, 468] on div "Progress Bar" at bounding box center [777, 465] width 2 height 7
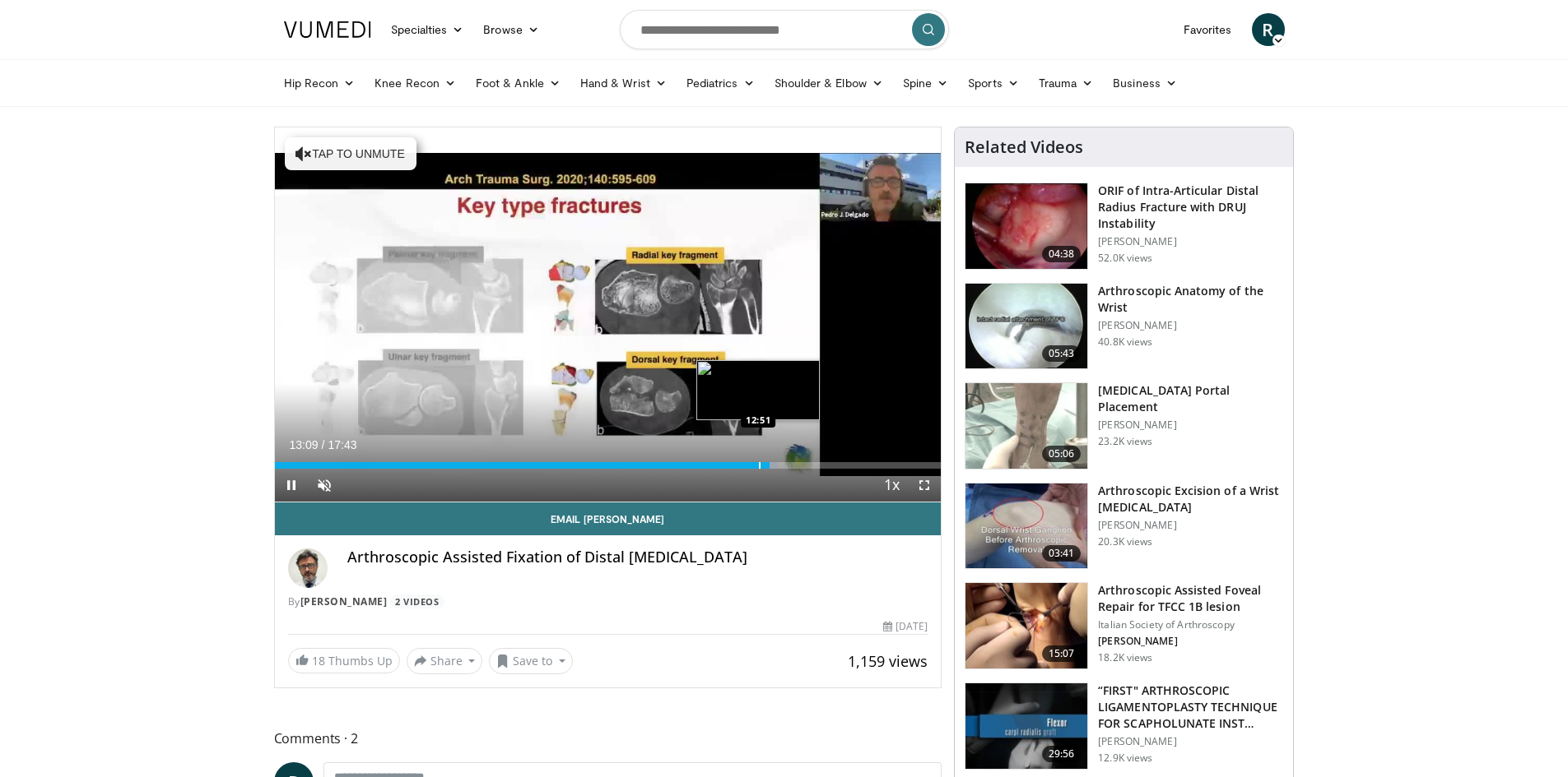
click at [752, 466] on div "Loaded : 75.58% 13:09 12:51" at bounding box center [608, 465] width 667 height 7
click at [746, 465] on div "Progress Bar" at bounding box center [746, 465] width 2 height 7
click at [769, 463] on div "Progress Bar" at bounding box center [770, 465] width 2 height 7
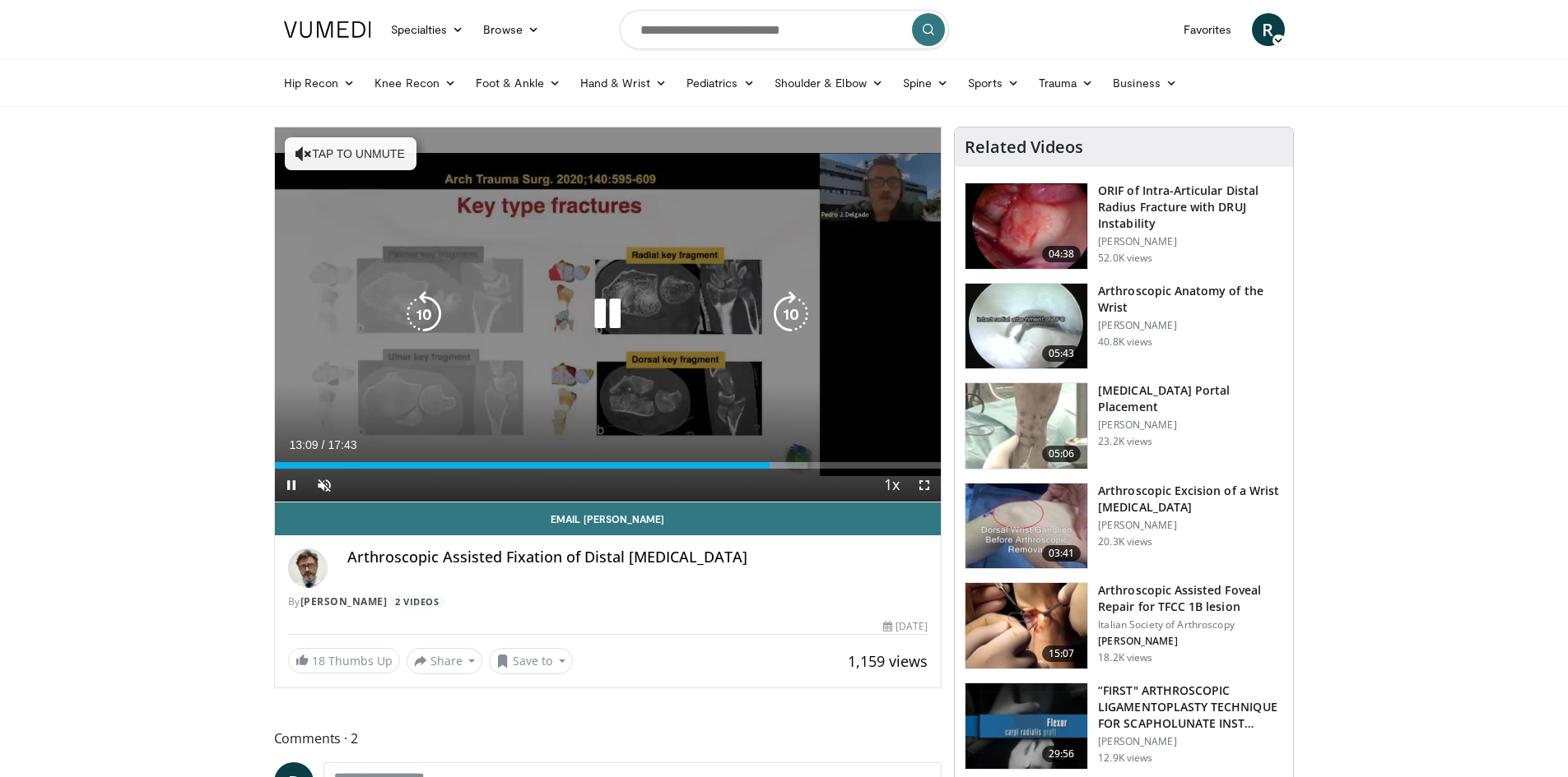
click at [789, 473] on video-js "**********" at bounding box center [608, 315] width 667 height 375
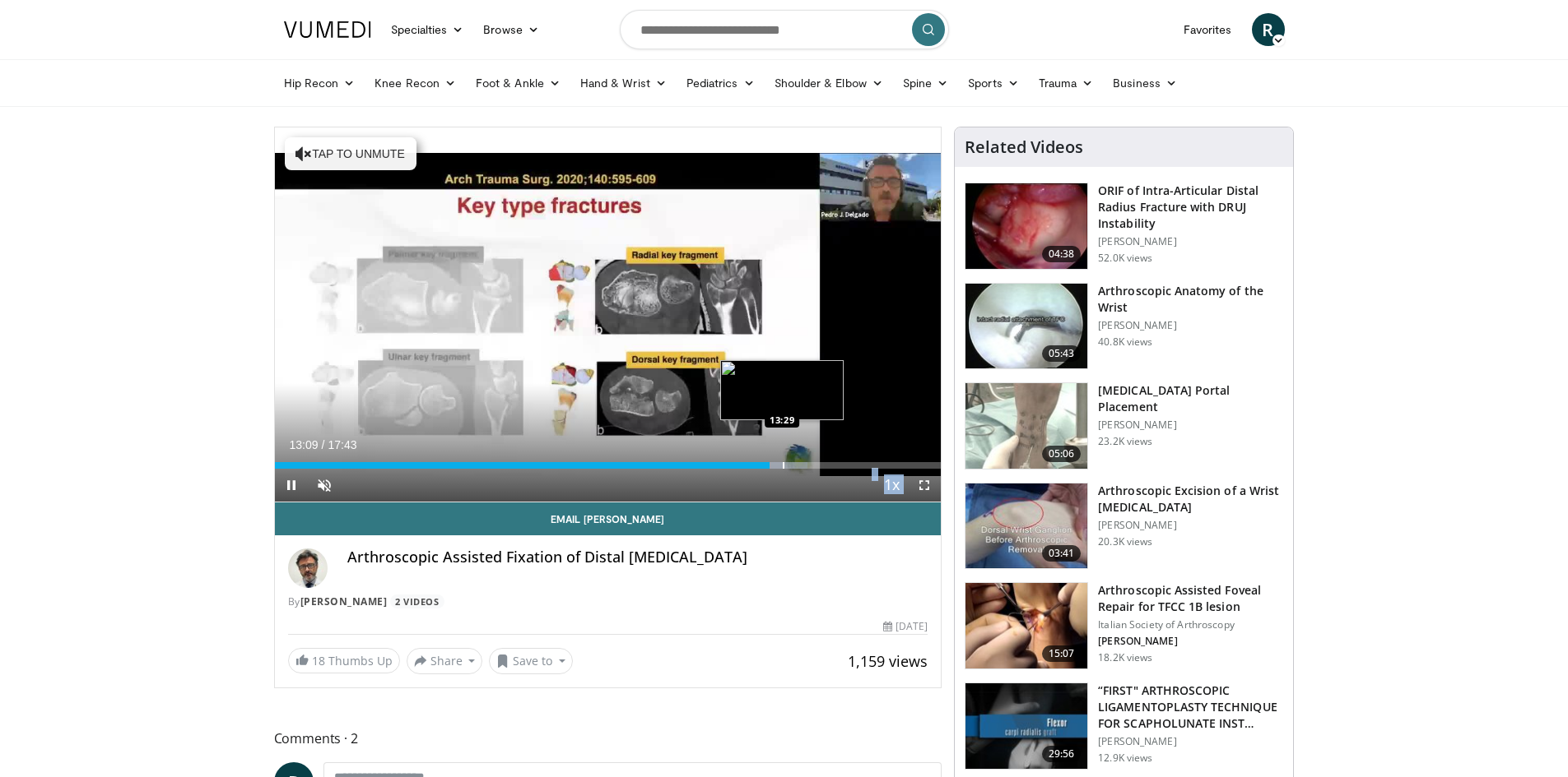
click at [783, 460] on div "Loaded : 79.95% 13:09 13:29" at bounding box center [608, 461] width 667 height 16
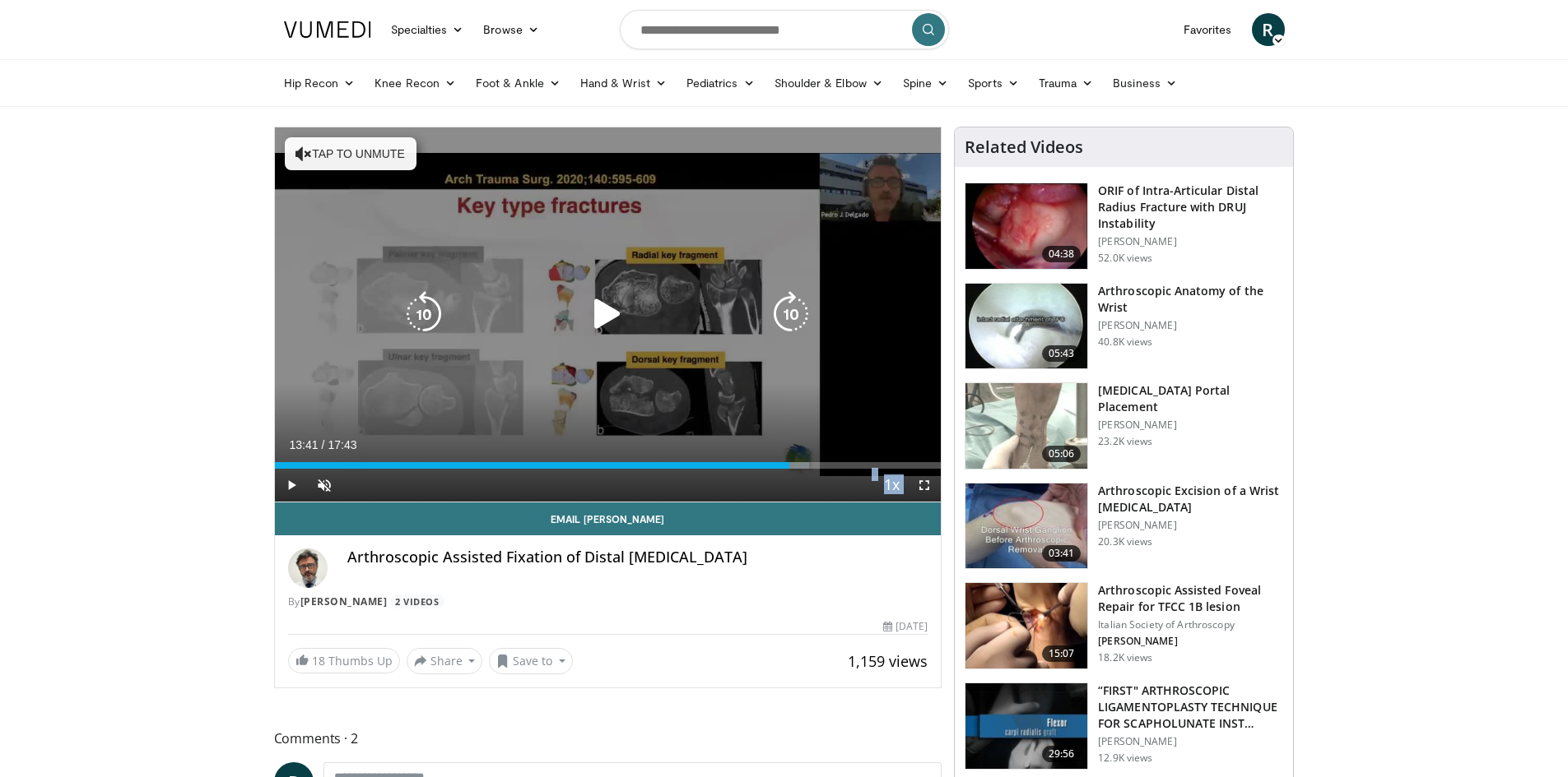
click at [790, 460] on div "Loaded : 80.25% 13:41 13:31" at bounding box center [608, 461] width 667 height 16
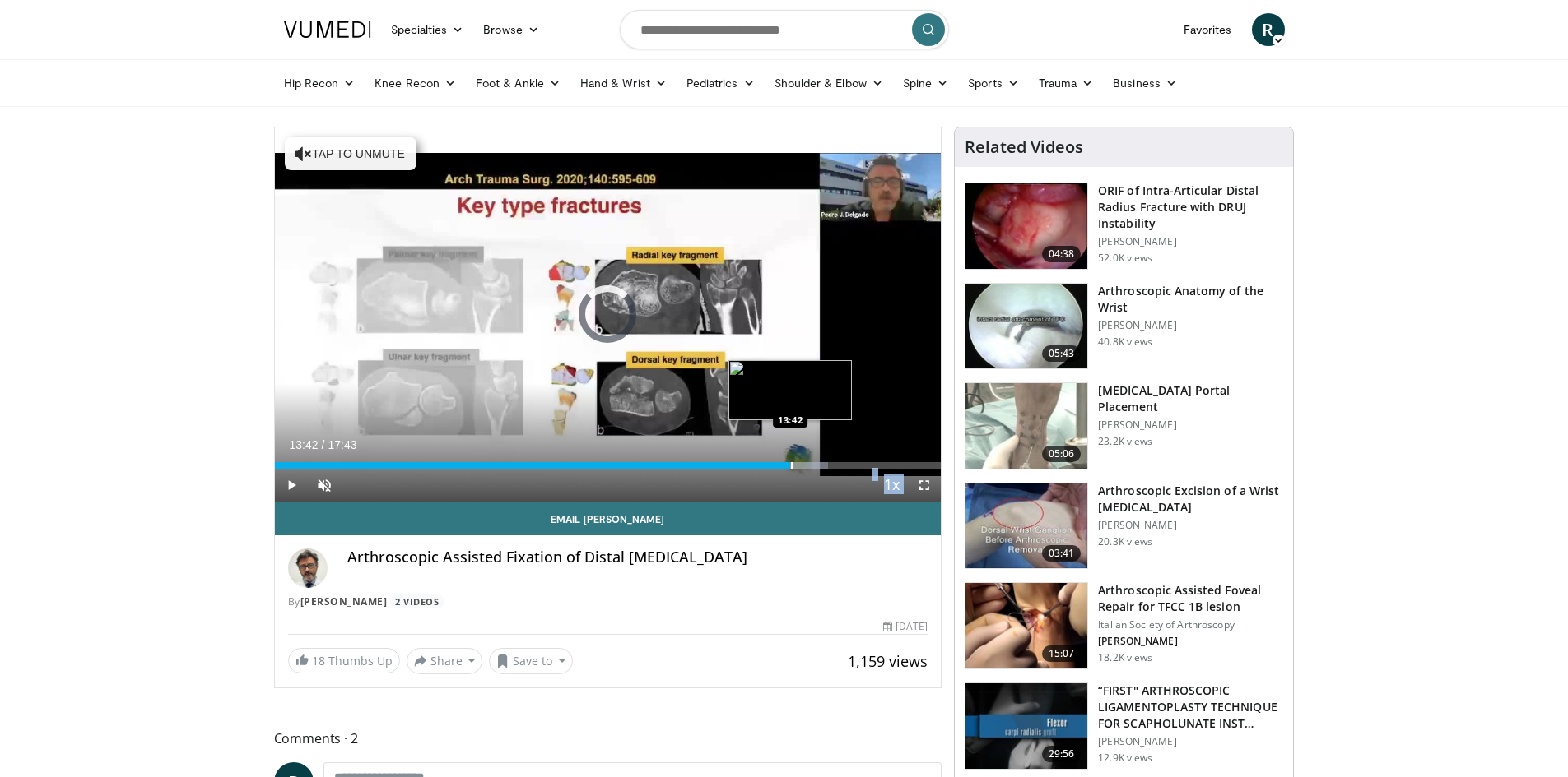
click at [791, 465] on div "Progress Bar" at bounding box center [792, 465] width 2 height 7
click at [801, 468] on div "Progress Bar" at bounding box center [800, 465] width 2 height 7
click at [810, 468] on div "Progress Bar" at bounding box center [809, 465] width 2 height 7
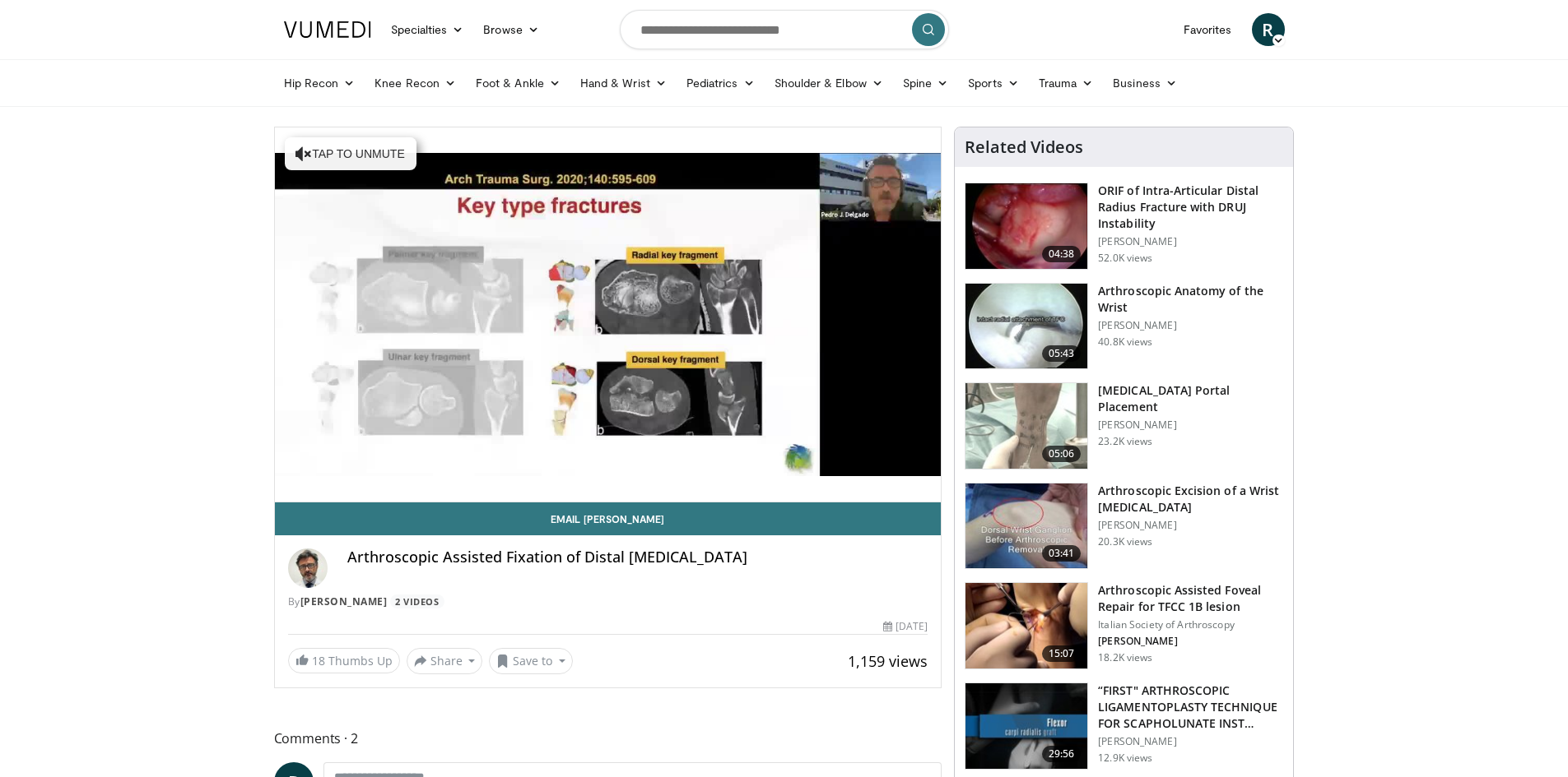
click at [820, 467] on div "10 seconds Tap to unmute" at bounding box center [608, 314] width 667 height 374
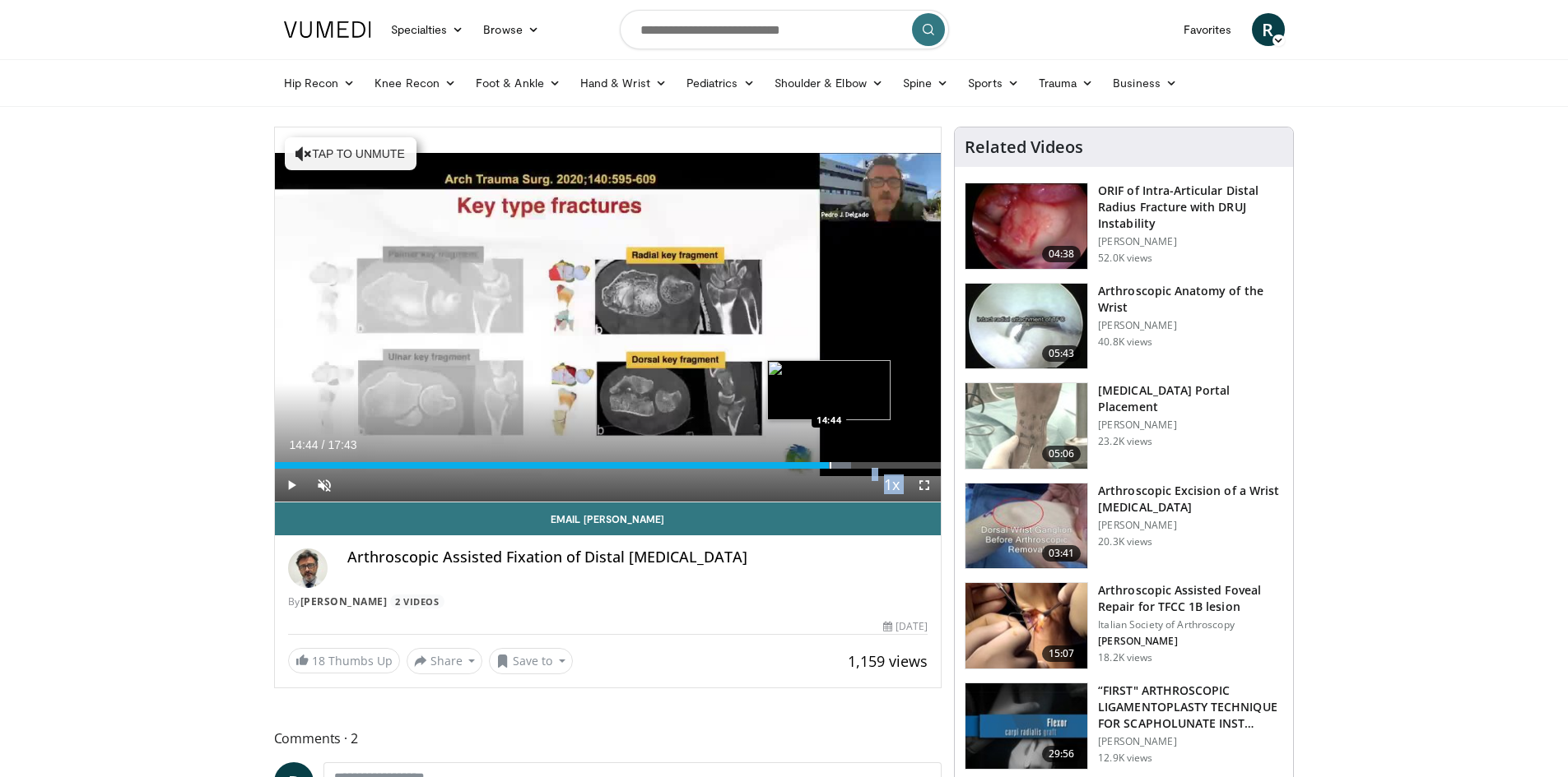
click at [830, 464] on div "Progress Bar" at bounding box center [831, 465] width 2 height 7
click at [1140, 205] on h3 "ORIF of Intra-Articular Distal Radius Fracture with DRUJ Instability" at bounding box center [1190, 207] width 185 height 50
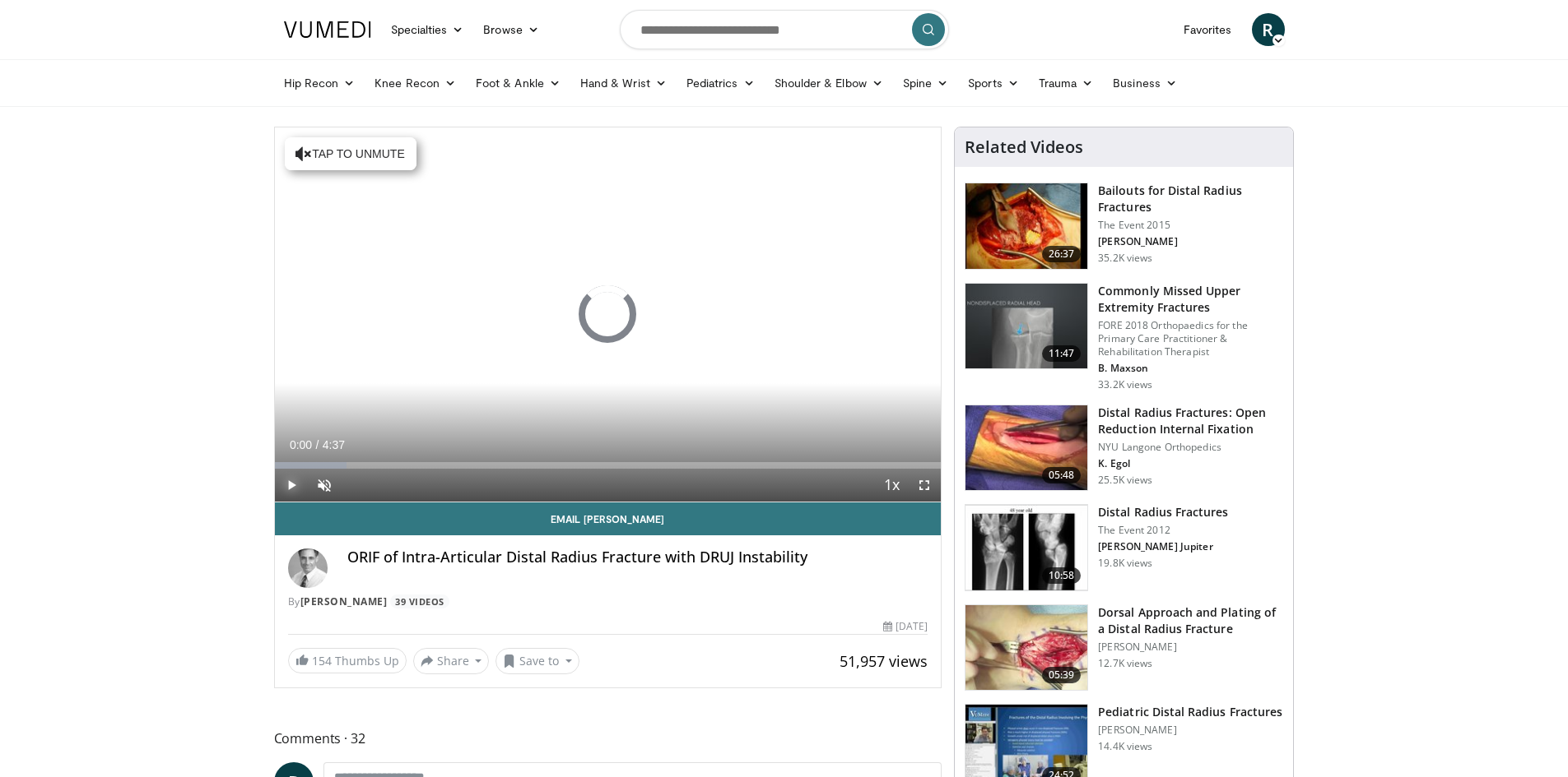
click at [290, 480] on span "Video Player" at bounding box center [291, 485] width 33 height 33
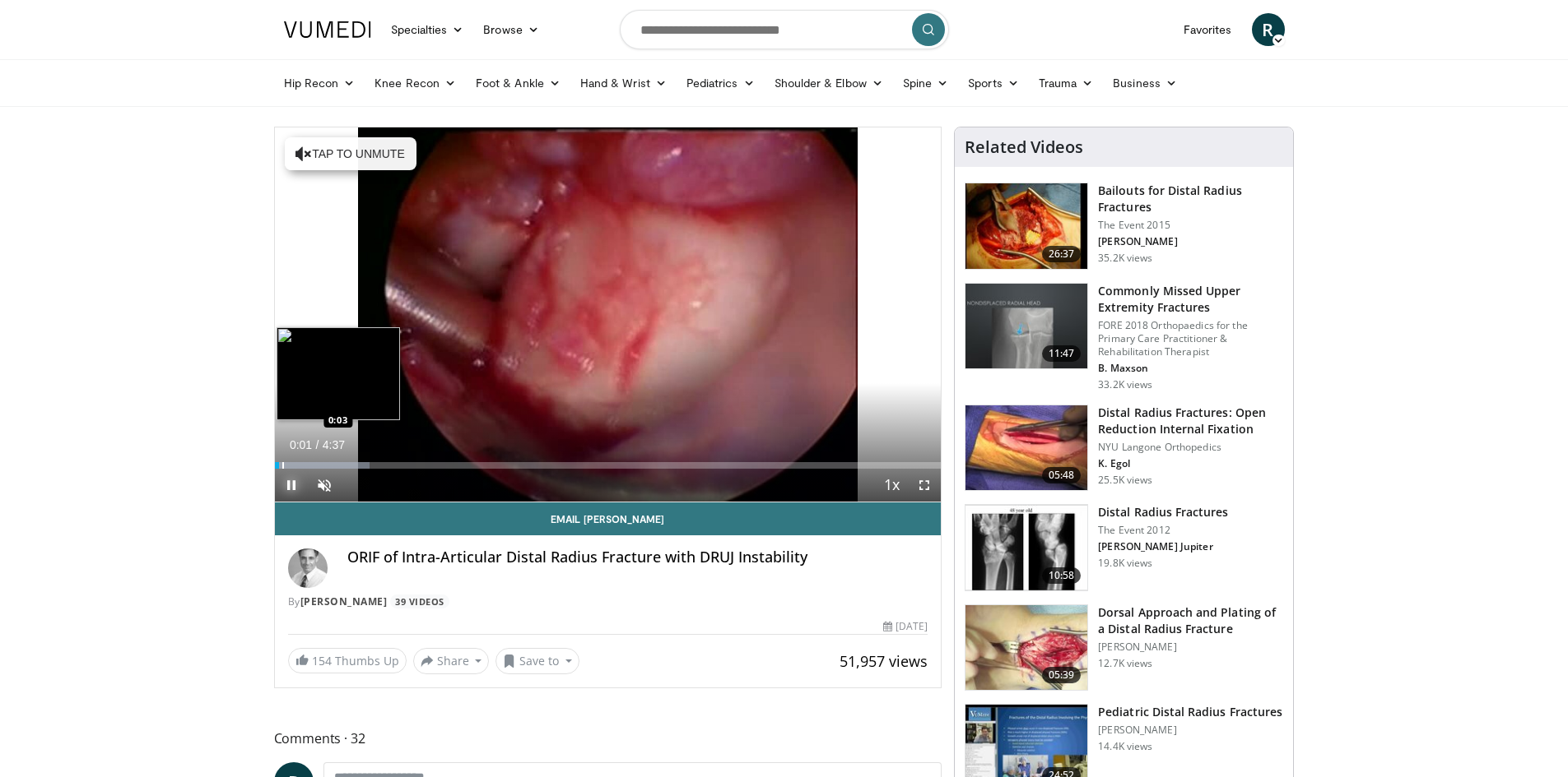
click at [281, 464] on div "Loaded : 14.25% 0:01 0:03" at bounding box center [608, 465] width 667 height 7
click at [294, 466] on div "Progress Bar" at bounding box center [295, 465] width 2 height 7
click at [307, 466] on div "Progress Bar" at bounding box center [308, 465] width 2 height 7
click at [330, 466] on div "Progress Bar" at bounding box center [331, 465] width 2 height 7
click at [348, 463] on div "Progress Bar" at bounding box center [349, 465] width 2 height 7
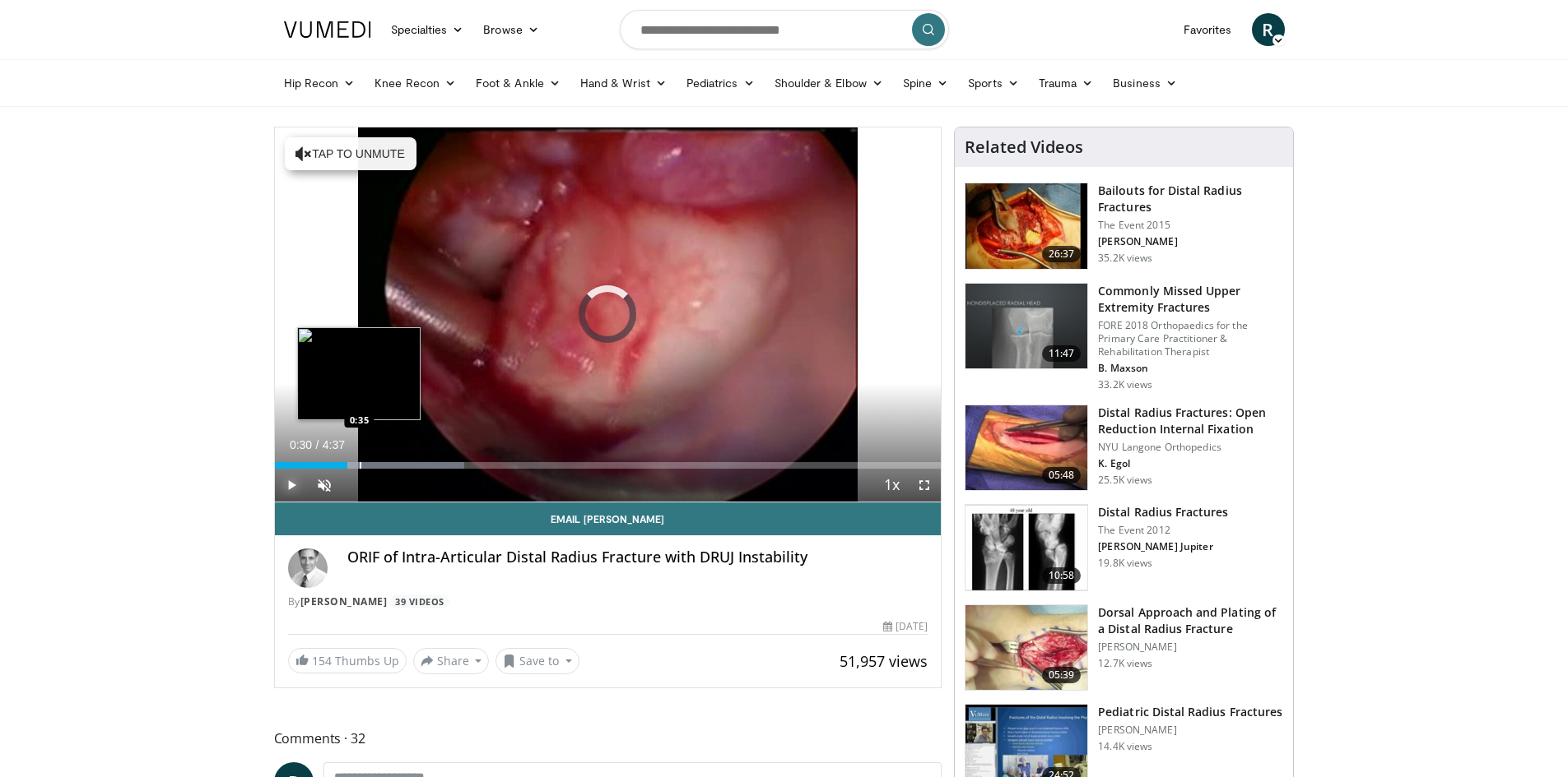
click at [360, 463] on div "Progress Bar" at bounding box center [361, 465] width 2 height 7
click at [378, 463] on div "Progress Bar" at bounding box center [379, 465] width 2 height 7
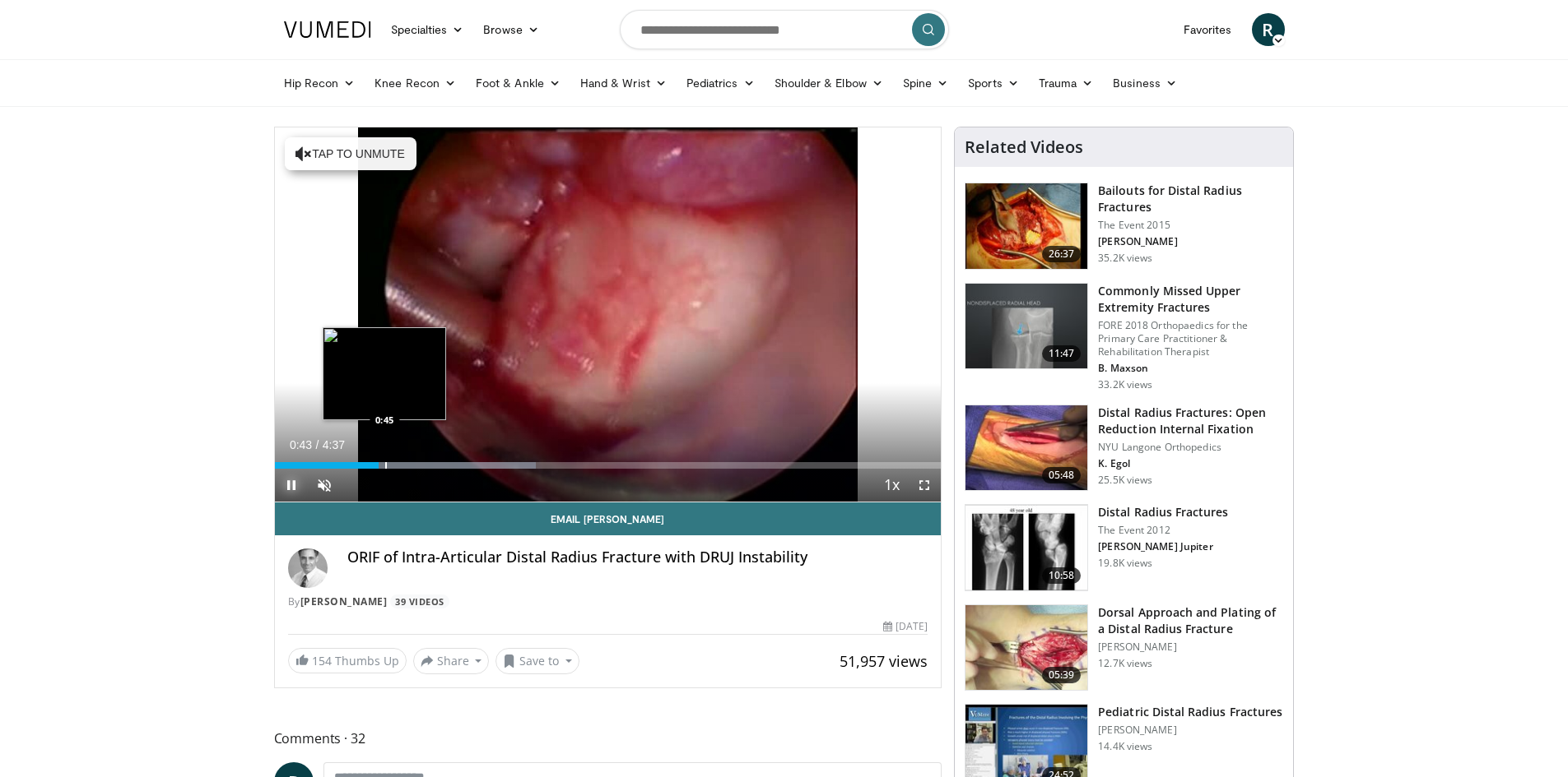
click at [387, 464] on div "Progress Bar" at bounding box center [420, 465] width 230 height 7
click at [398, 465] on div "Progress Bar" at bounding box center [399, 465] width 2 height 7
click at [405, 467] on div "Progress Bar" at bounding box center [406, 465] width 2 height 7
click at [417, 467] on div "Progress Bar" at bounding box center [418, 465] width 2 height 7
click at [423, 466] on div "Progress Bar" at bounding box center [423, 465] width 2 height 7
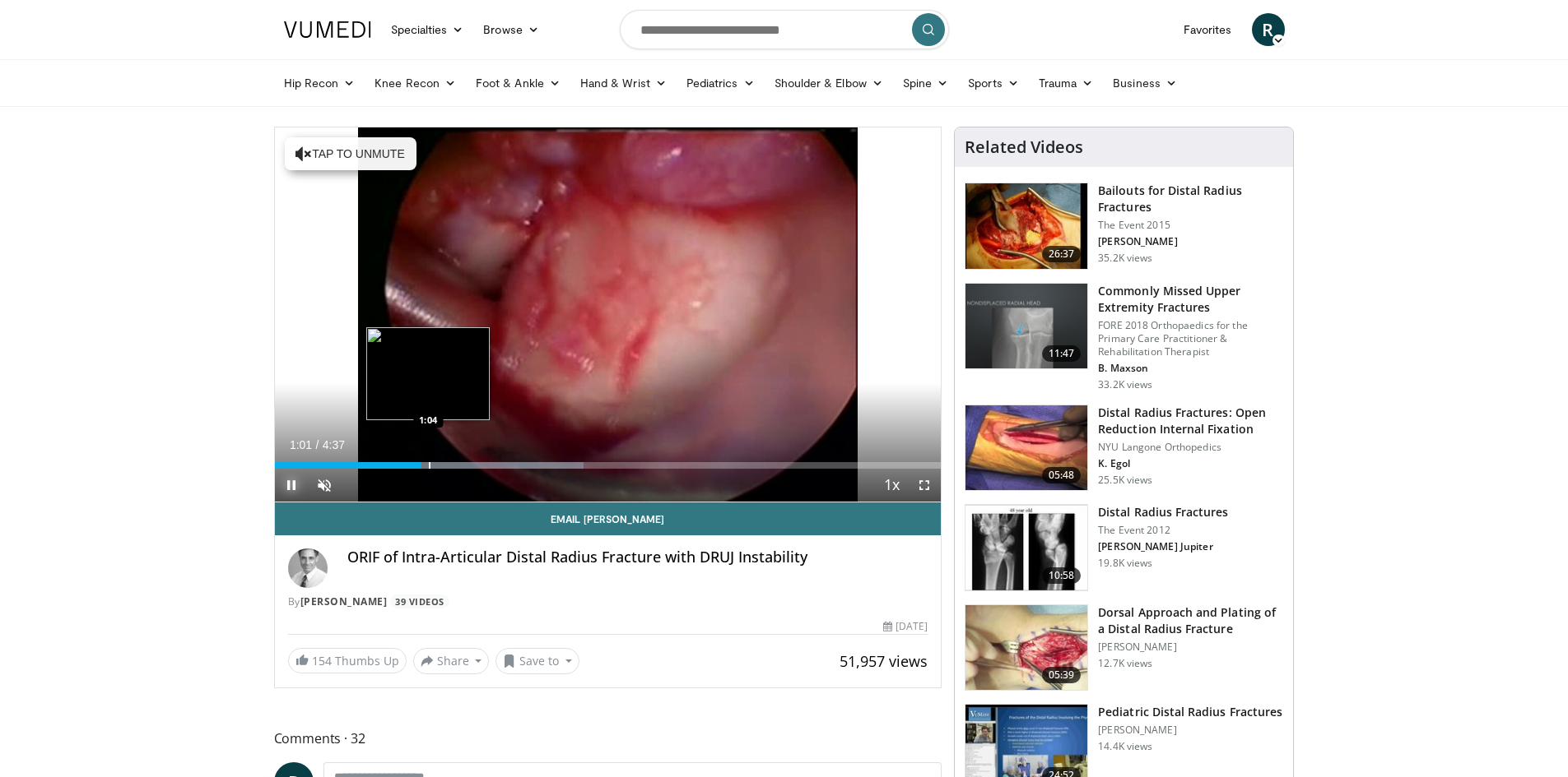
click at [429, 464] on div "Progress Bar" at bounding box center [430, 465] width 2 height 7
click at [431, 464] on div "Progress Bar" at bounding box center [432, 465] width 2 height 7
click at [445, 464] on div "Progress Bar" at bounding box center [446, 465] width 2 height 7
click at [457, 464] on video-js "**********" at bounding box center [608, 315] width 667 height 375
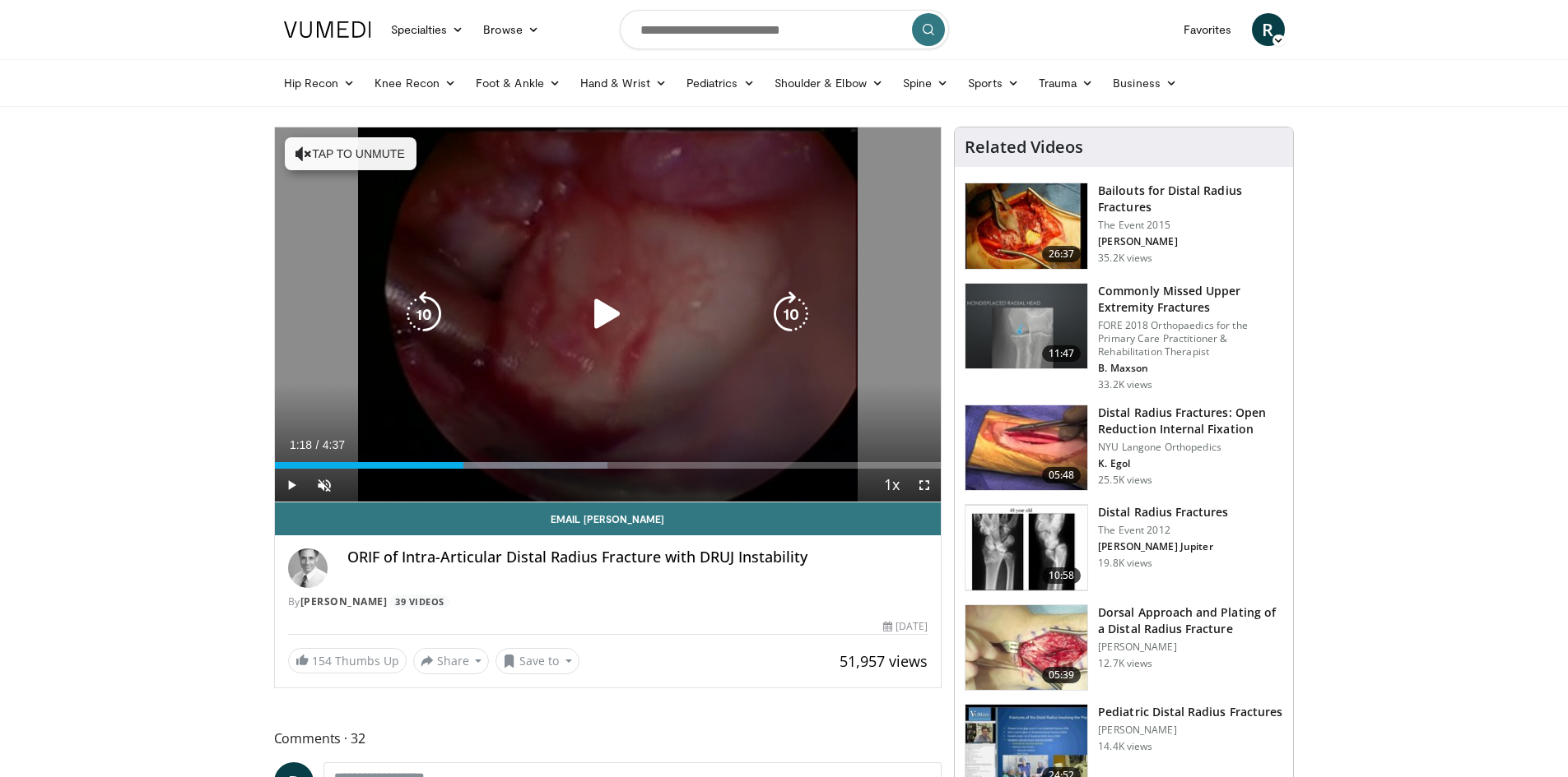
click at [464, 464] on div "Progress Bar" at bounding box center [491, 465] width 232 height 7
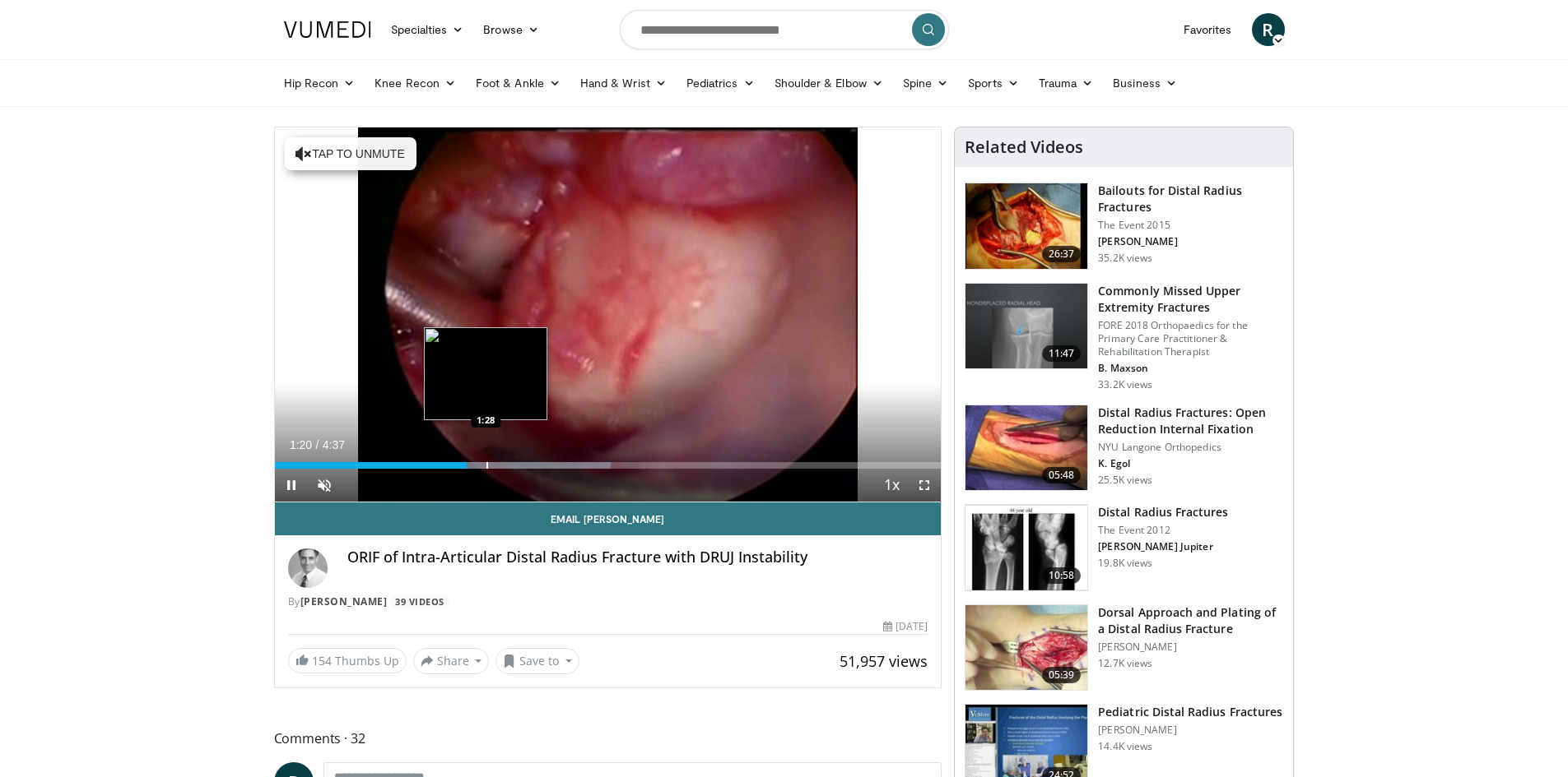
click at [486, 465] on div "Progress Bar" at bounding box center [487, 465] width 2 height 7
click at [498, 465] on div "Progress Bar" at bounding box center [499, 465] width 2 height 7
click at [503, 465] on div "Progress Bar" at bounding box center [503, 465] width 2 height 7
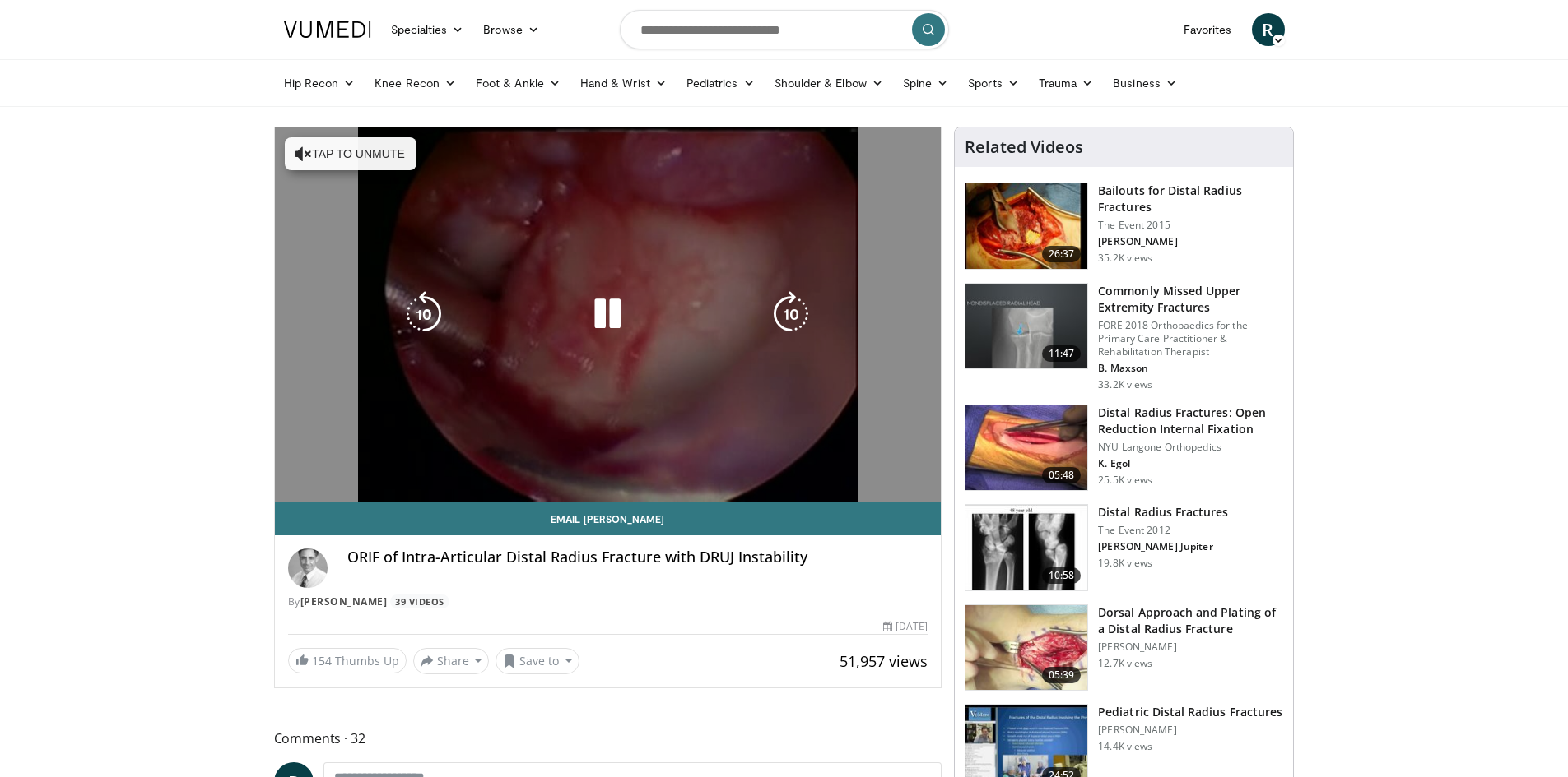
click at [513, 465] on video-js "**********" at bounding box center [608, 315] width 667 height 375
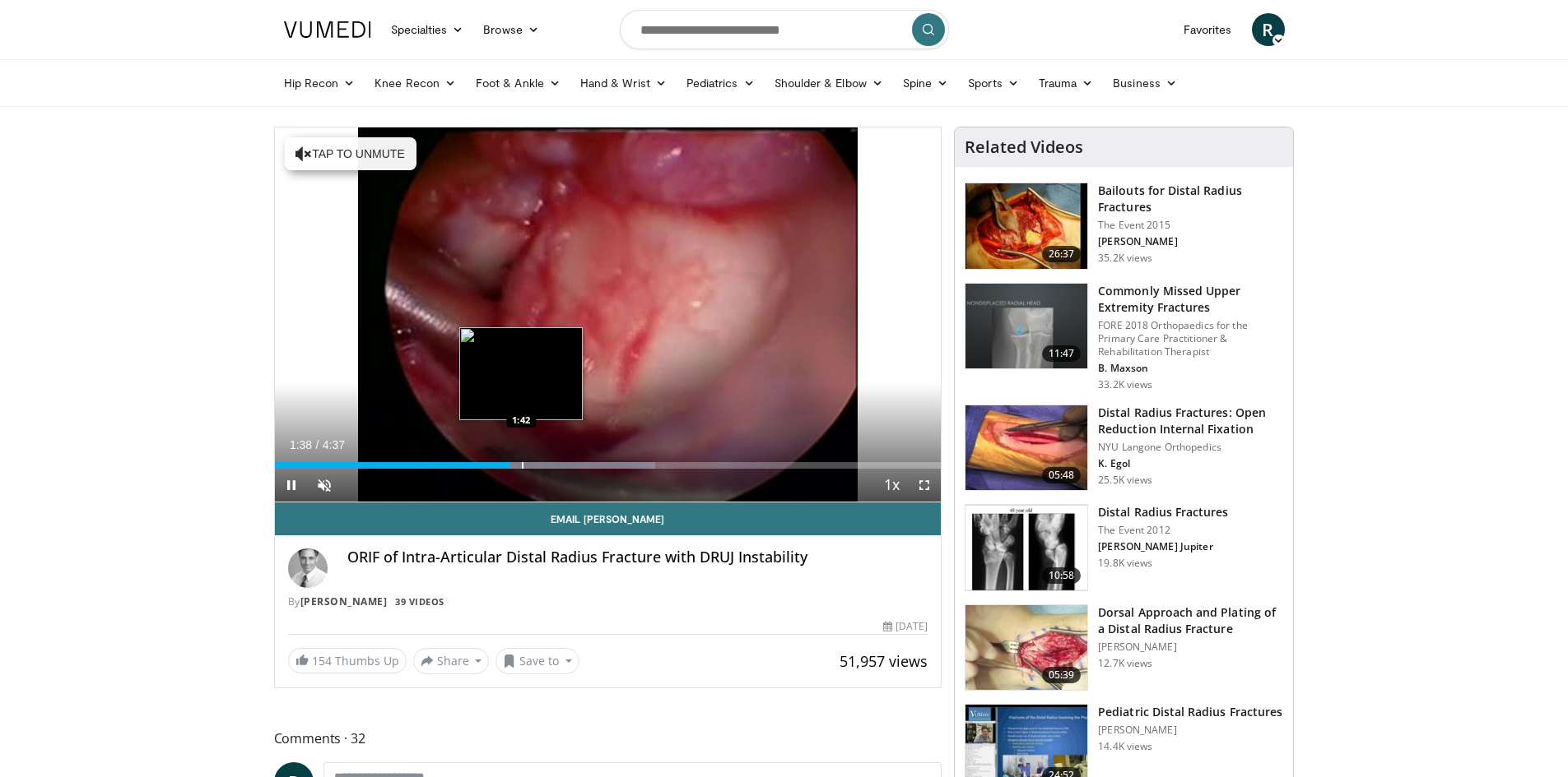
click at [522, 466] on div "Progress Bar" at bounding box center [523, 465] width 2 height 7
click at [531, 463] on div "Progress Bar" at bounding box center [532, 465] width 2 height 7
click at [550, 463] on div "Progress Bar" at bounding box center [551, 465] width 2 height 7
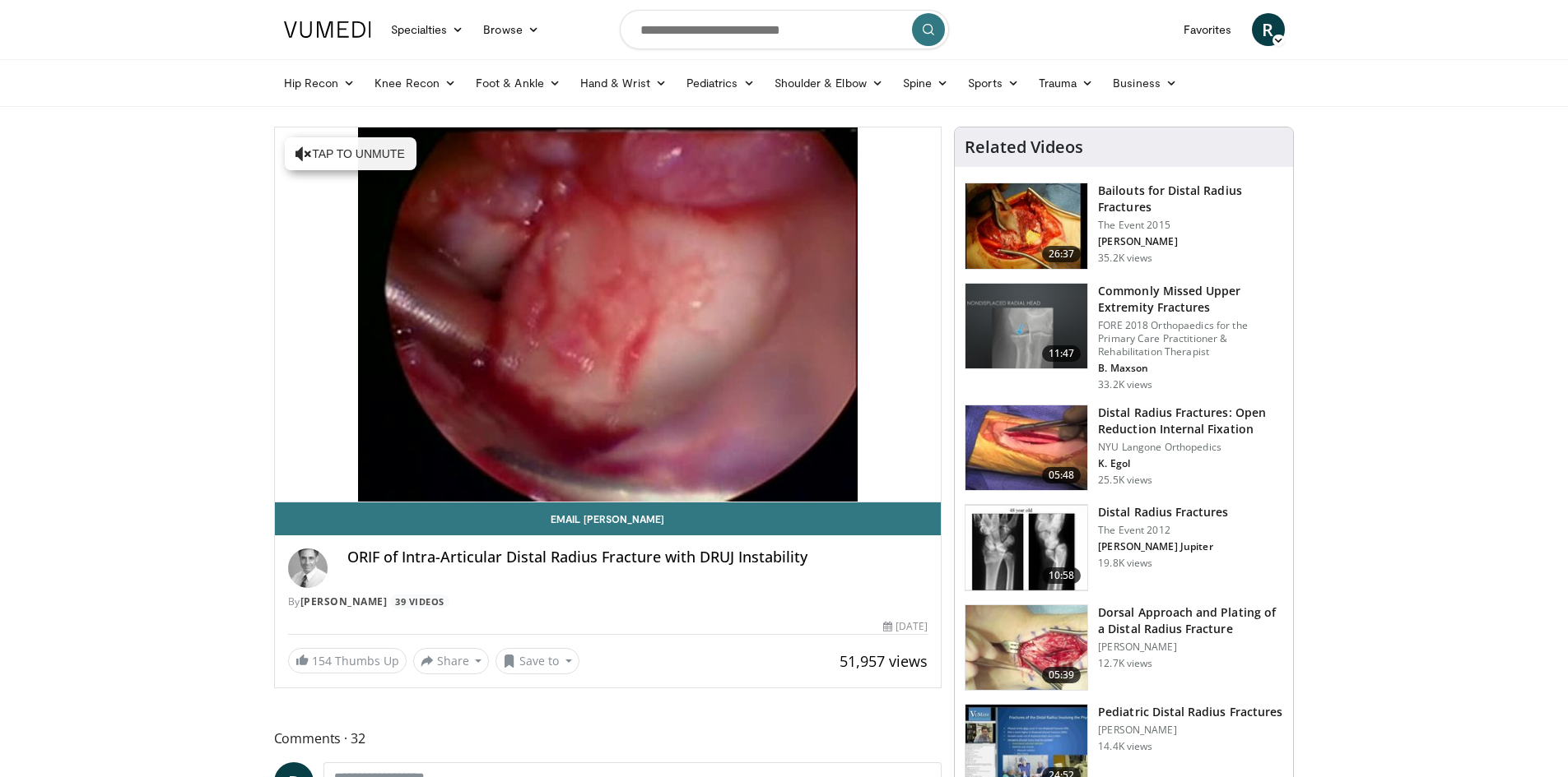
click at [558, 464] on div "10 seconds Tap to unmute" at bounding box center [608, 314] width 667 height 374
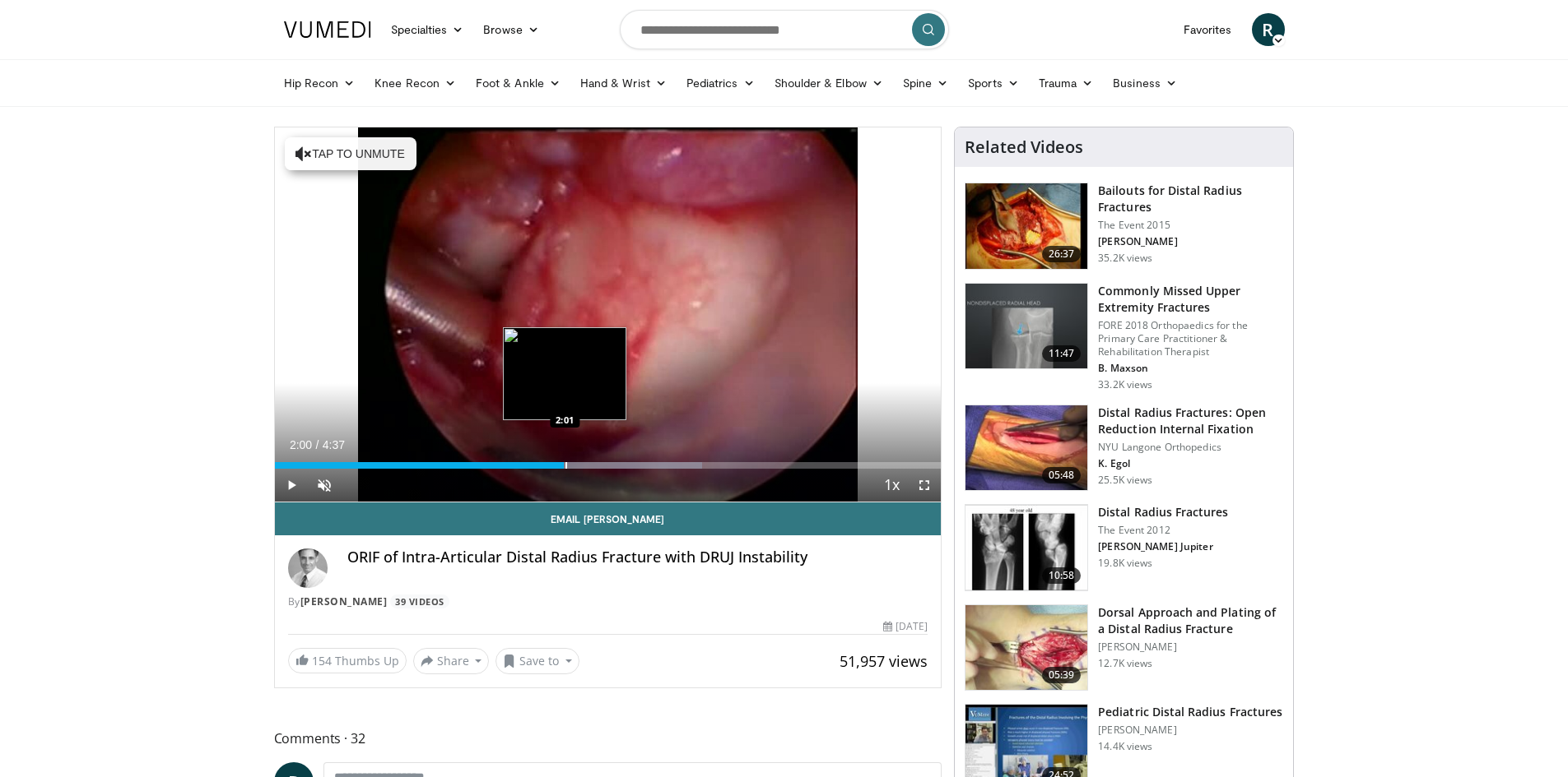
click at [565, 464] on div "Progress Bar" at bounding box center [566, 465] width 2 height 7
click at [584, 464] on div "Progress Bar" at bounding box center [585, 465] width 2 height 7
click at [596, 464] on div "Progress Bar" at bounding box center [597, 465] width 2 height 7
click at [603, 464] on div "Progress Bar" at bounding box center [604, 465] width 2 height 7
click at [618, 465] on div "Progress Bar" at bounding box center [619, 465] width 2 height 7
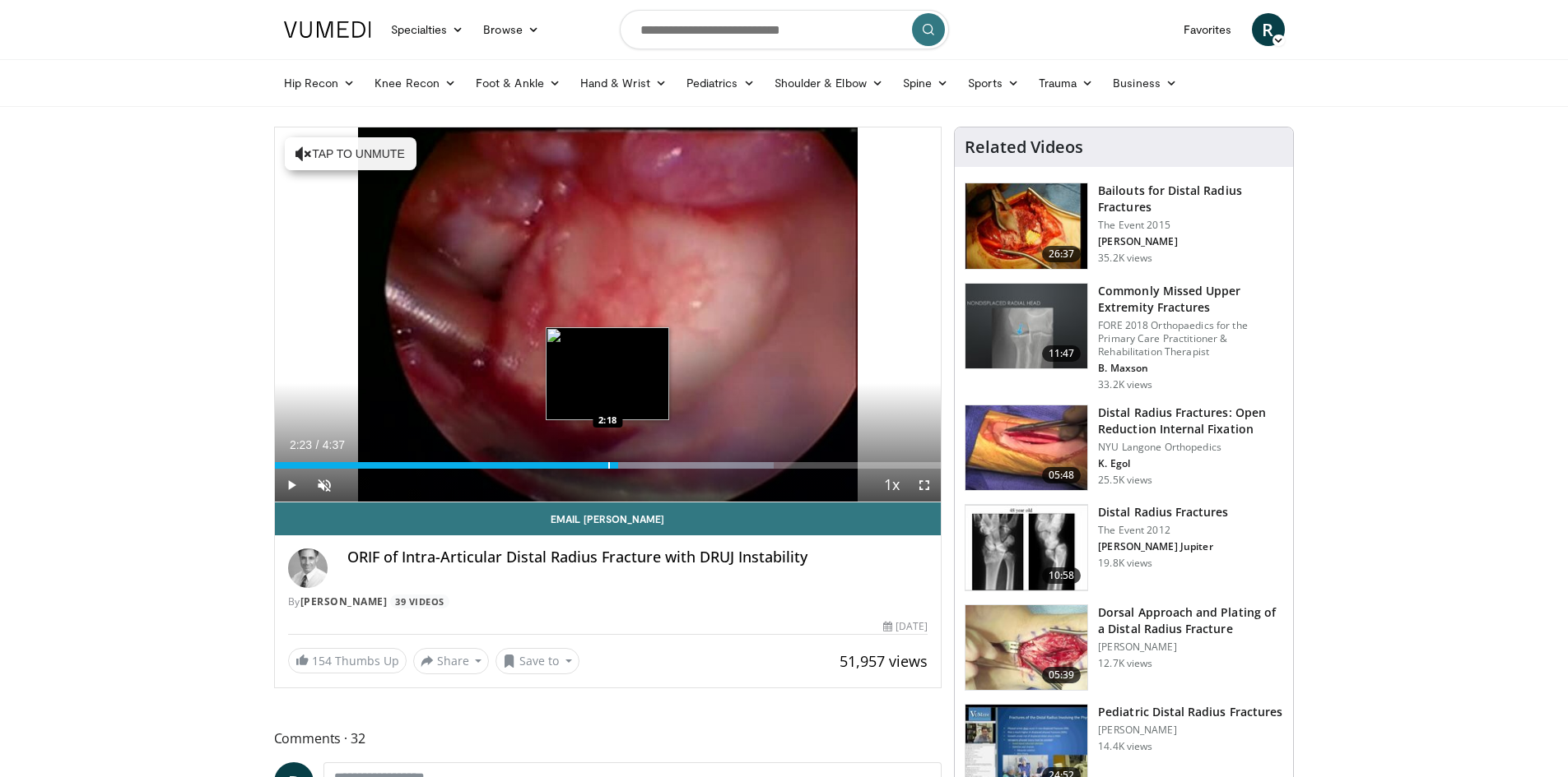
click at [608, 465] on div "Progress Bar" at bounding box center [609, 465] width 2 height 7
click at [612, 465] on div "Progress Bar" at bounding box center [613, 465] width 2 height 7
click at [630, 469] on div "Current Time 2:21 / Duration 4:37 Play Skip Backward Skip Forward Unmute Loaded…" at bounding box center [608, 485] width 667 height 33
click at [632, 464] on div "Progress Bar" at bounding box center [633, 465] width 2 height 7
click at [638, 463] on div "Progress Bar" at bounding box center [638, 465] width 2 height 7
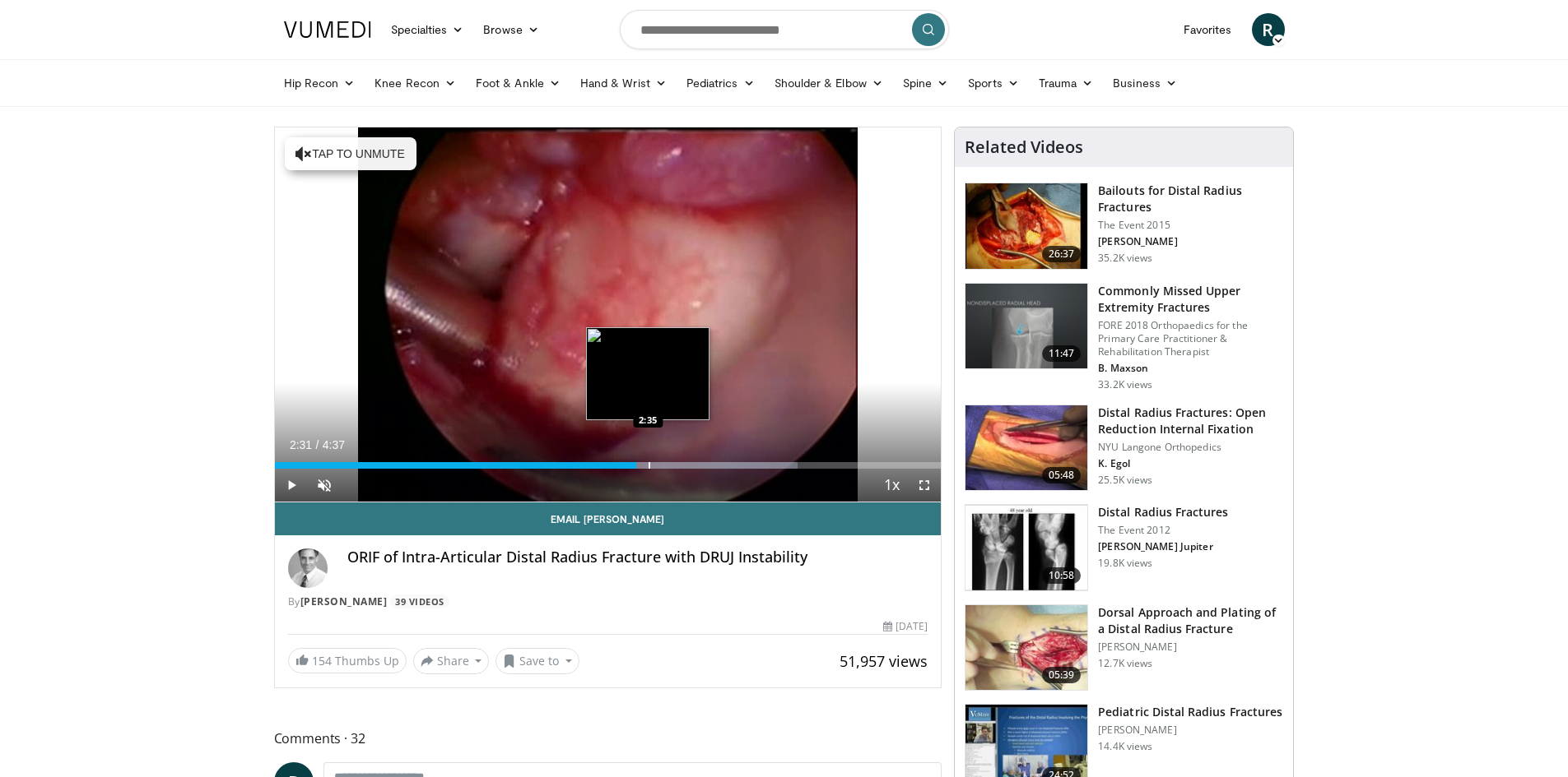
click at [649, 464] on div "Progress Bar" at bounding box center [650, 465] width 2 height 7
click at [660, 466] on div "Progress Bar" at bounding box center [661, 465] width 2 height 7
click at [682, 465] on div "Progress Bar" at bounding box center [683, 465] width 2 height 7
click at [691, 464] on div "Progress Bar" at bounding box center [692, 465] width 2 height 7
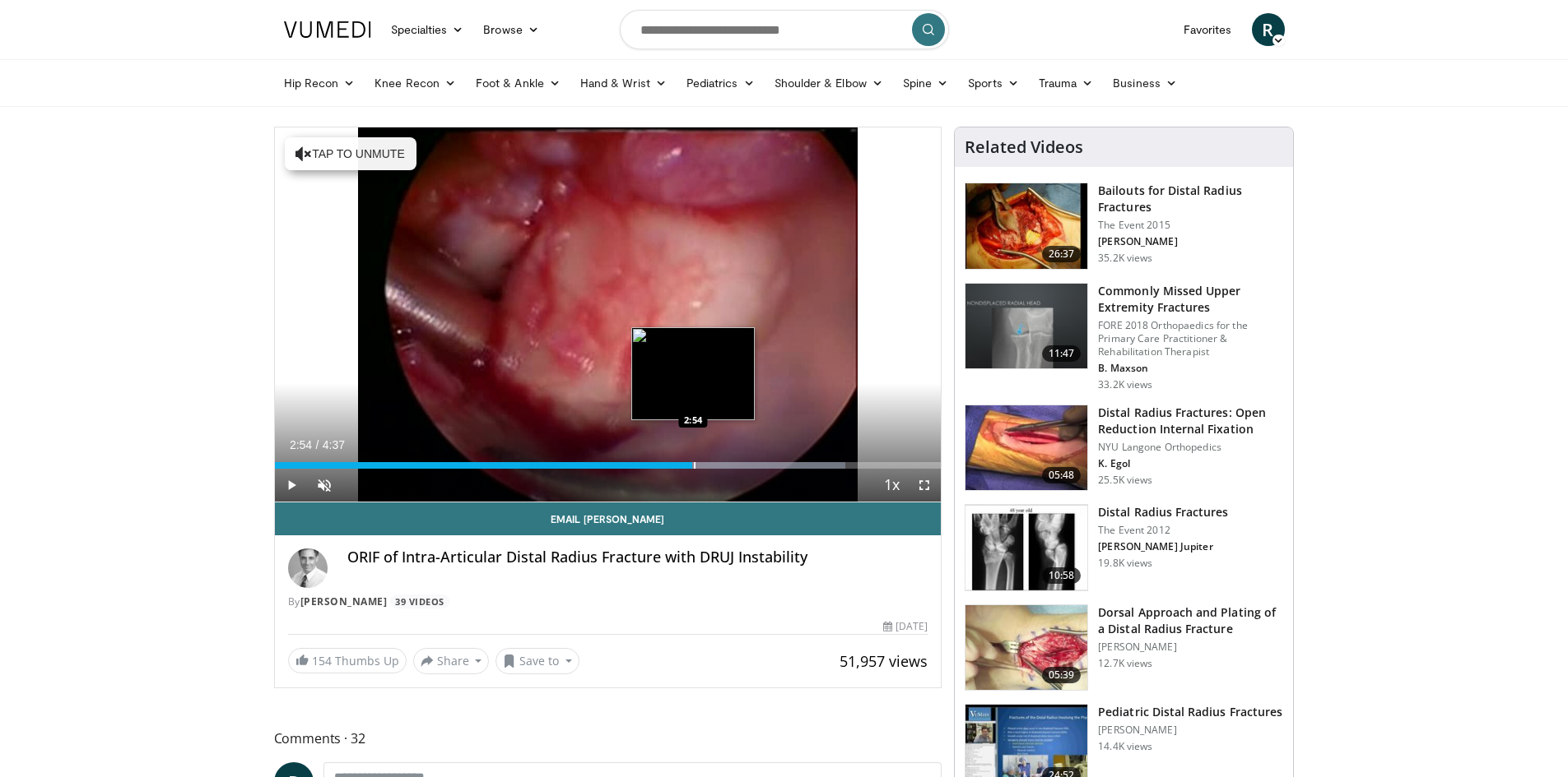
click at [694, 464] on div "Progress Bar" at bounding box center [695, 465] width 2 height 7
click at [702, 464] on div "Progress Bar" at bounding box center [703, 465] width 2 height 7
click at [711, 464] on div "Progress Bar" at bounding box center [712, 465] width 2 height 7
click at [715, 464] on div "Progress Bar" at bounding box center [715, 465] width 2 height 7
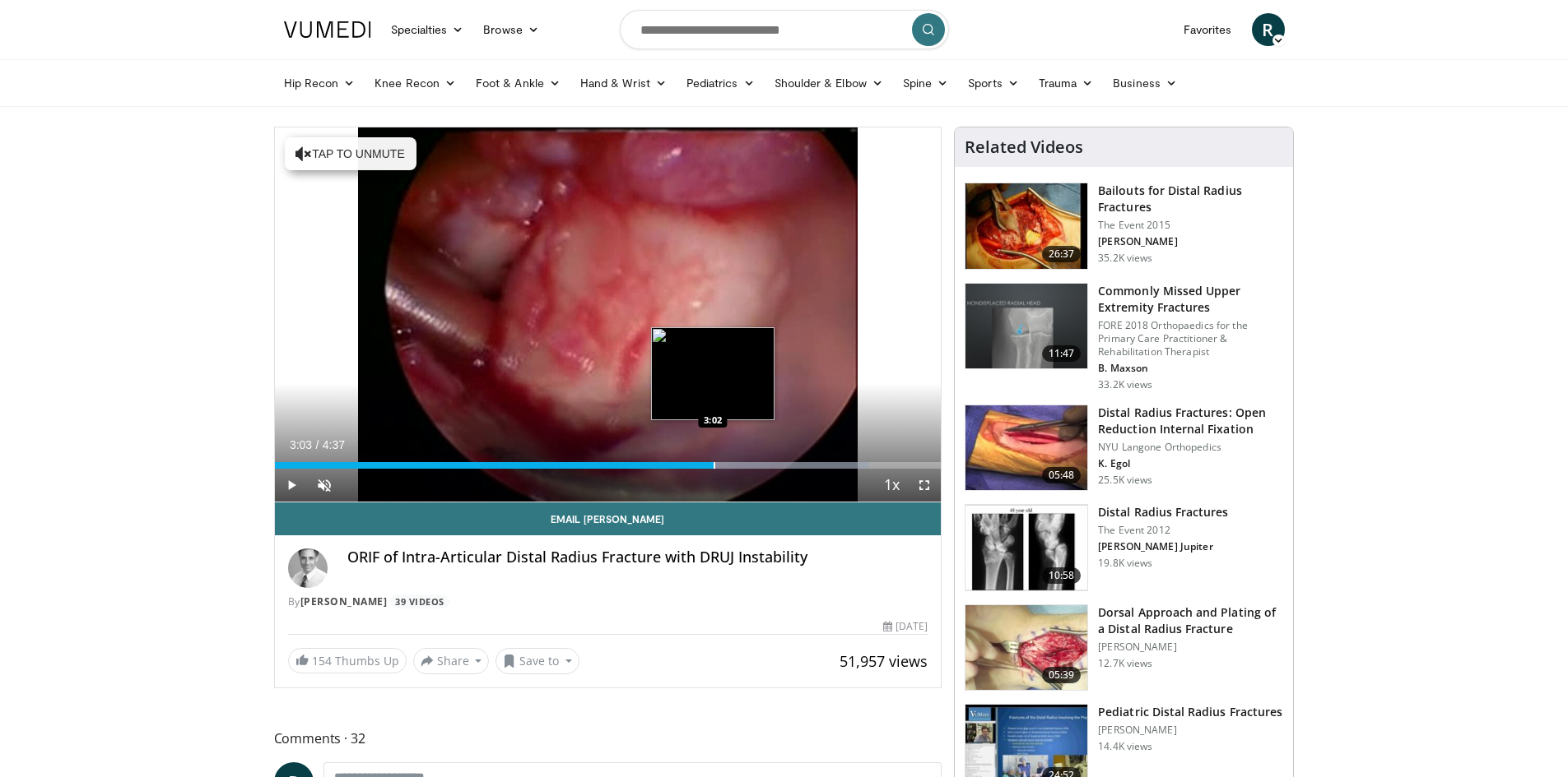
click at [715, 464] on div "Progress Bar" at bounding box center [715, 465] width 2 height 7
click at [724, 463] on div "Progress Bar" at bounding box center [725, 465] width 2 height 7
click at [728, 464] on div "Progress Bar" at bounding box center [729, 465] width 2 height 7
click at [734, 464] on div "Progress Bar" at bounding box center [735, 465] width 2 height 7
click at [742, 464] on div "Progress Bar" at bounding box center [743, 465] width 2 height 7
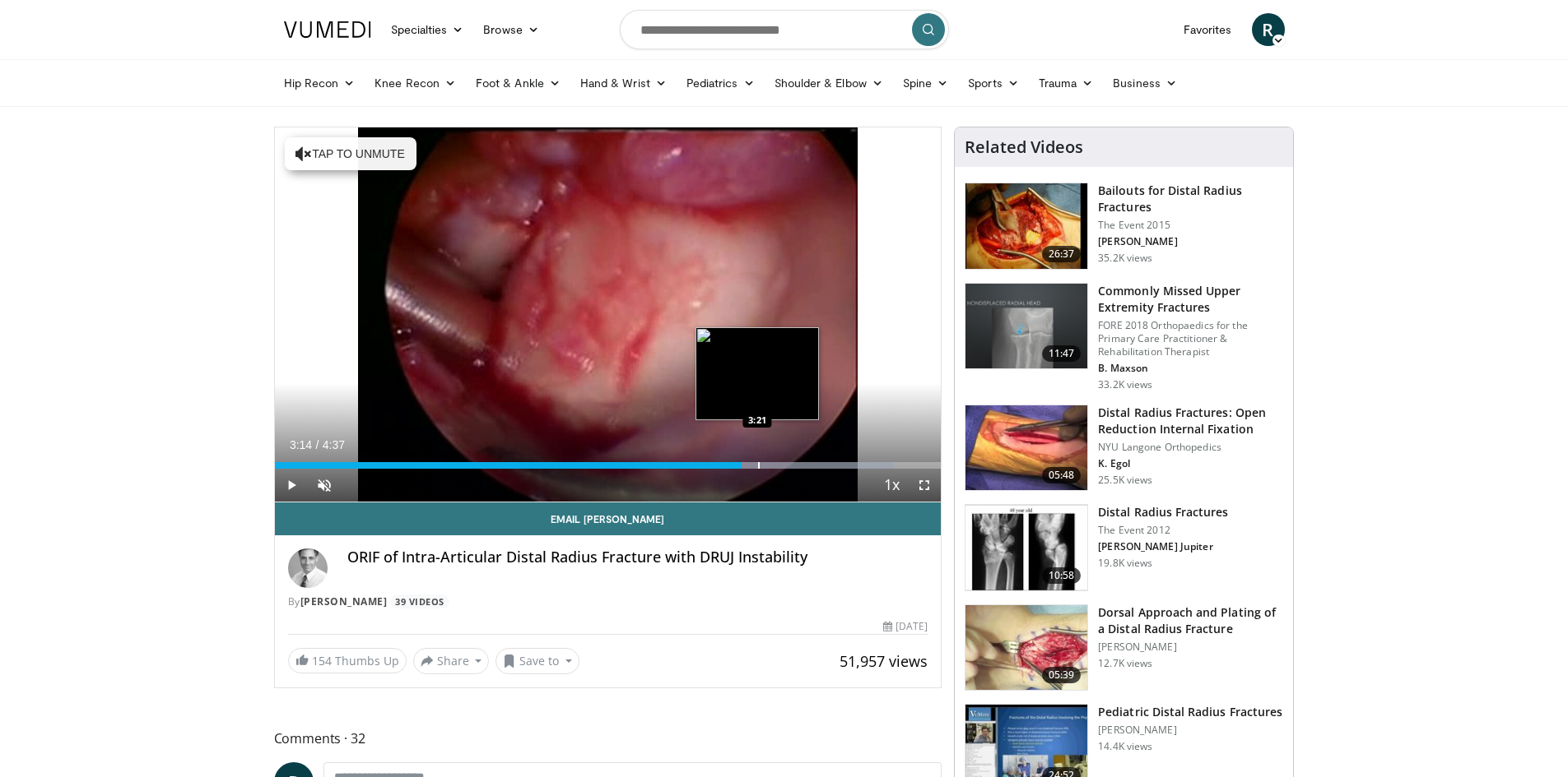
click at [758, 464] on div "Progress Bar" at bounding box center [759, 465] width 2 height 7
click at [766, 464] on div "Progress Bar" at bounding box center [767, 465] width 2 height 7
click at [777, 464] on div "Progress Bar" at bounding box center [778, 465] width 2 height 7
click at [785, 466] on div "Progress Bar" at bounding box center [785, 465] width 2 height 7
click at [799, 470] on div "Current Time 3:34 / Duration 4:37 Play Skip Backward Skip Forward Unmute Loaded…" at bounding box center [608, 485] width 667 height 33
